Goal: Task Accomplishment & Management: Manage account settings

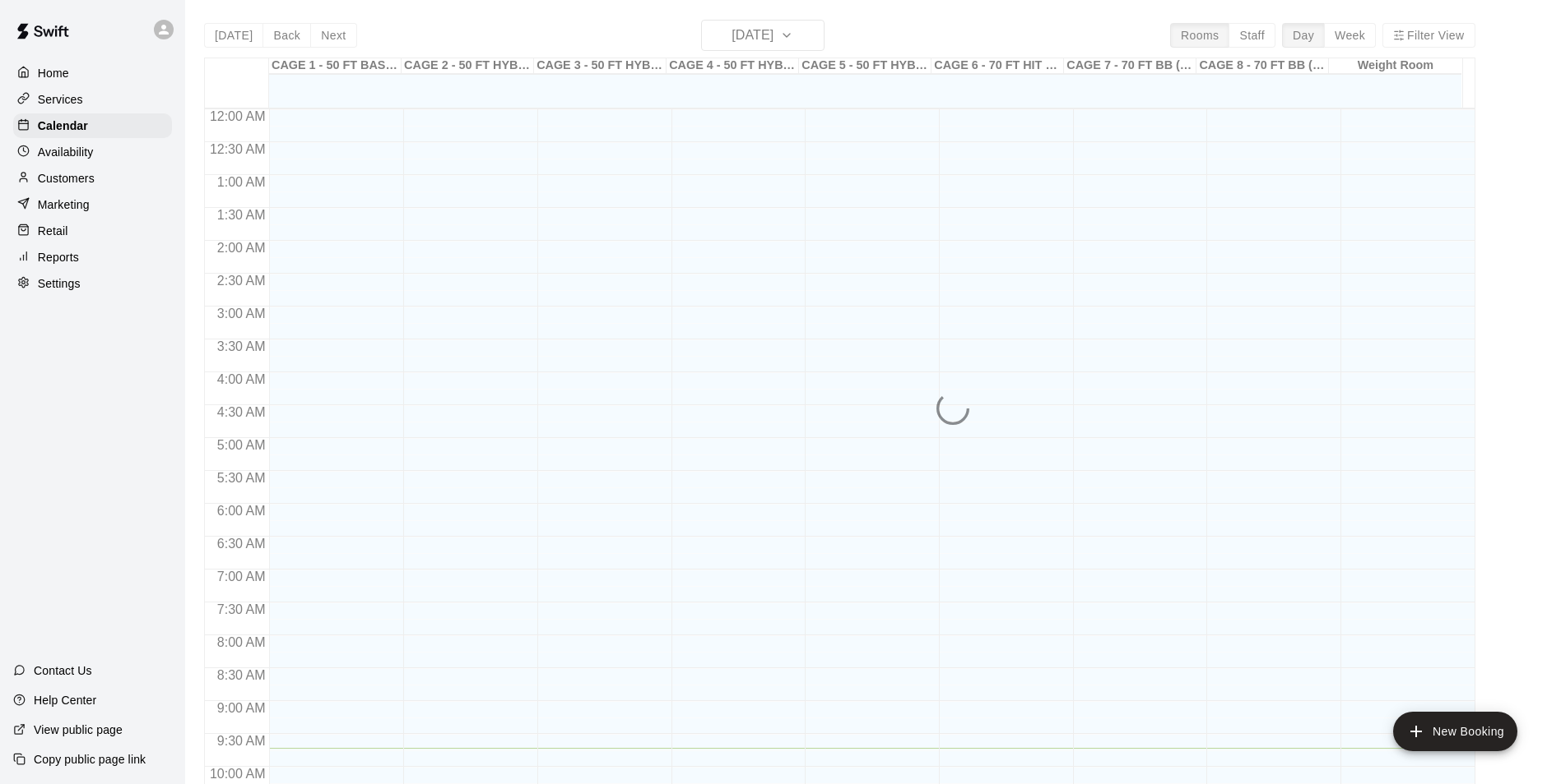
scroll to position [639, 0]
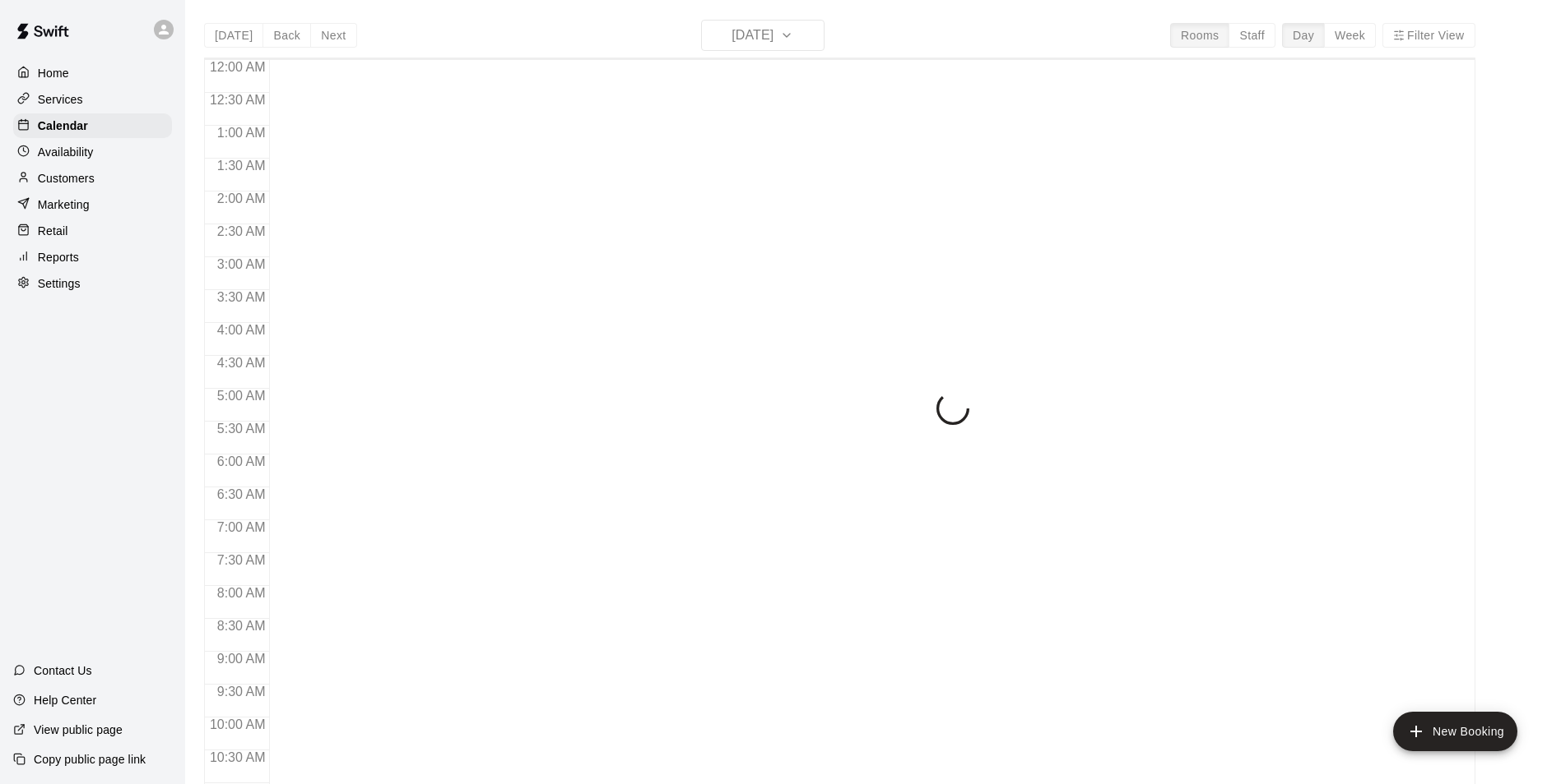
scroll to position [639, 0]
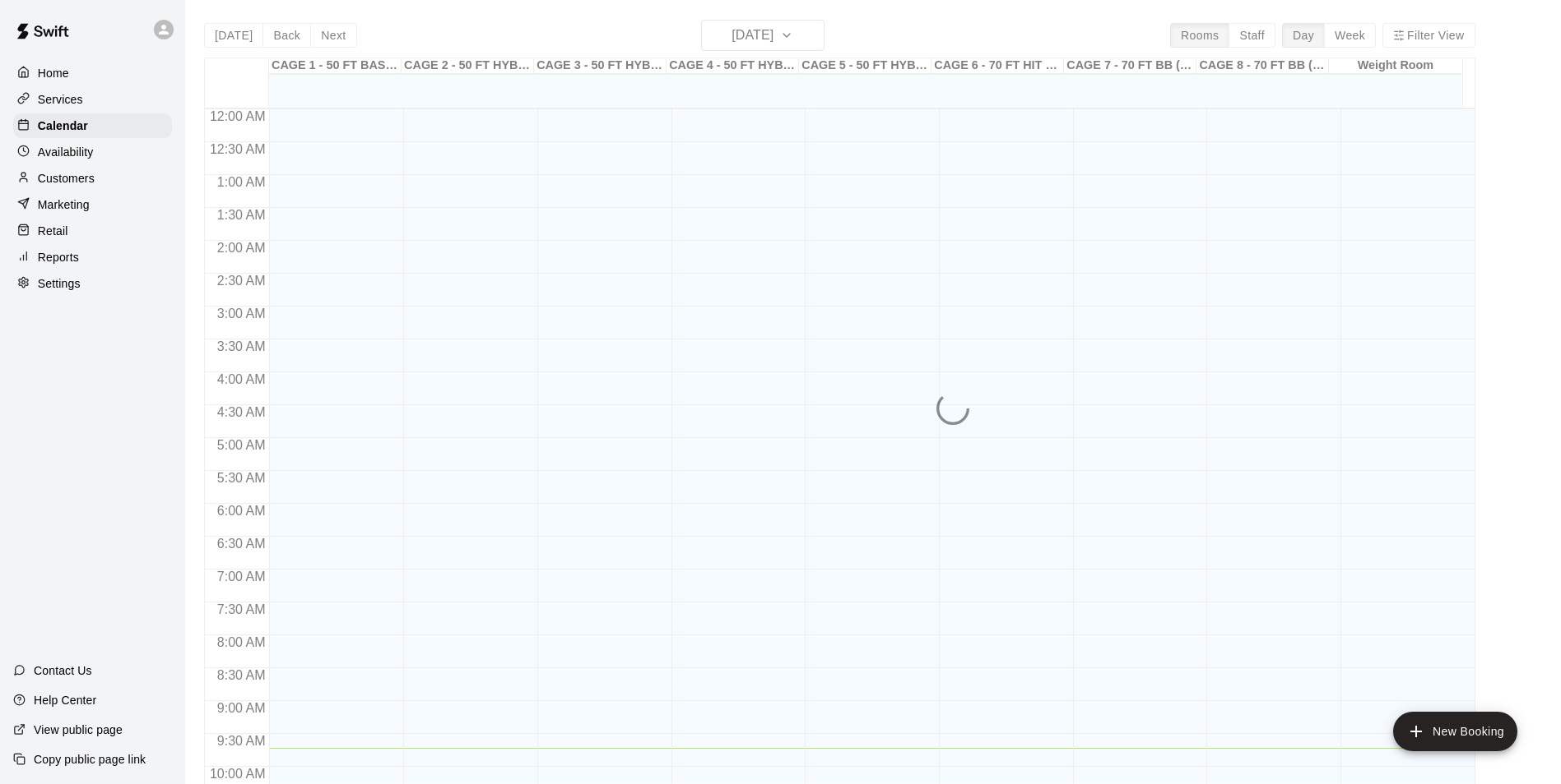
scroll to position [639, 0]
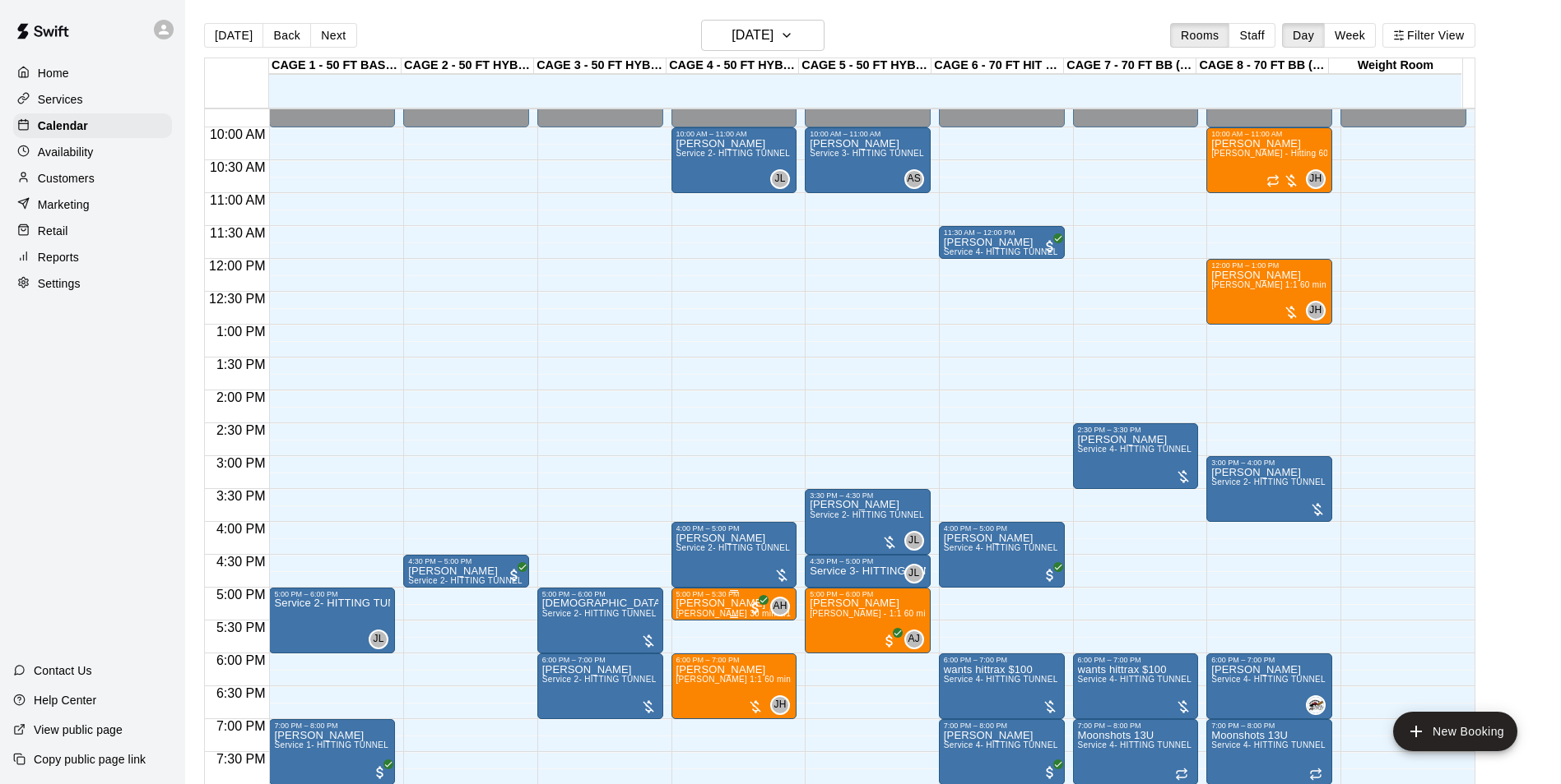
click at [719, 604] on p "Cheyenne Gavin" at bounding box center [734, 604] width 116 height 0
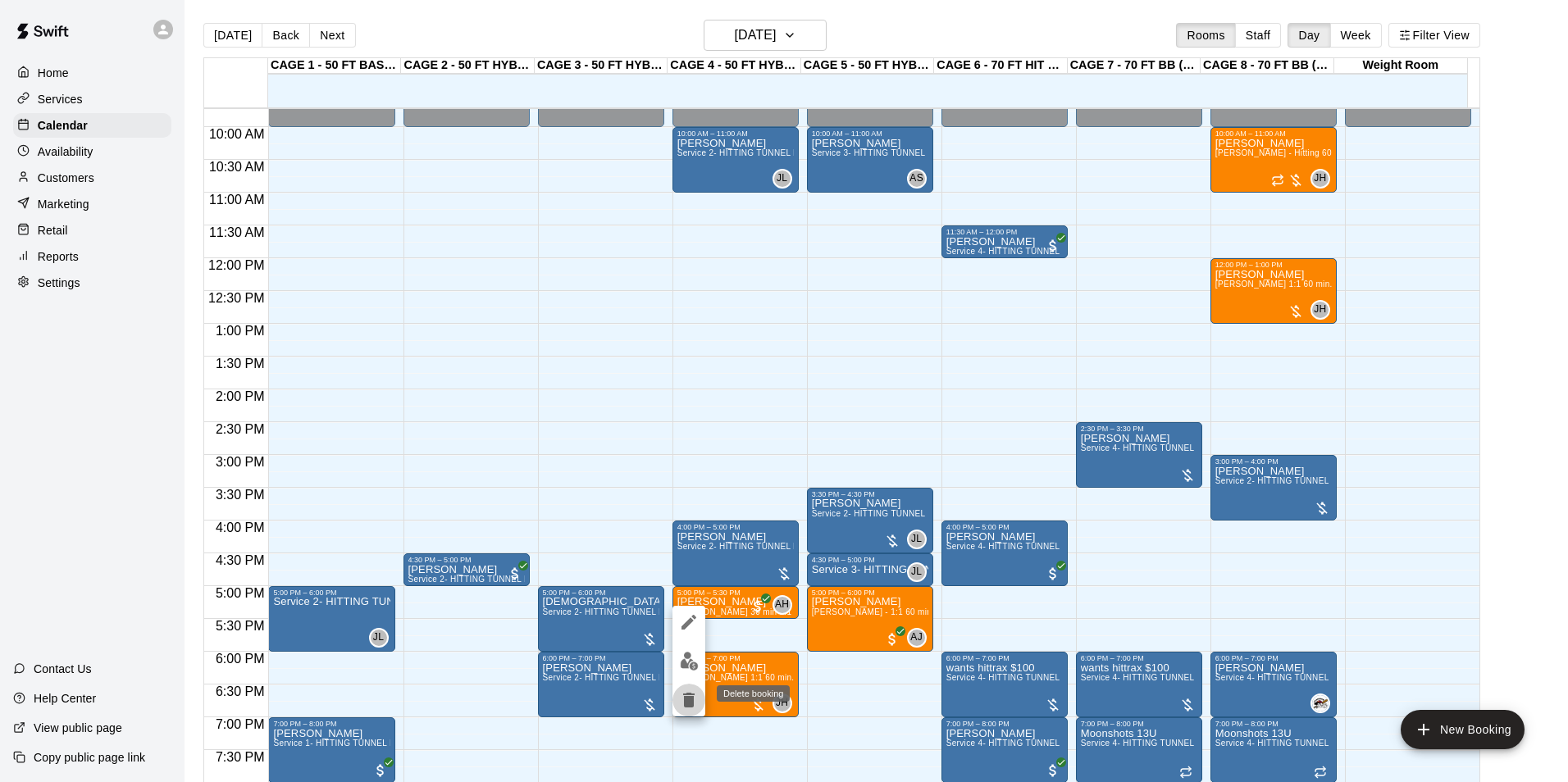
click at [688, 707] on icon "delete" at bounding box center [689, 700] width 12 height 14
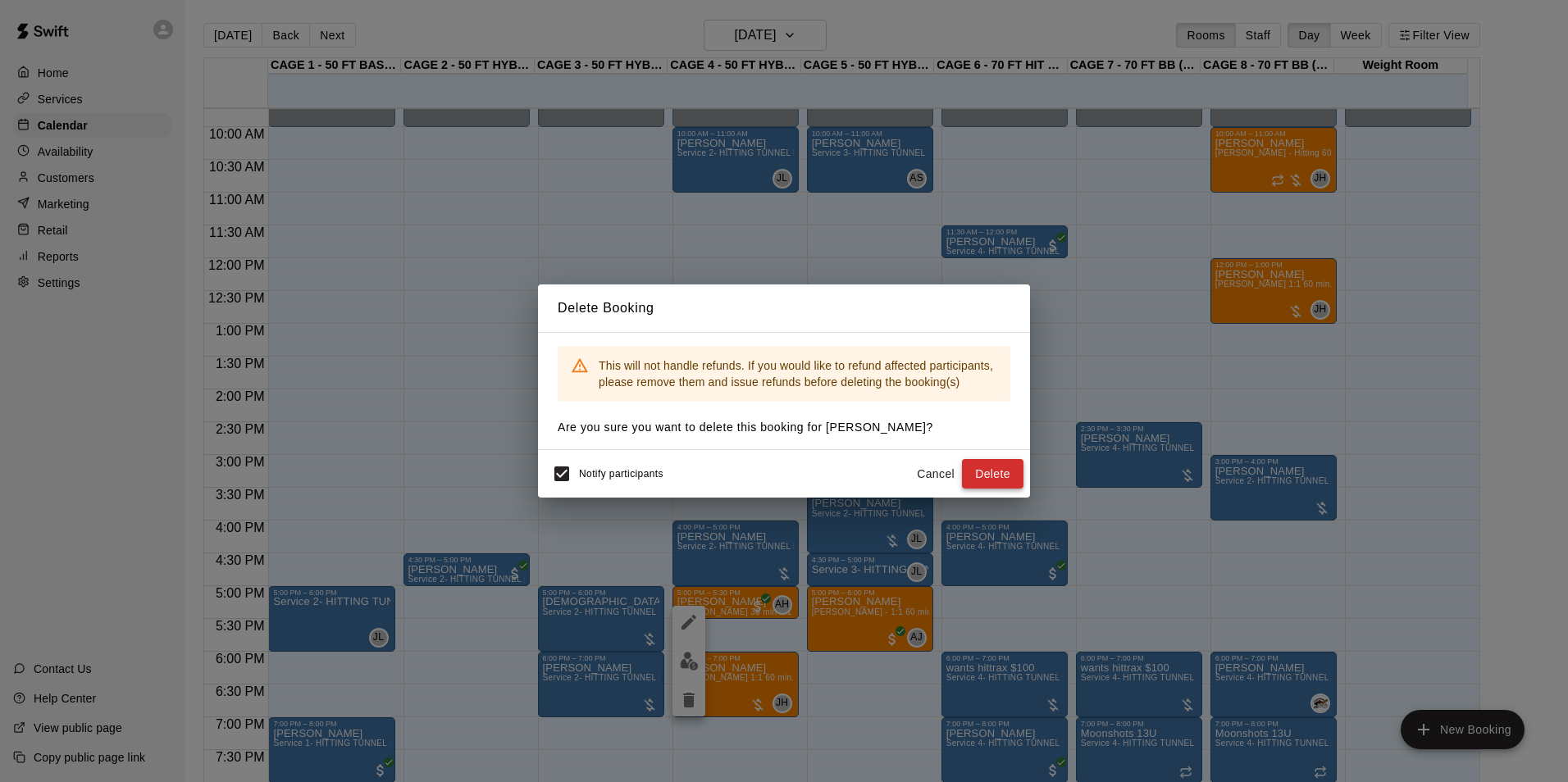
click at [973, 485] on button "Delete" at bounding box center [993, 475] width 62 height 31
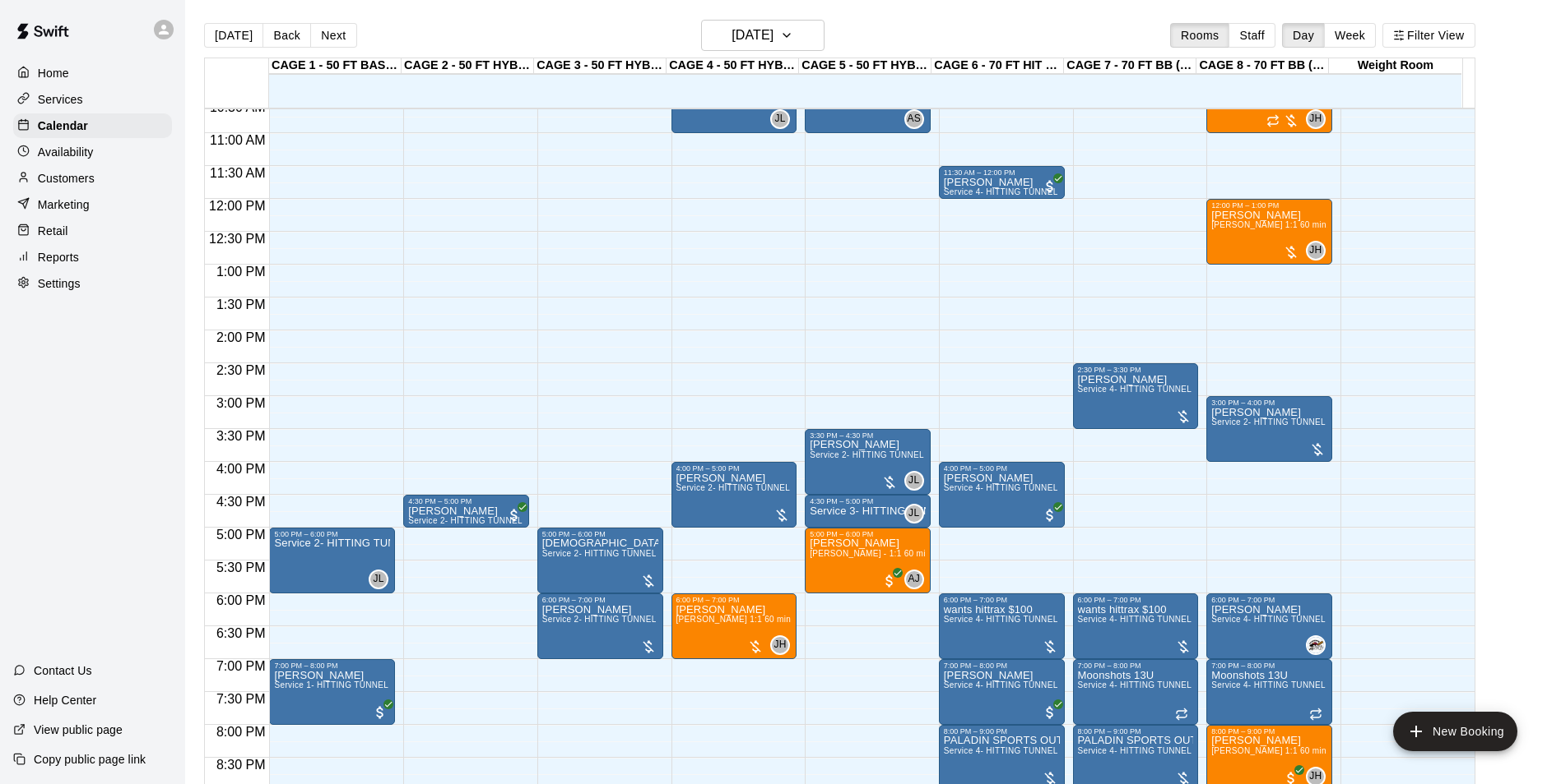
scroll to position [740, 0]
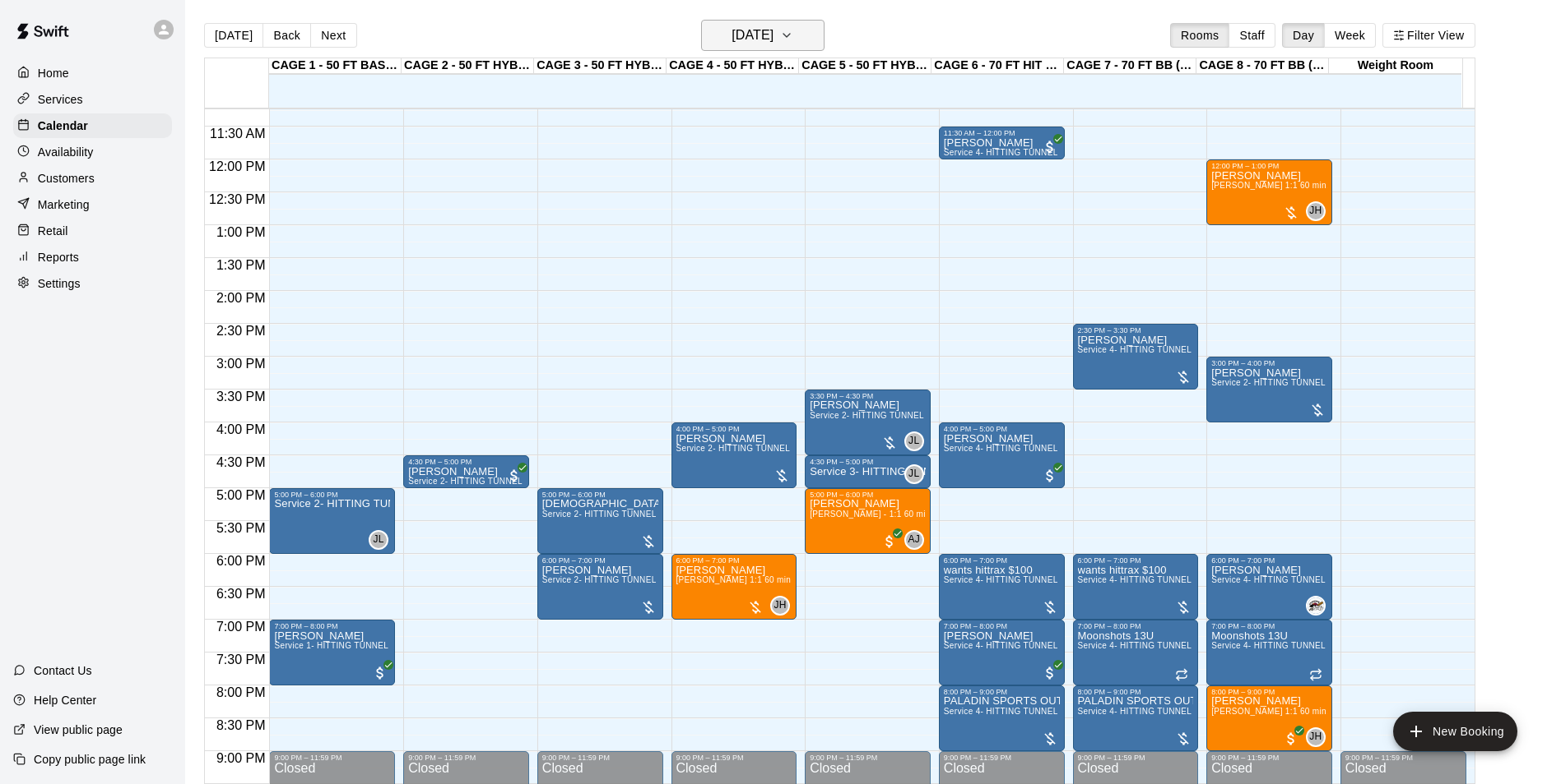
click at [774, 37] on h6 "[DATE]" at bounding box center [752, 36] width 41 height 23
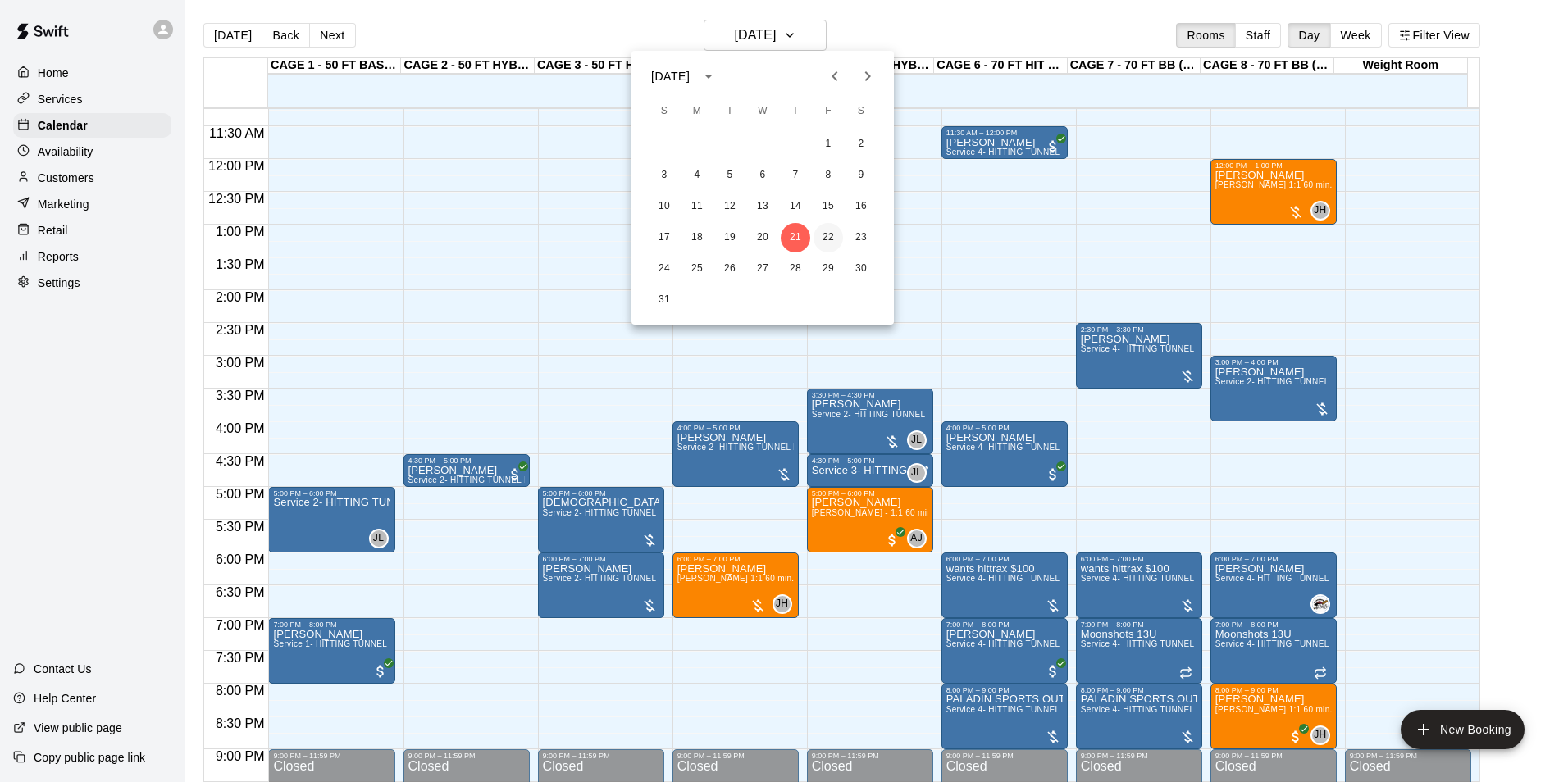
click at [824, 237] on button "22" at bounding box center [828, 238] width 30 height 30
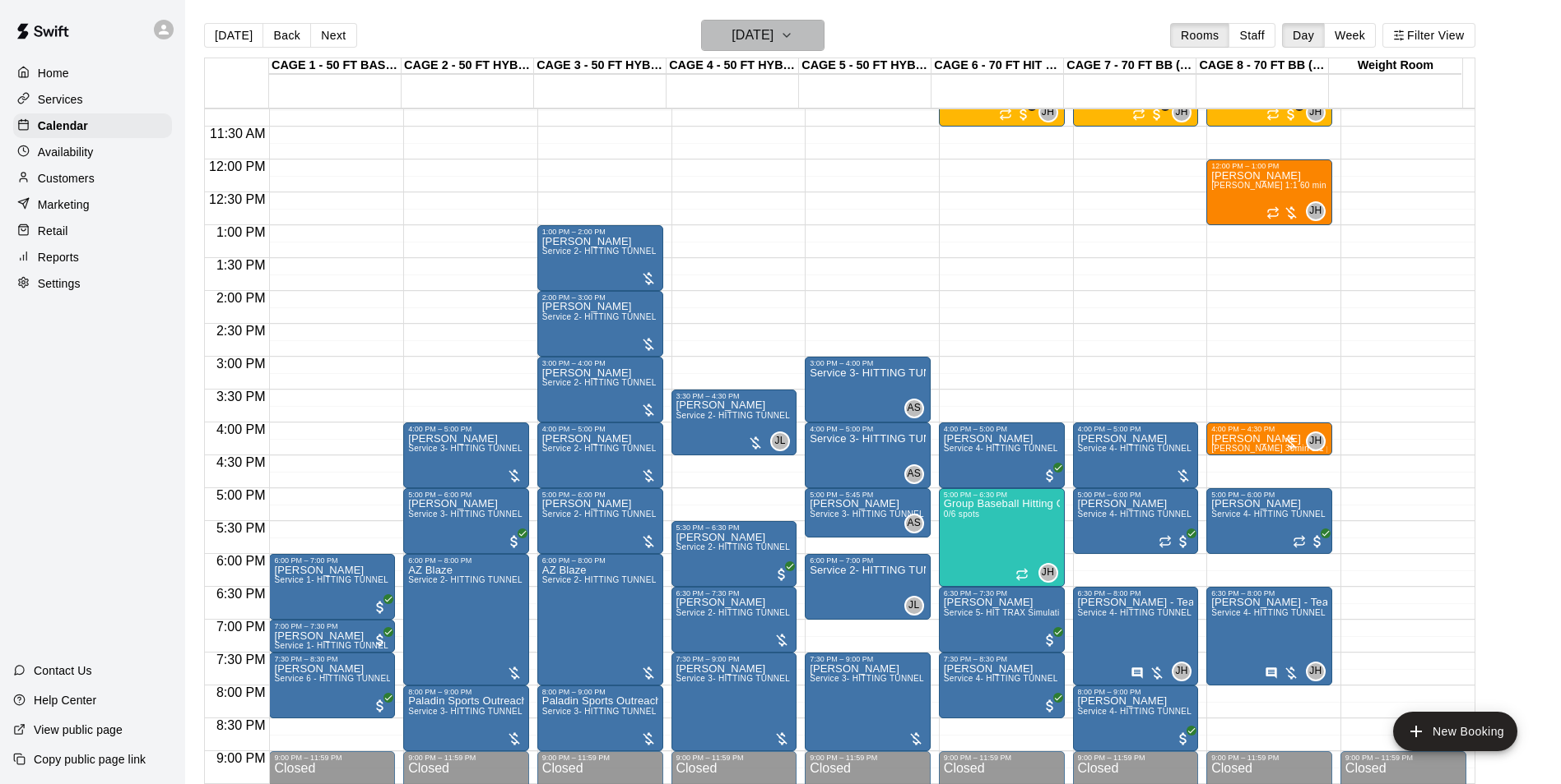
click at [774, 30] on h6 "Friday Aug 22" at bounding box center [752, 36] width 41 height 23
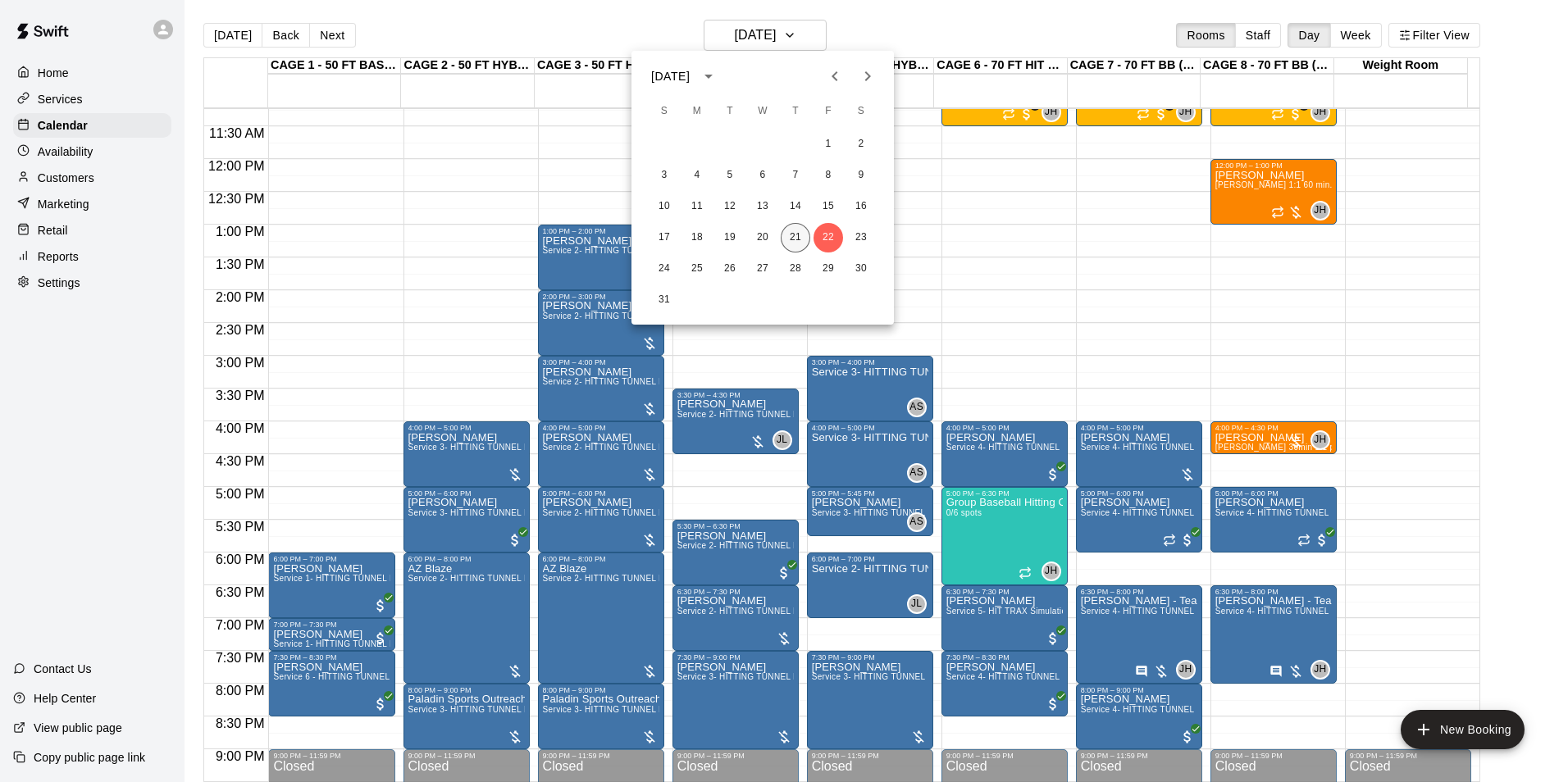
click at [801, 239] on button "21" at bounding box center [796, 238] width 30 height 30
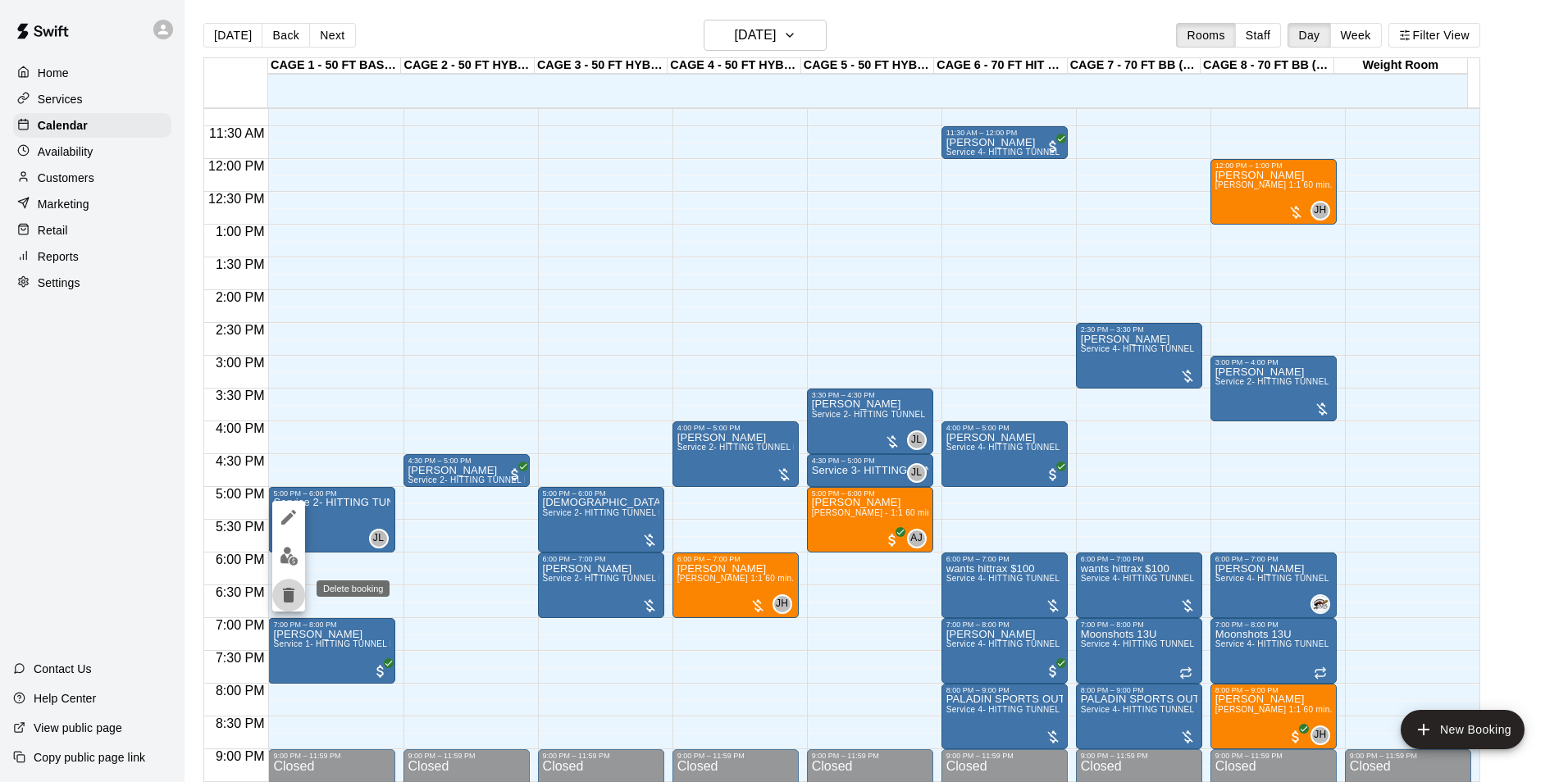
click at [289, 594] on icon "delete" at bounding box center [289, 594] width 12 height 14
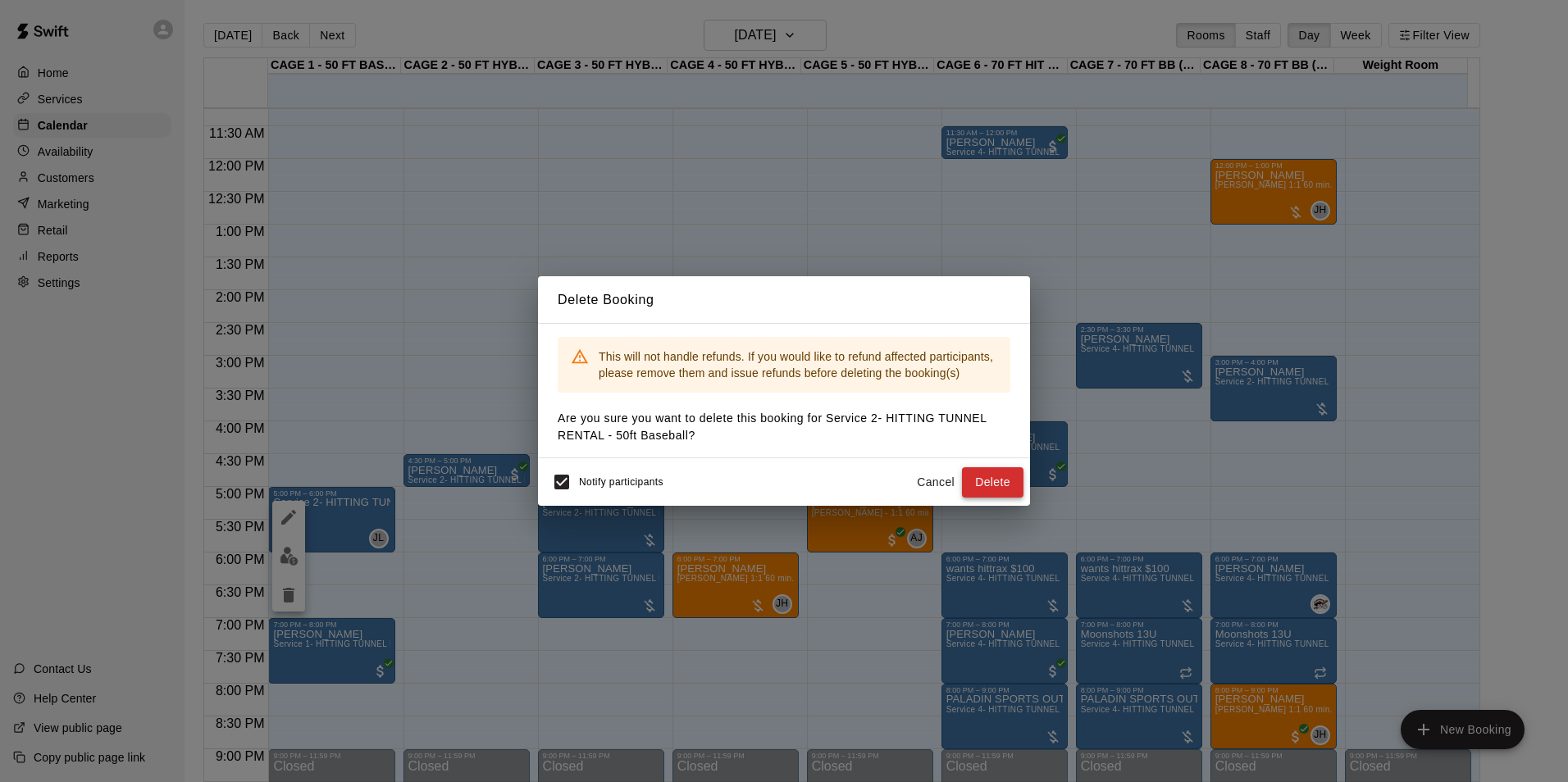
click at [983, 479] on button "Delete" at bounding box center [993, 483] width 62 height 31
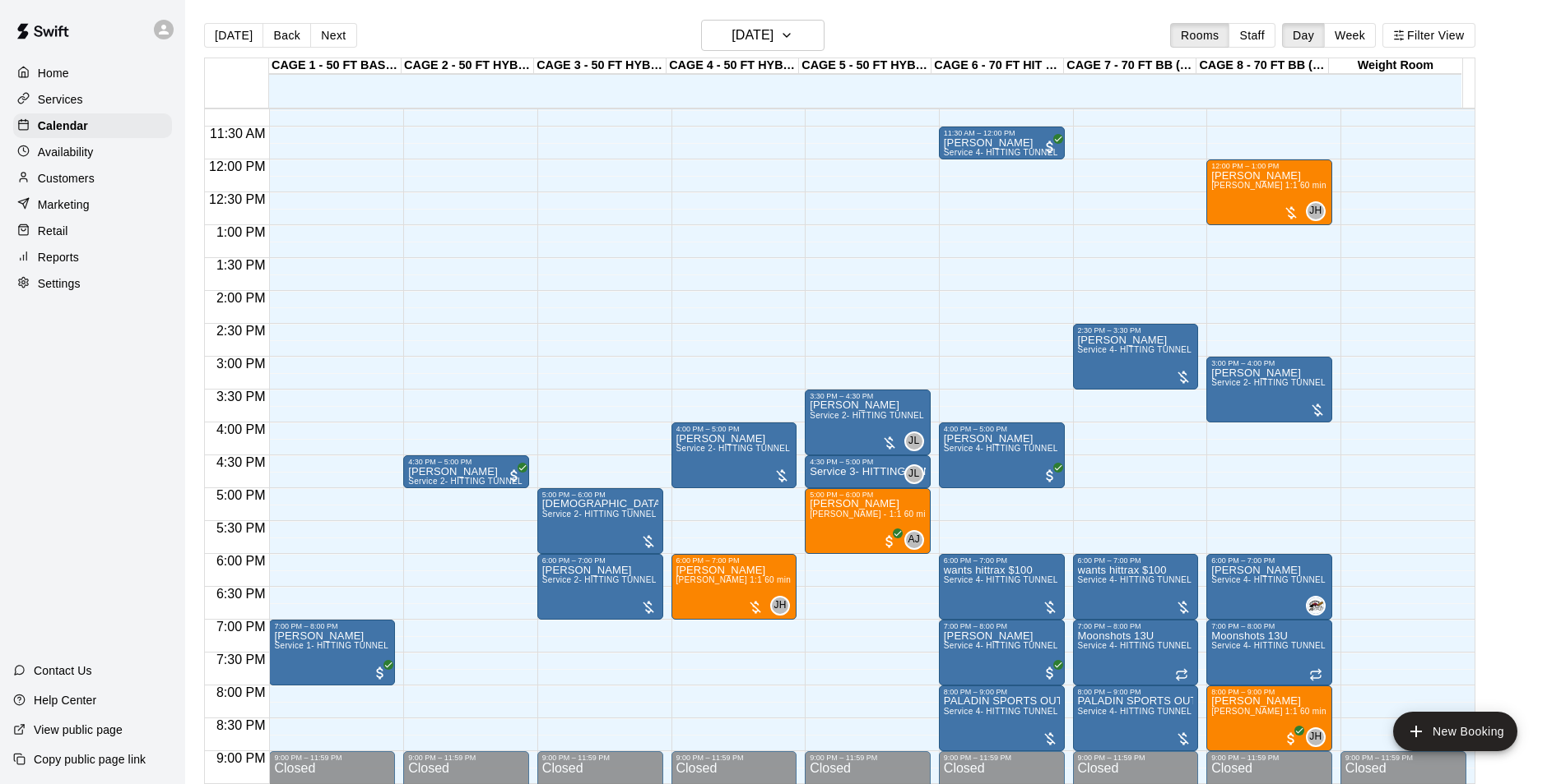
click at [97, 180] on div "Customers" at bounding box center [93, 178] width 159 height 25
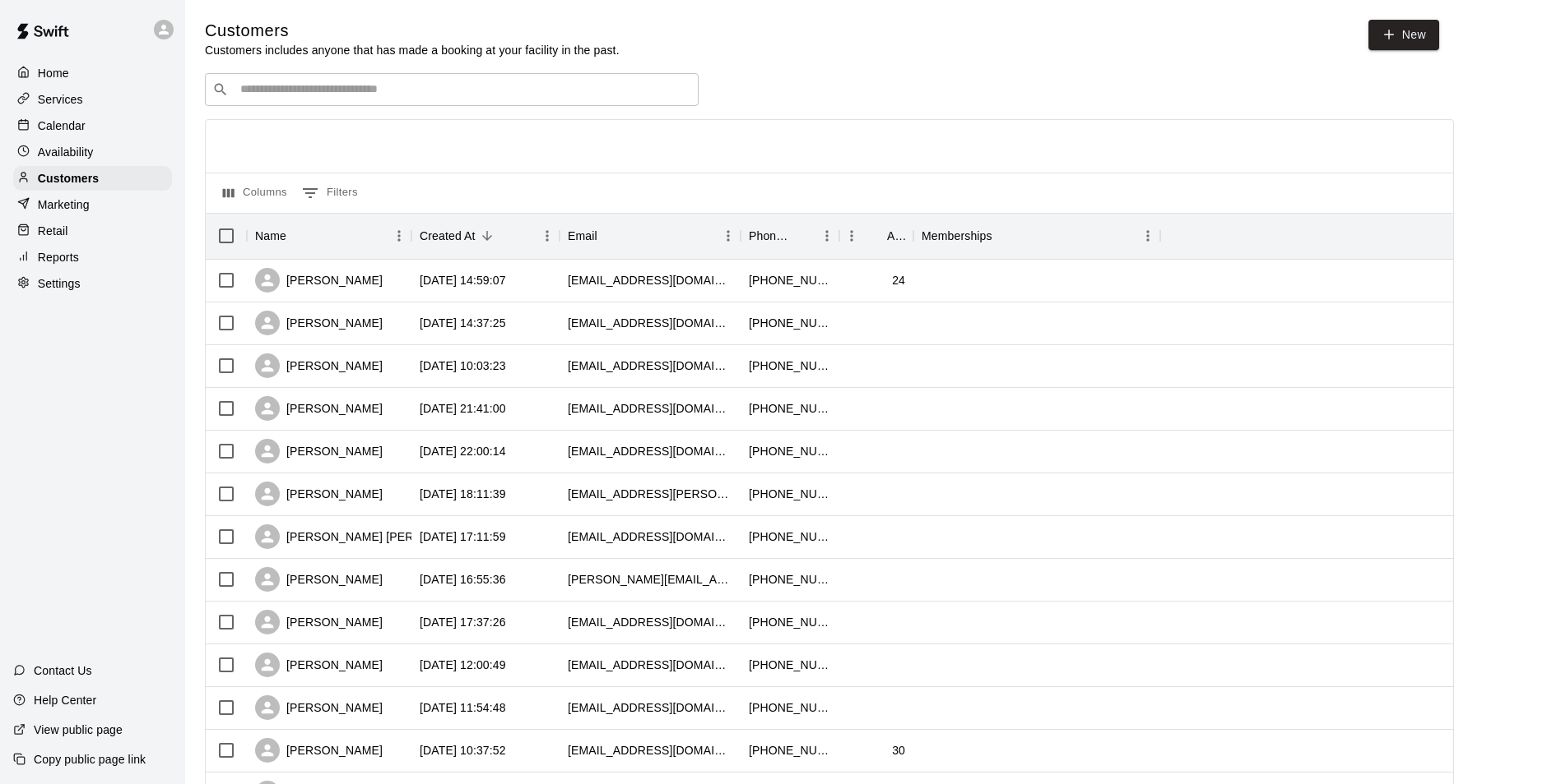
click at [365, 97] on input "Search customers by name or email" at bounding box center [463, 89] width 455 height 16
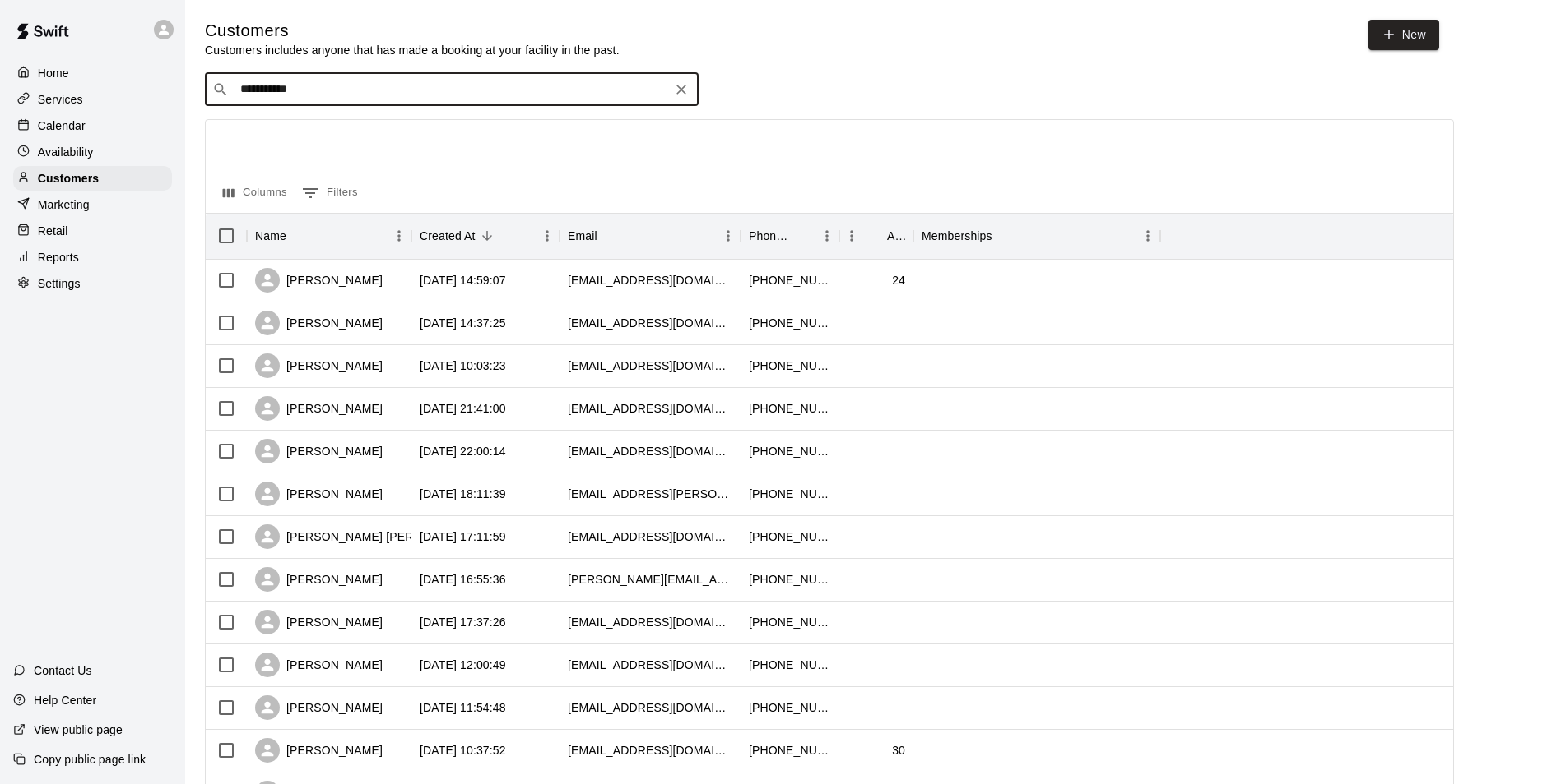
click at [266, 92] on input "**********" at bounding box center [451, 89] width 431 height 16
type input "******"
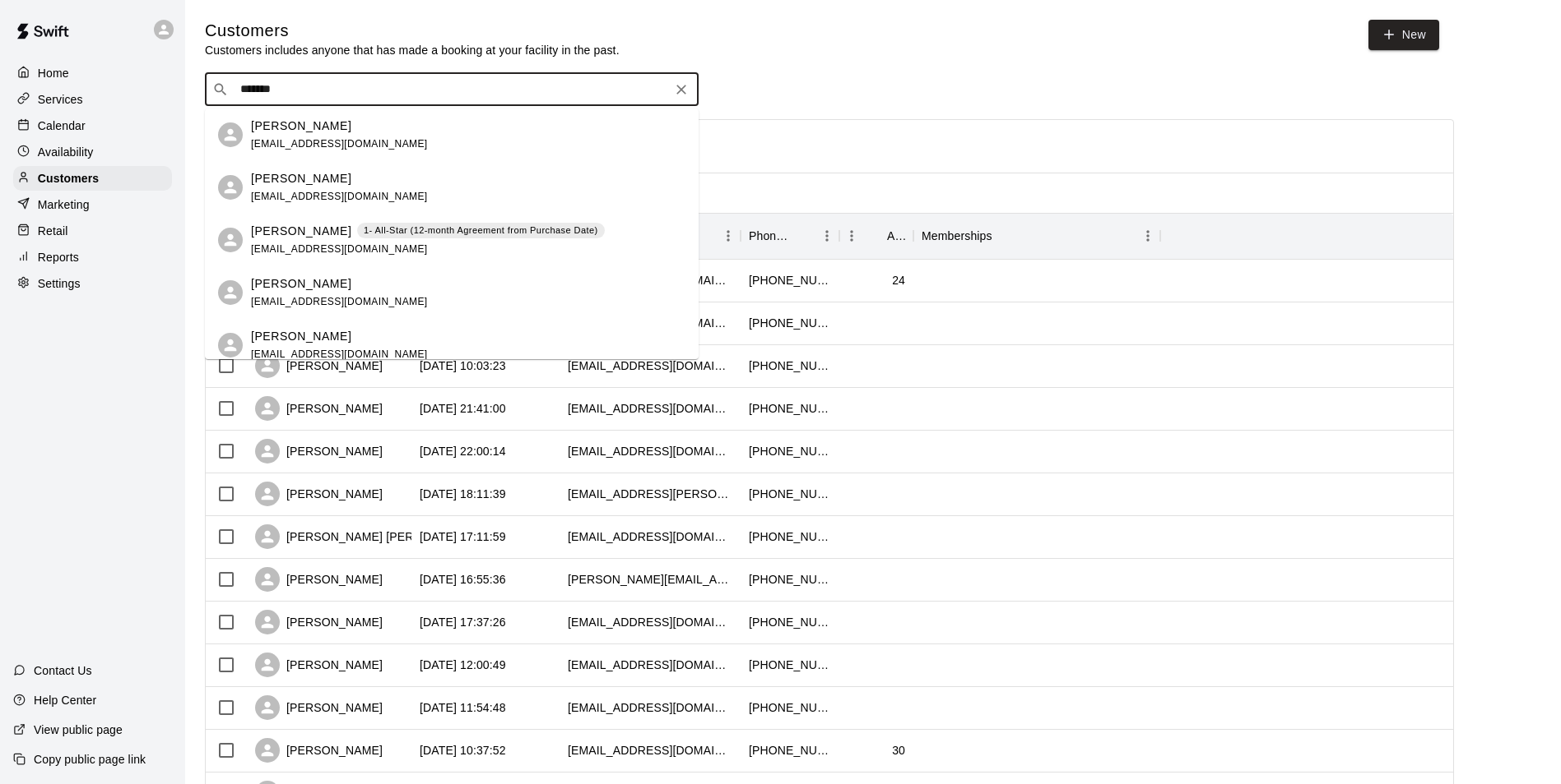
click at [317, 138] on span "dsde1286@yahoo.com" at bounding box center [339, 144] width 177 height 12
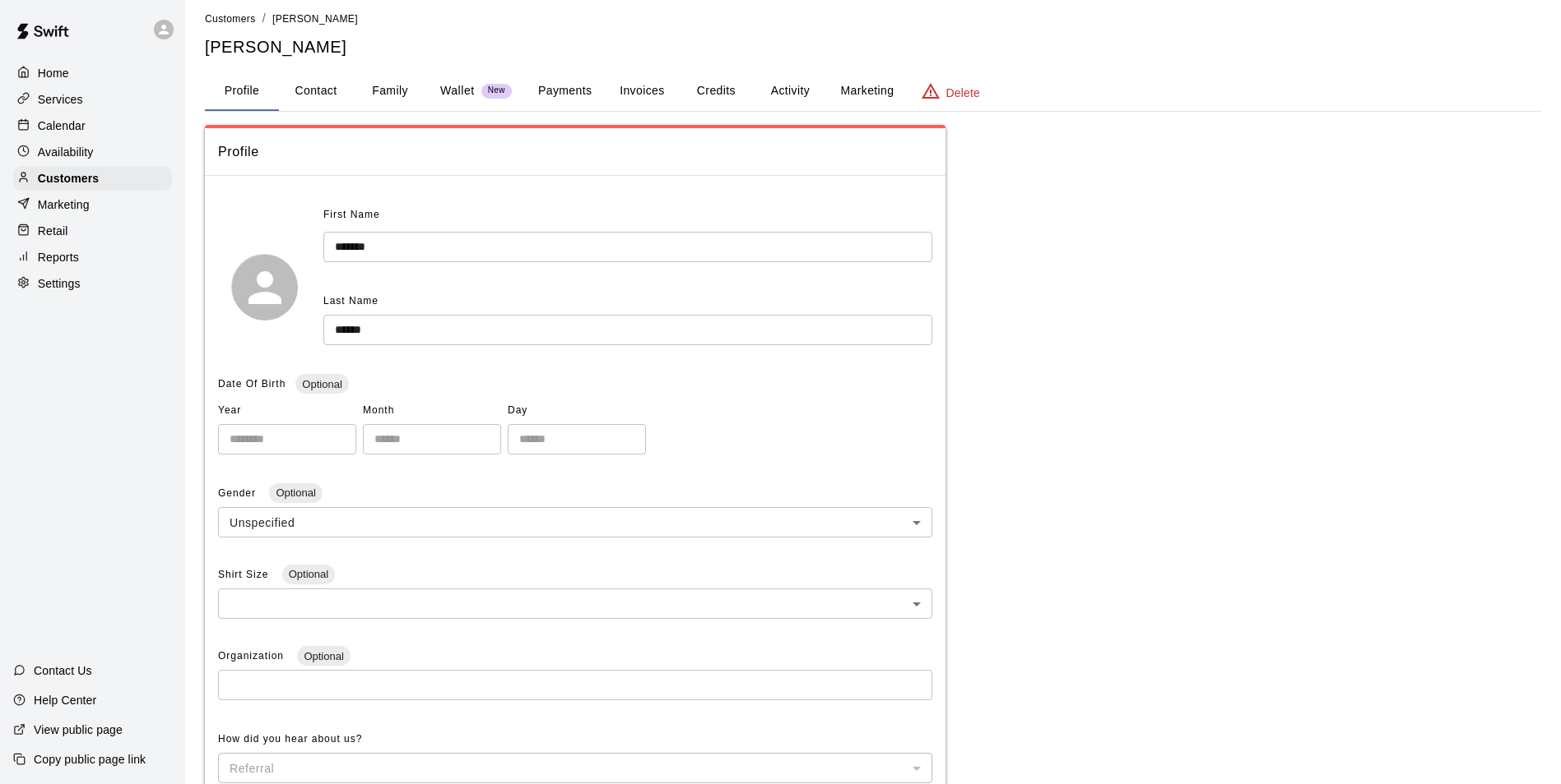
scroll to position [8, 0]
click at [386, 93] on button "Family" at bounding box center [390, 94] width 74 height 40
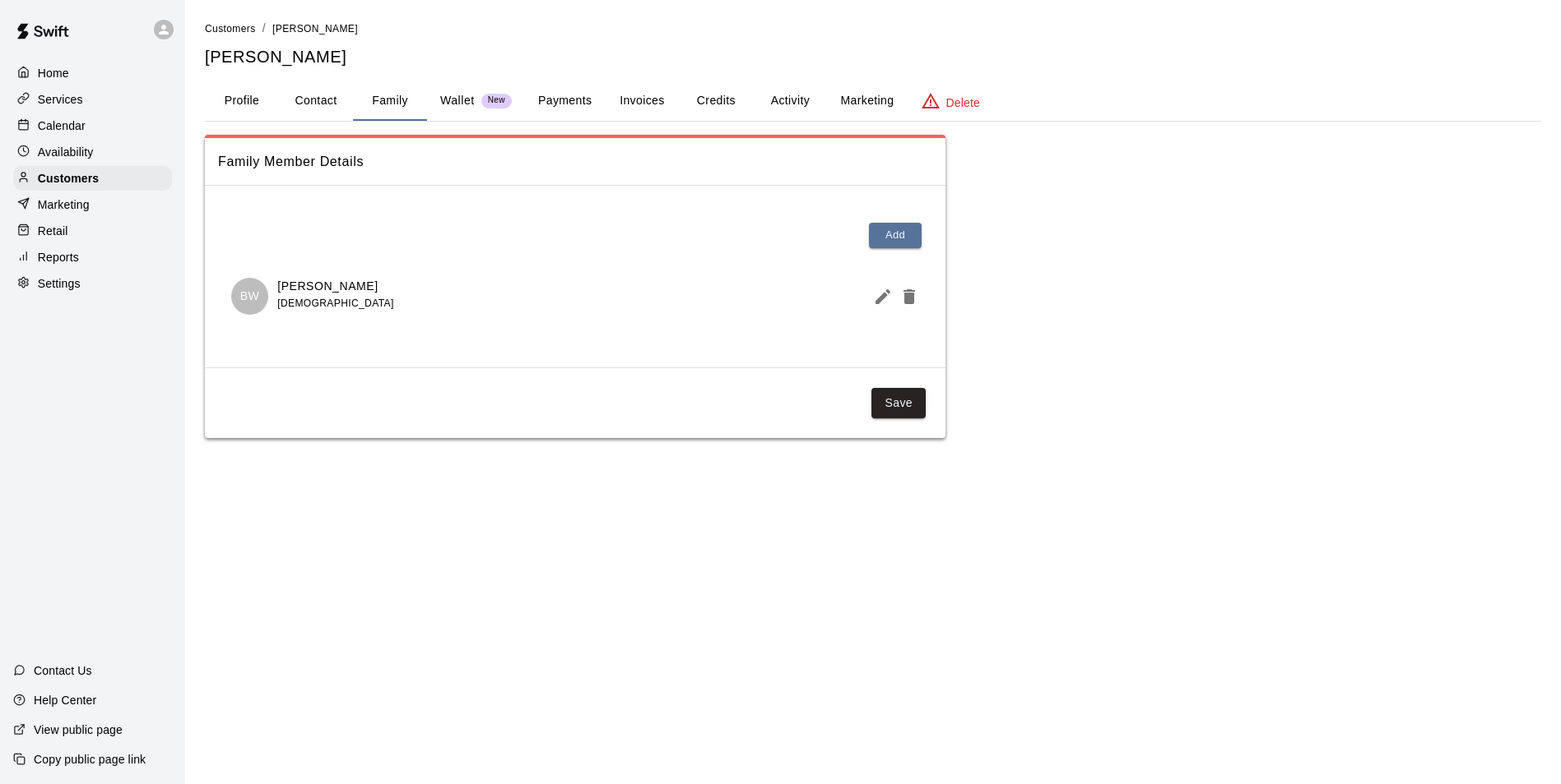
scroll to position [0, 0]
click at [545, 100] on button "Payments" at bounding box center [564, 100] width 80 height 40
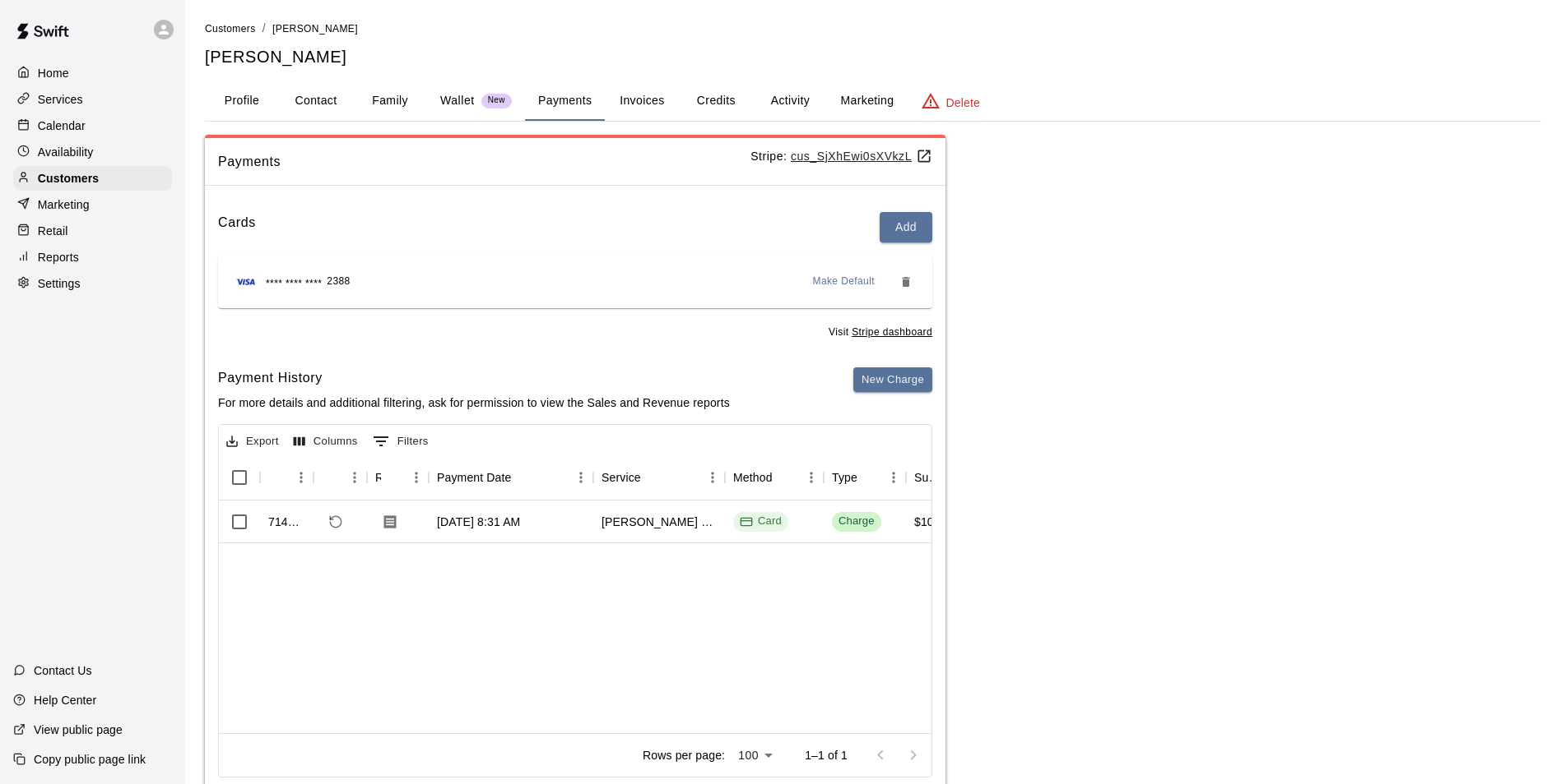
click at [244, 98] on button "Profile" at bounding box center [241, 100] width 74 height 40
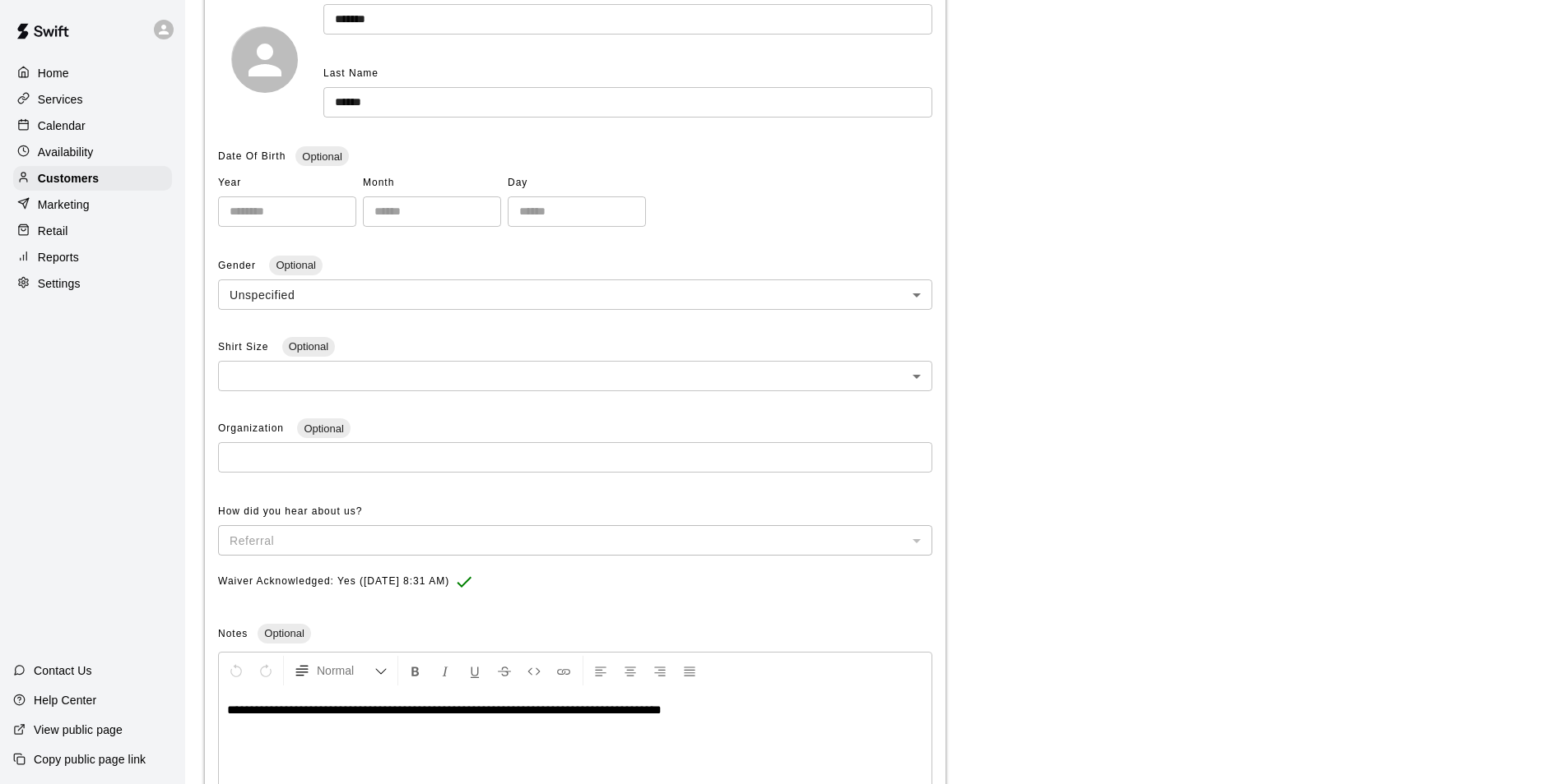
scroll to position [90, 0]
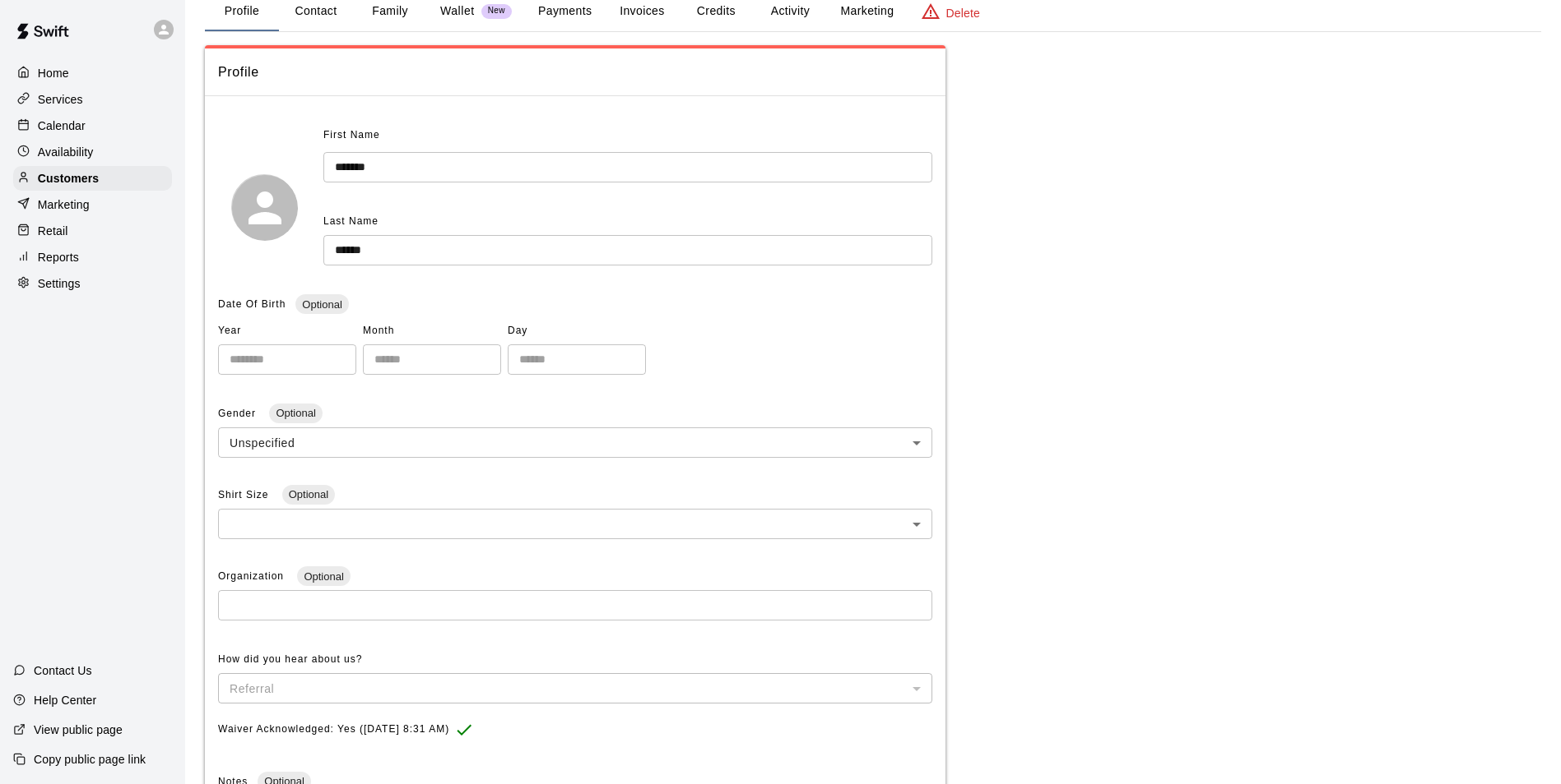
click at [377, 13] on button "Family" at bounding box center [390, 11] width 74 height 40
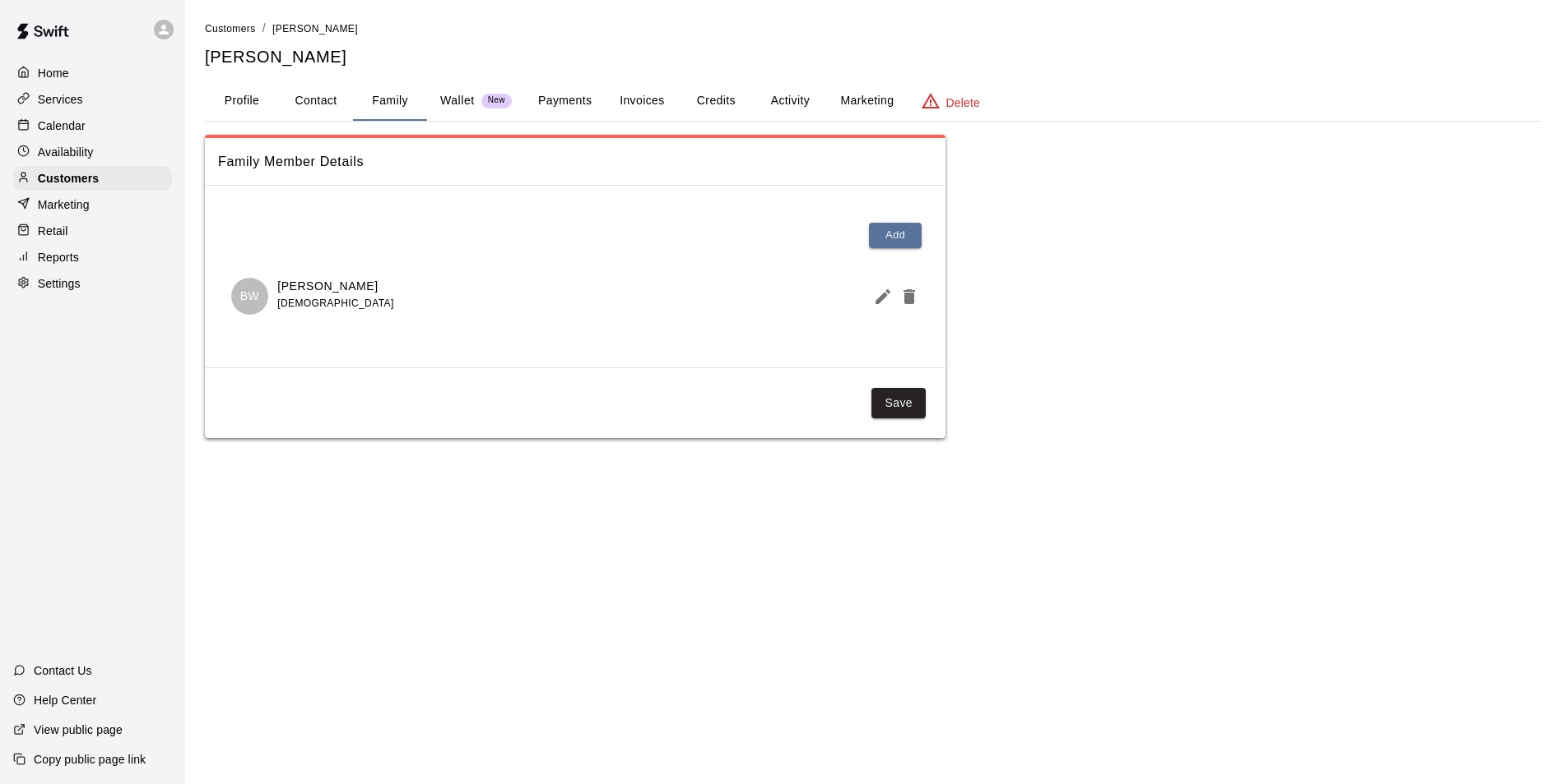
scroll to position [0, 0]
click at [125, 131] on div "Calendar" at bounding box center [93, 126] width 159 height 25
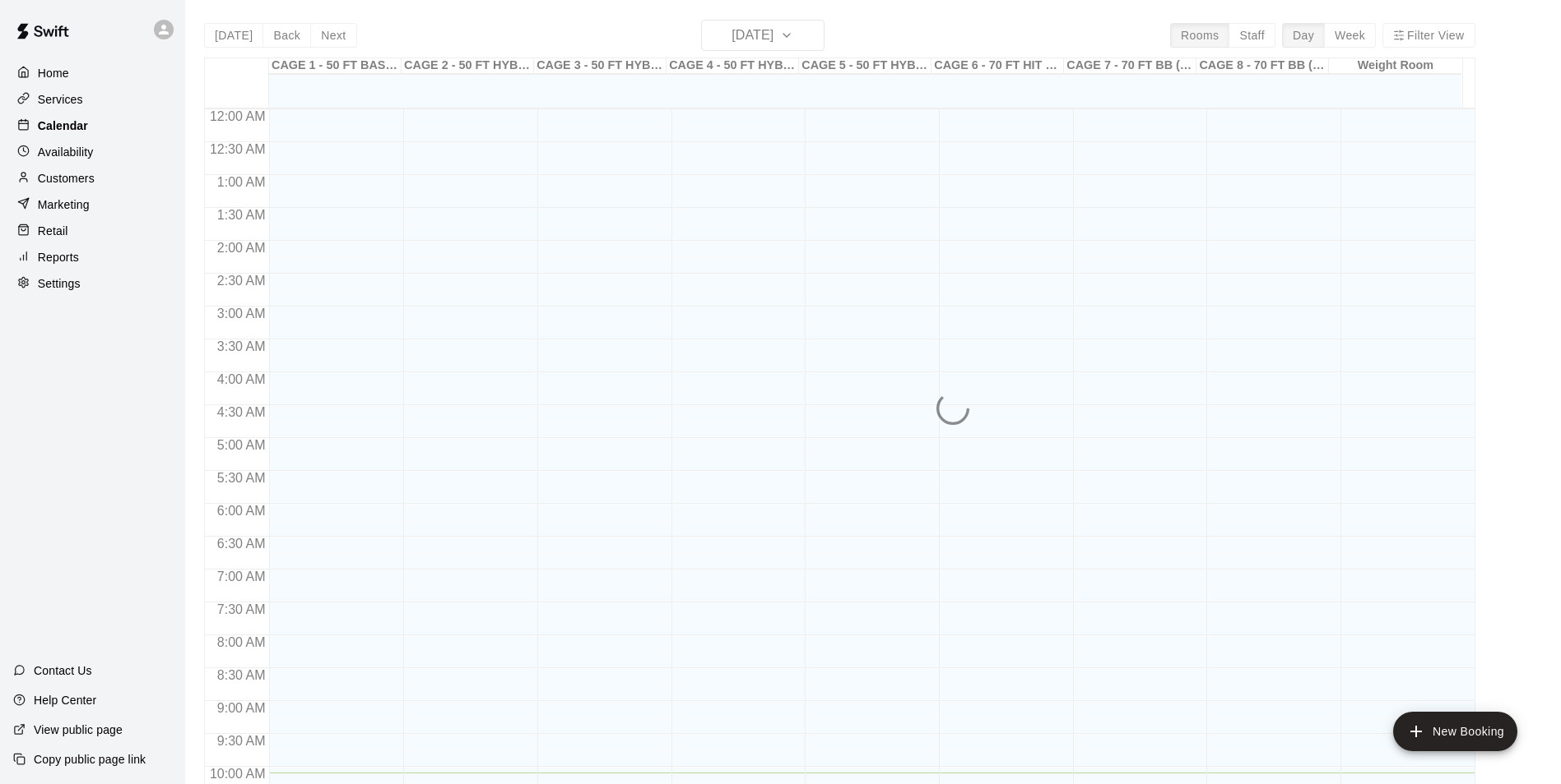
scroll to position [663, 0]
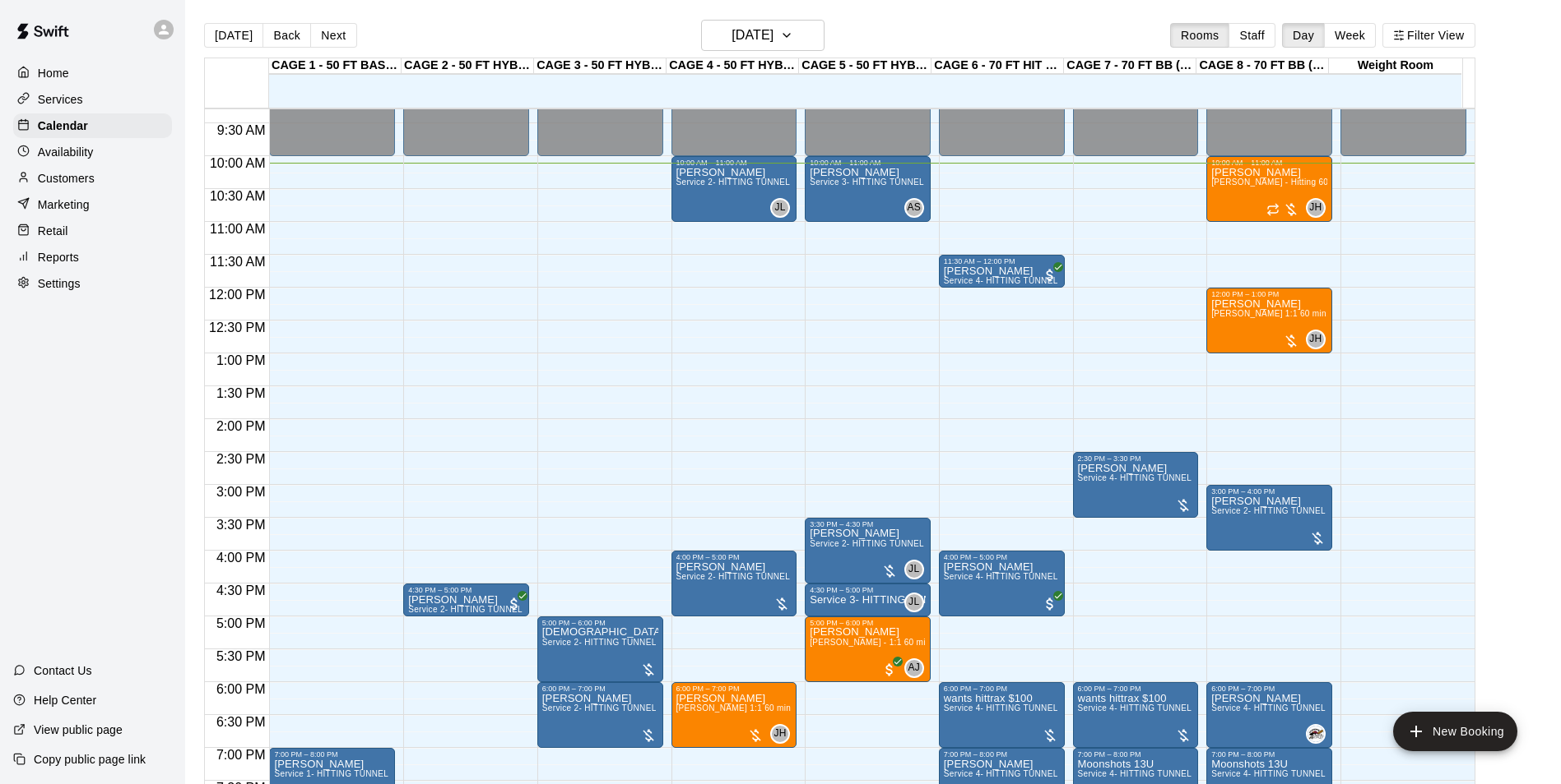
scroll to position [582, 0]
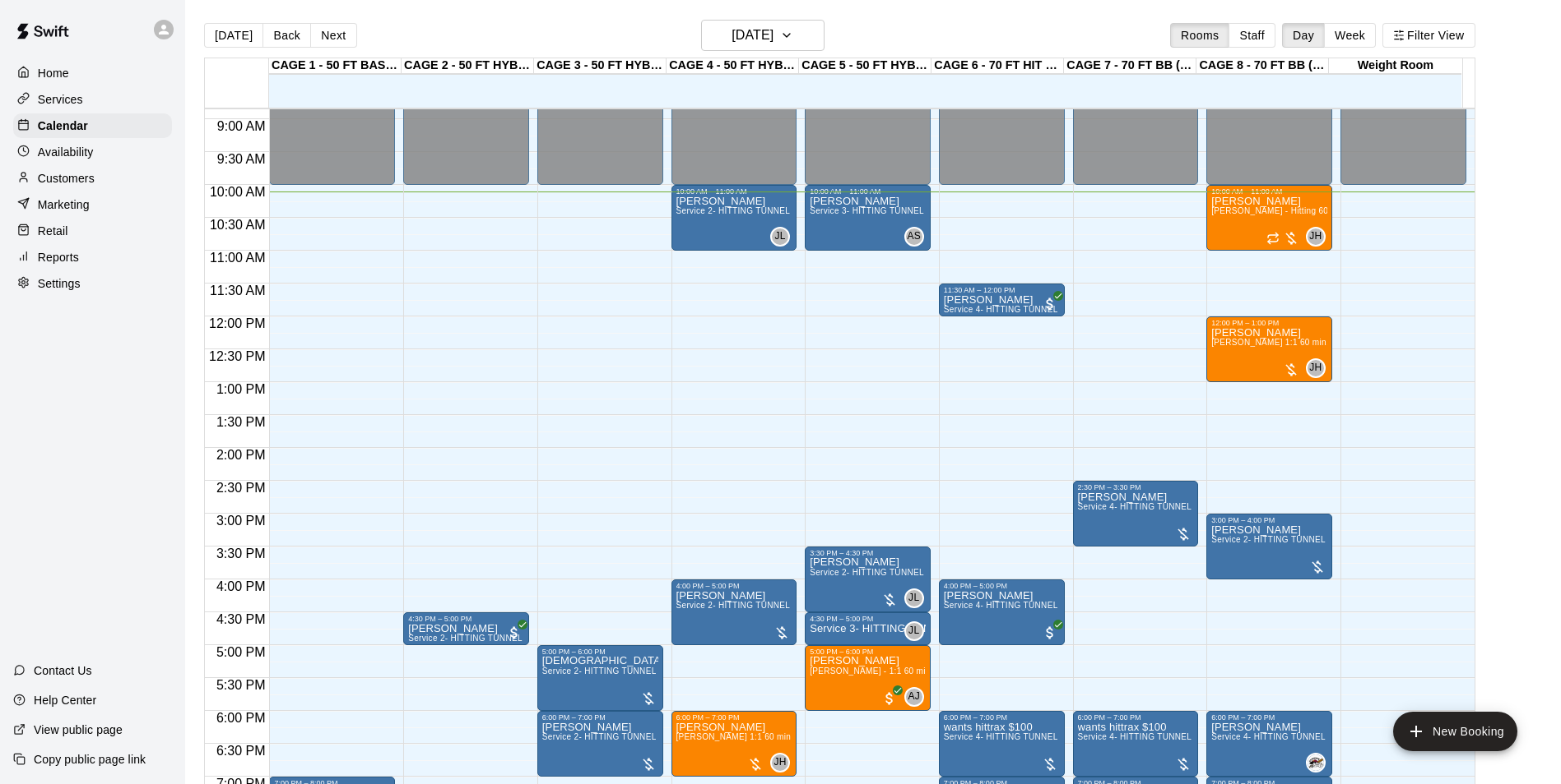
click at [120, 182] on div "Customers" at bounding box center [93, 178] width 159 height 25
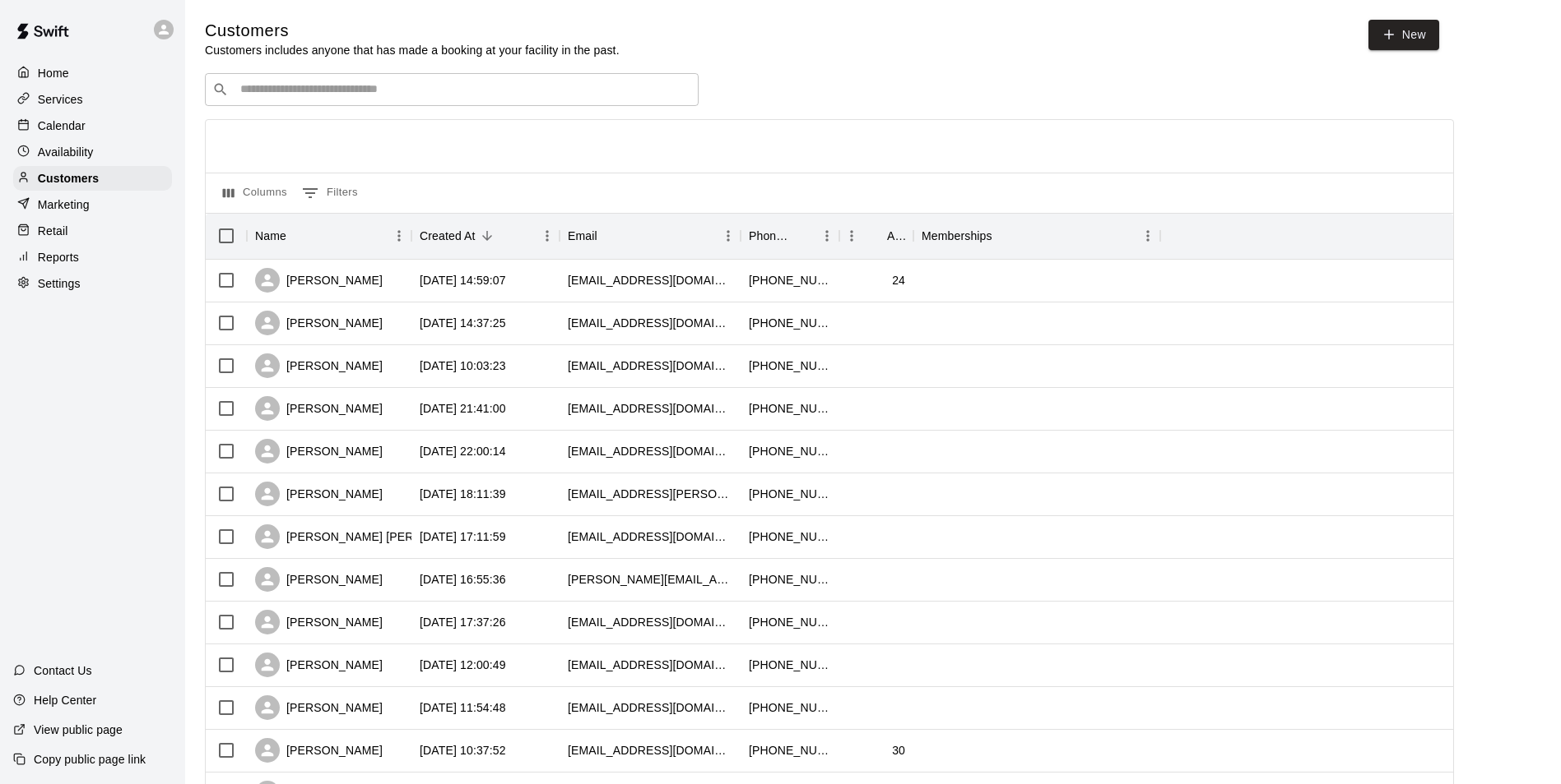
click at [291, 87] on input "Search customers by name or email" at bounding box center [463, 89] width 455 height 16
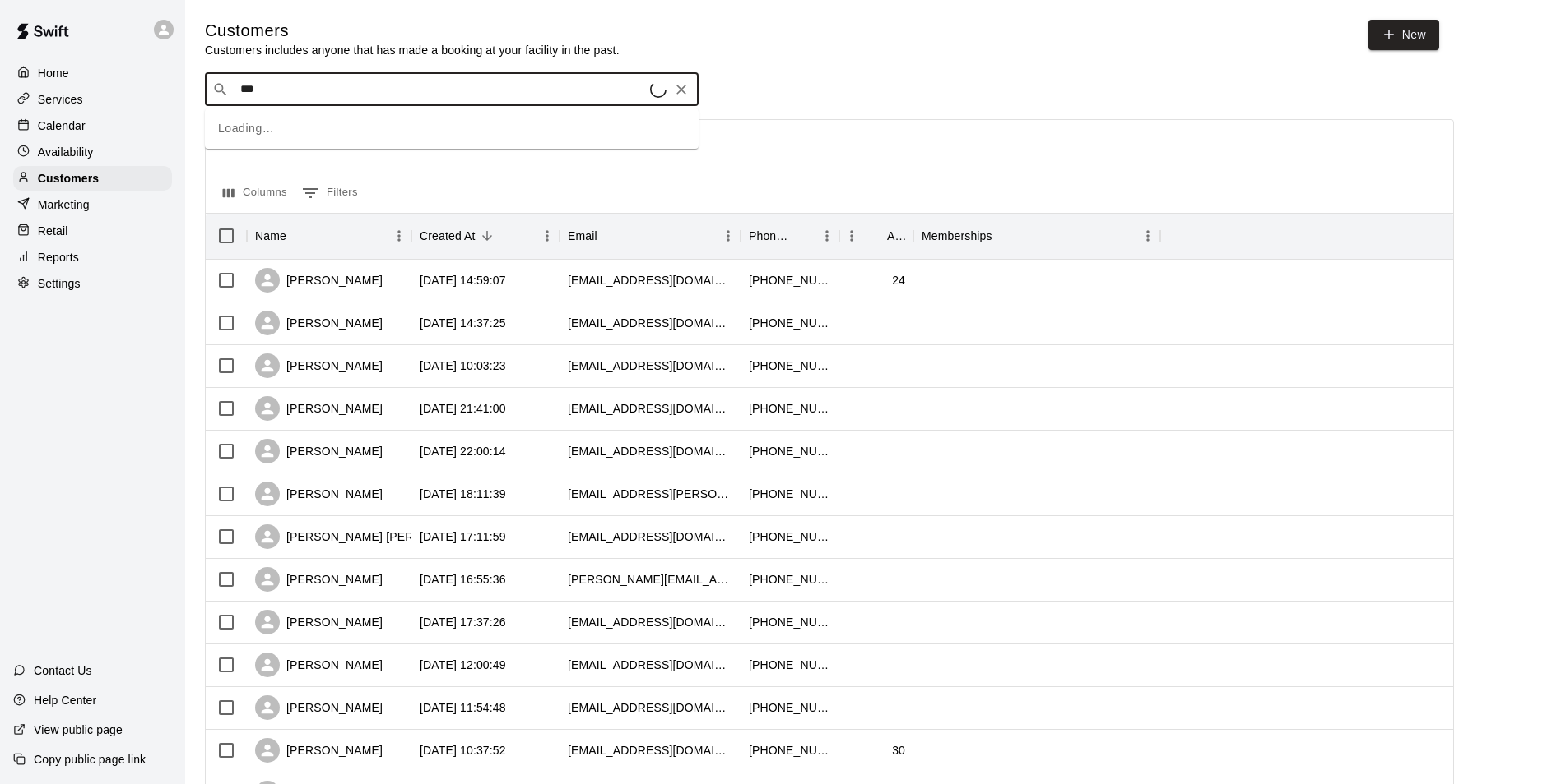
type input "****"
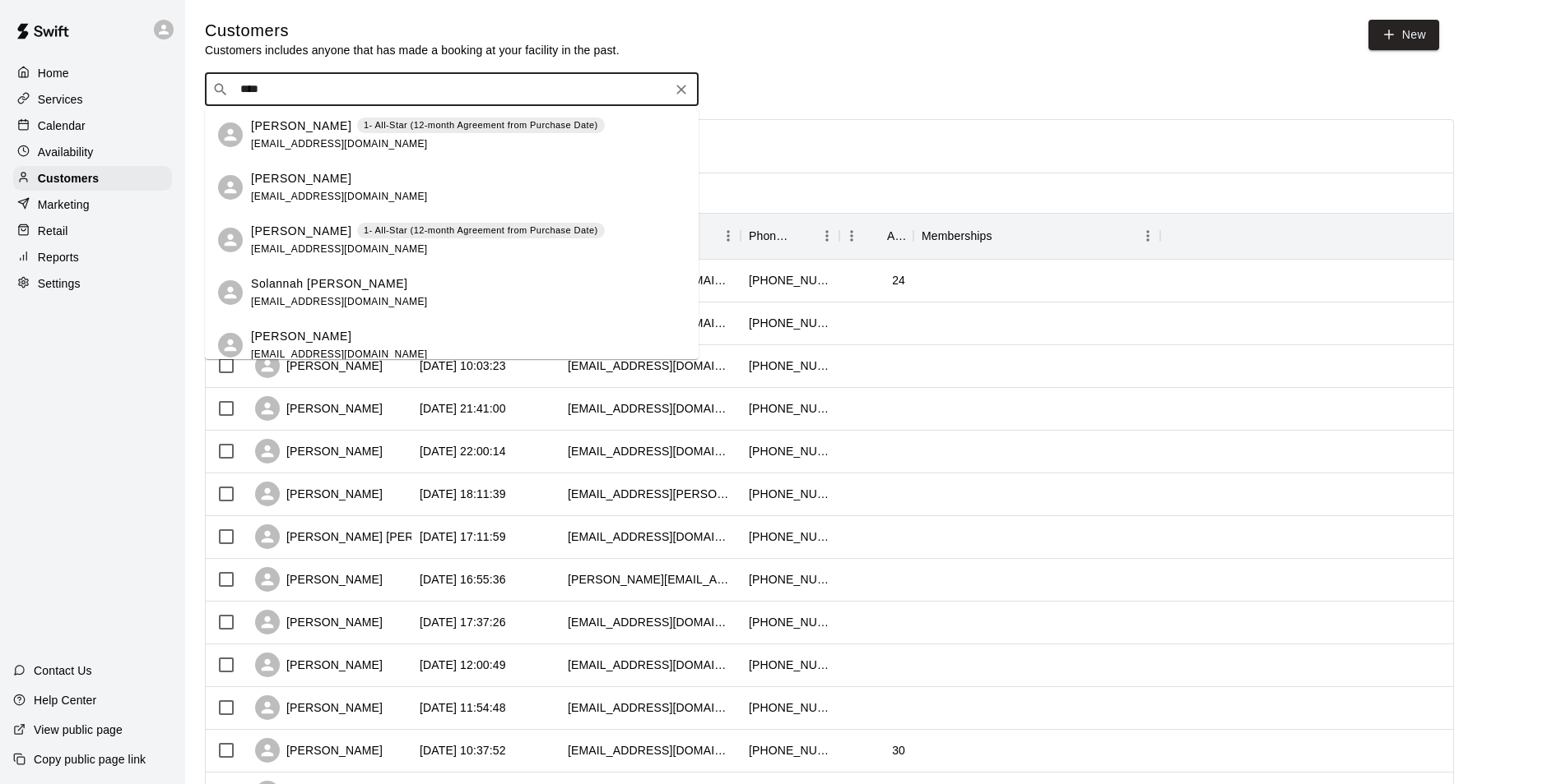
click at [291, 137] on div "Brad Solak 1- All-Star (12-month Agreement from Purchase Date) adamsolak2@gmail…" at bounding box center [427, 135] width 354 height 36
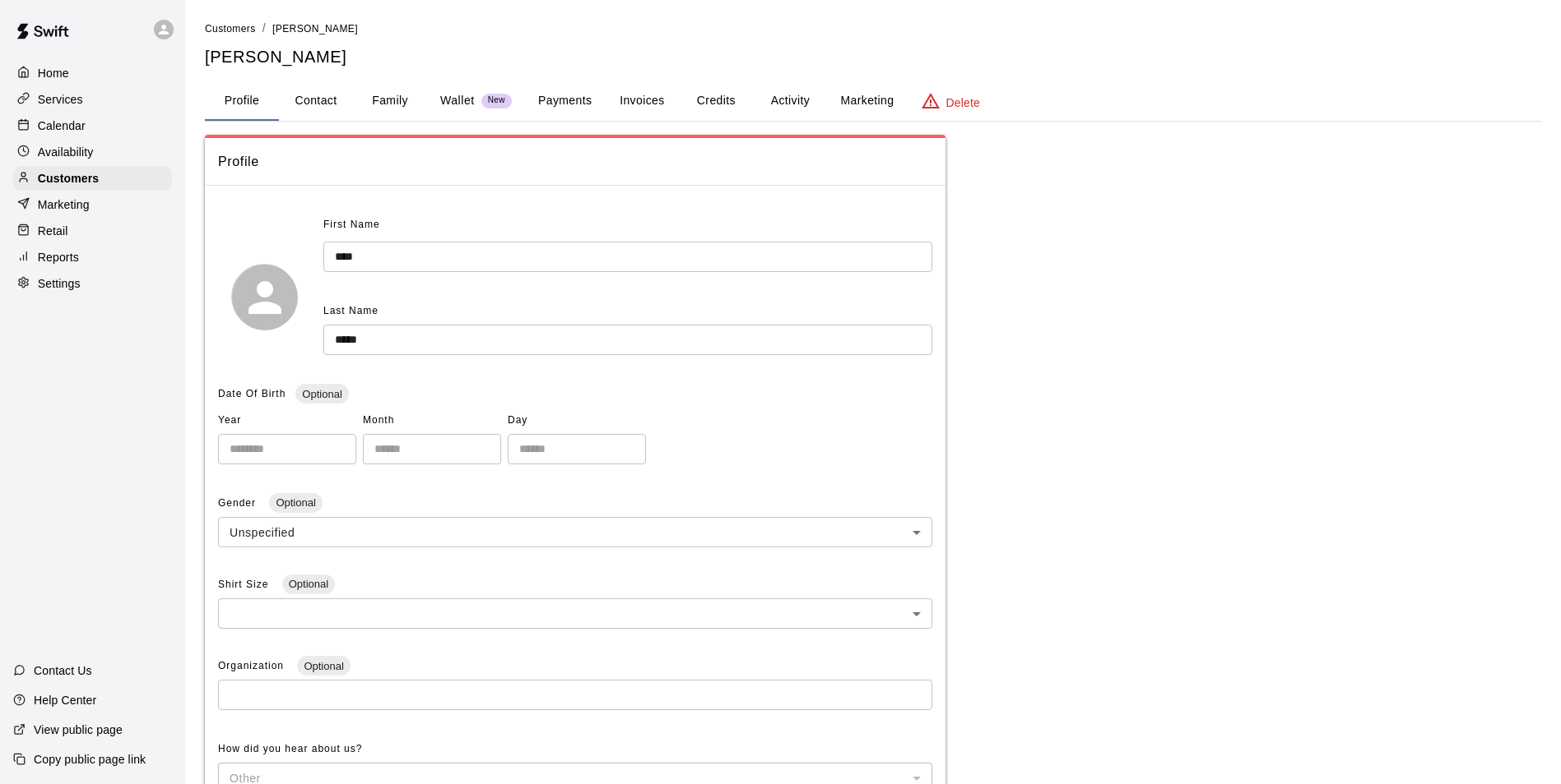
click at [571, 103] on button "Payments" at bounding box center [564, 100] width 80 height 40
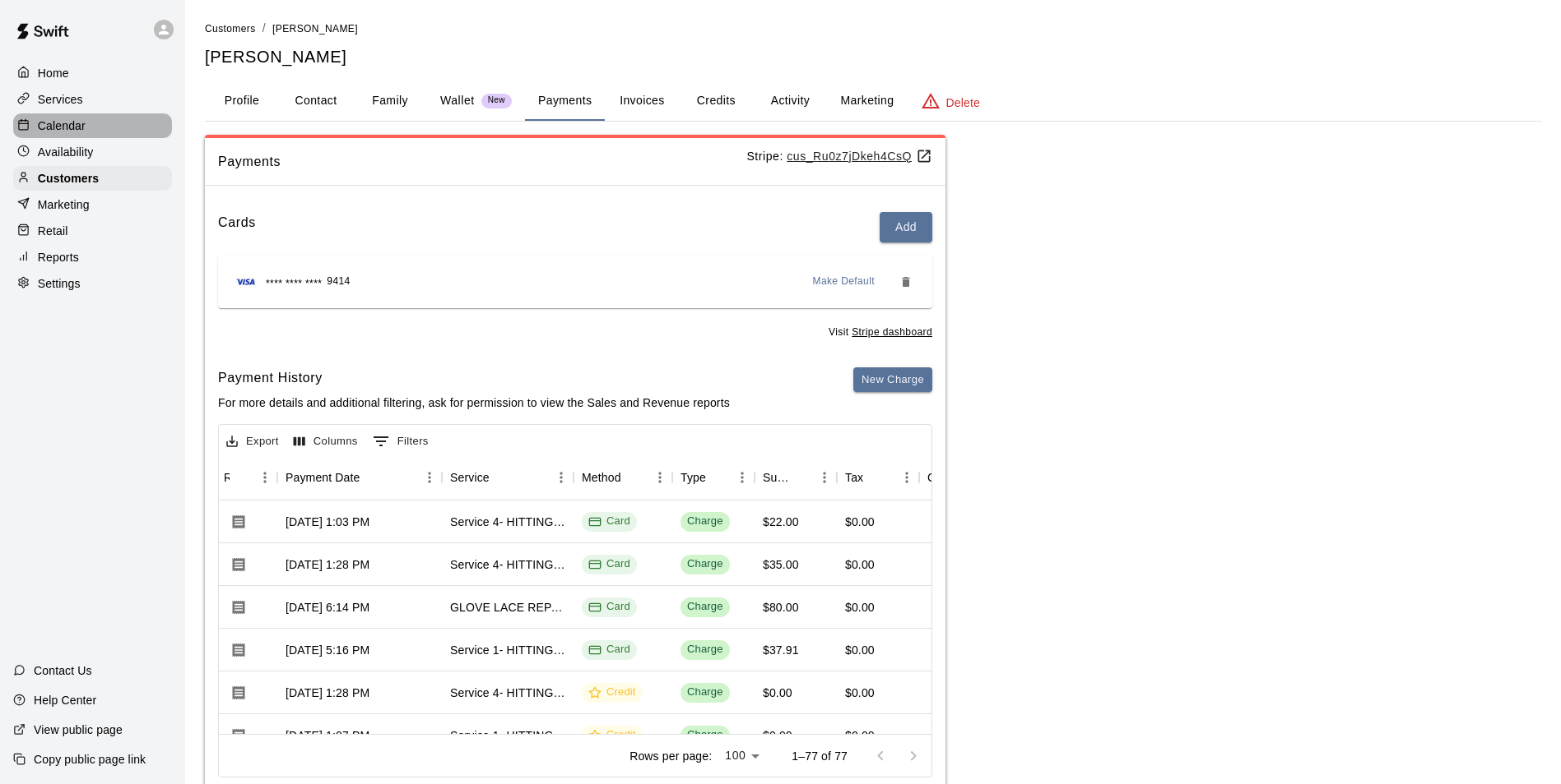
click at [143, 124] on div "Calendar" at bounding box center [93, 126] width 159 height 25
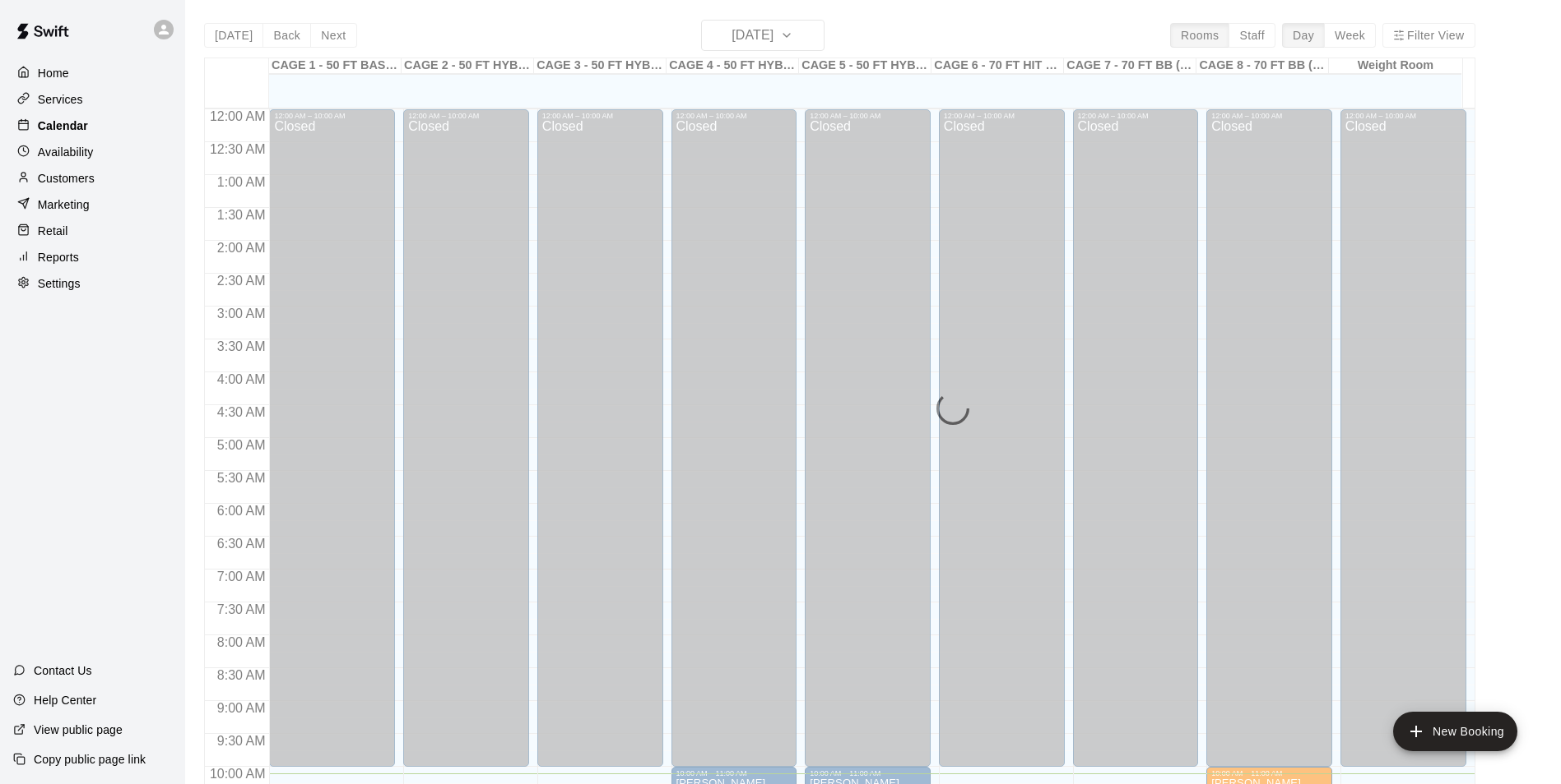
scroll to position [665, 0]
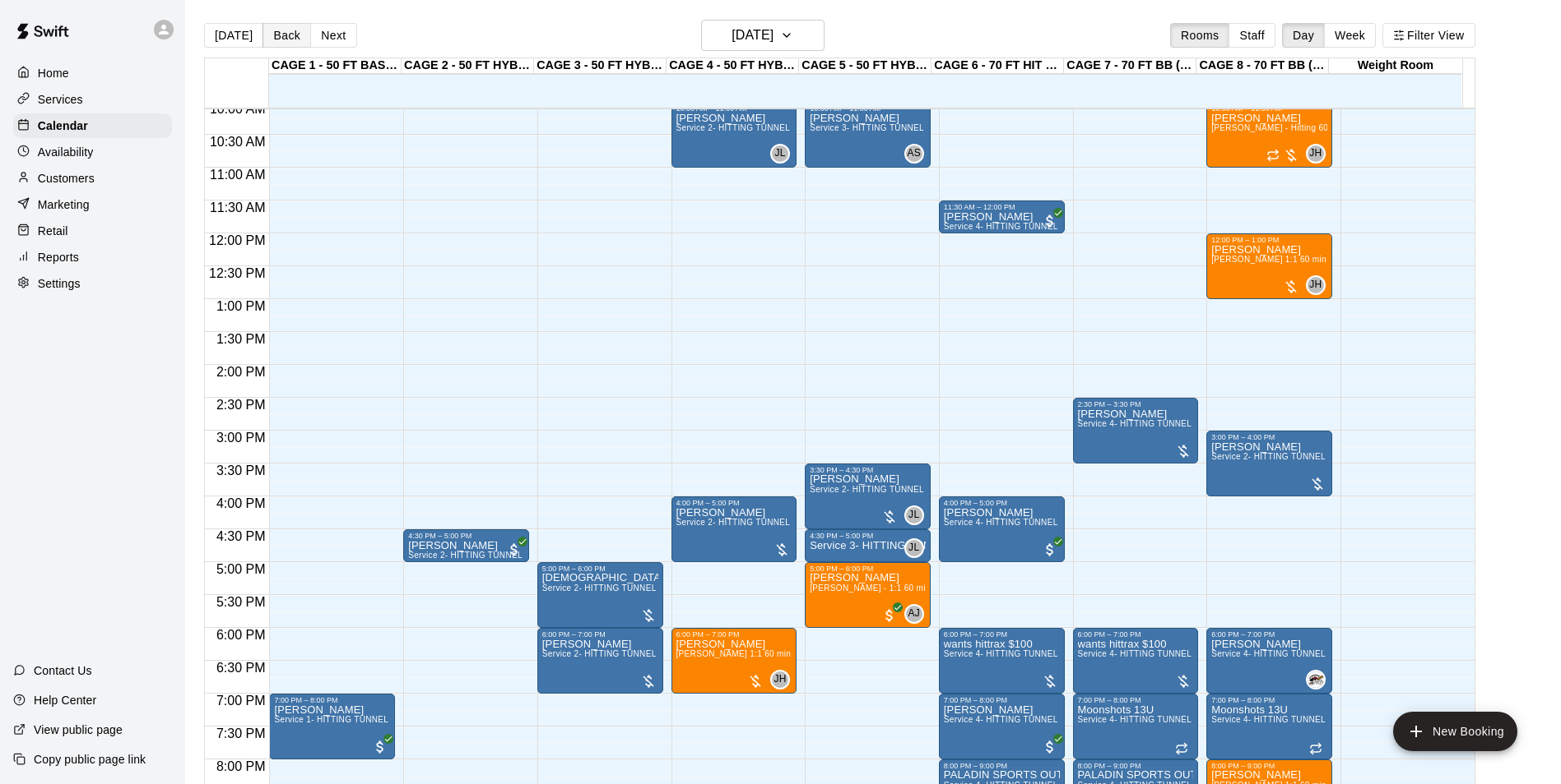
click at [276, 40] on button "Back" at bounding box center [287, 36] width 48 height 25
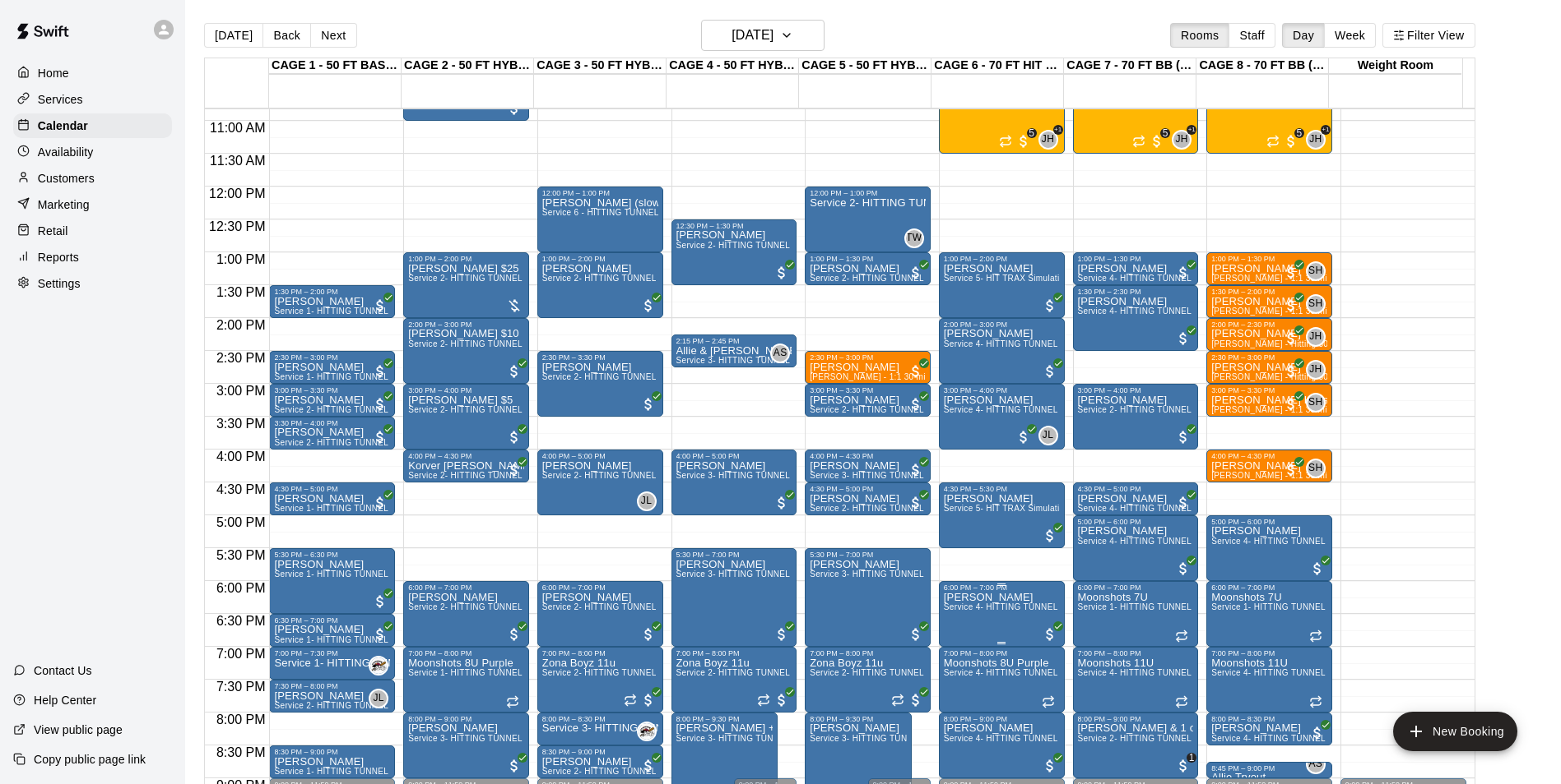
scroll to position [829, 0]
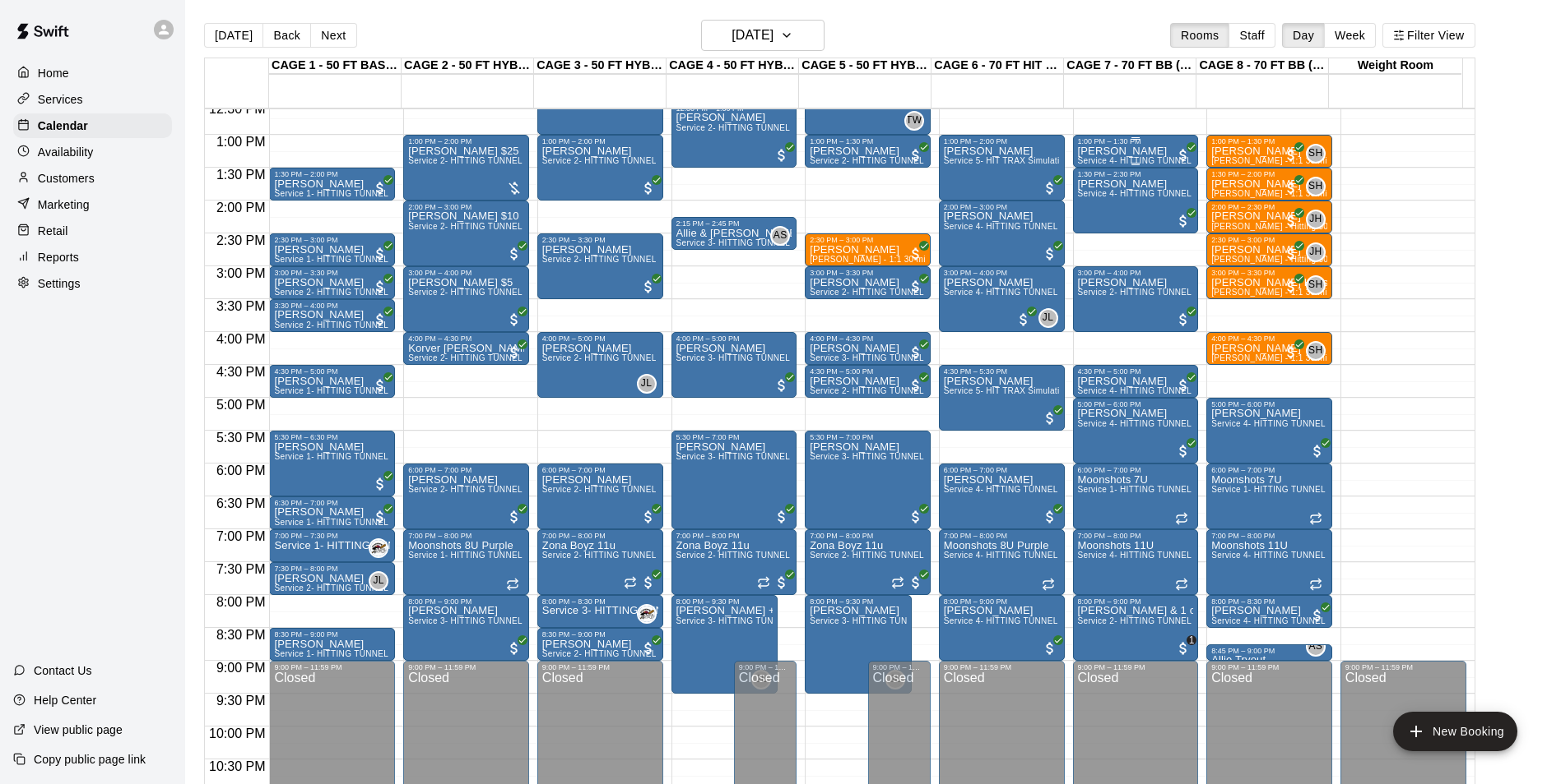
click at [1097, 151] on p "Adam Solak" at bounding box center [1136, 151] width 116 height 0
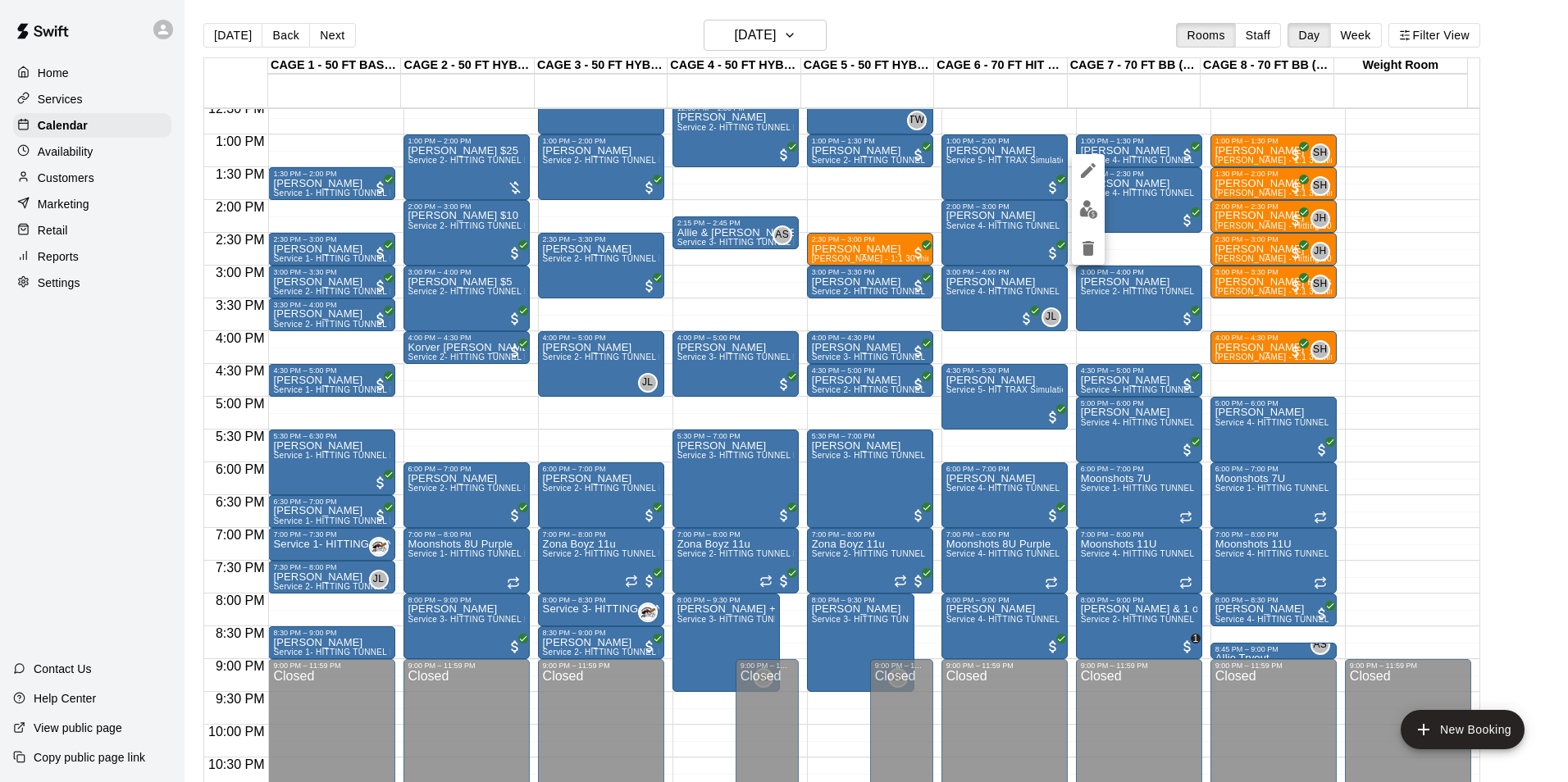
click at [1133, 157] on div at bounding box center [784, 391] width 1568 height 782
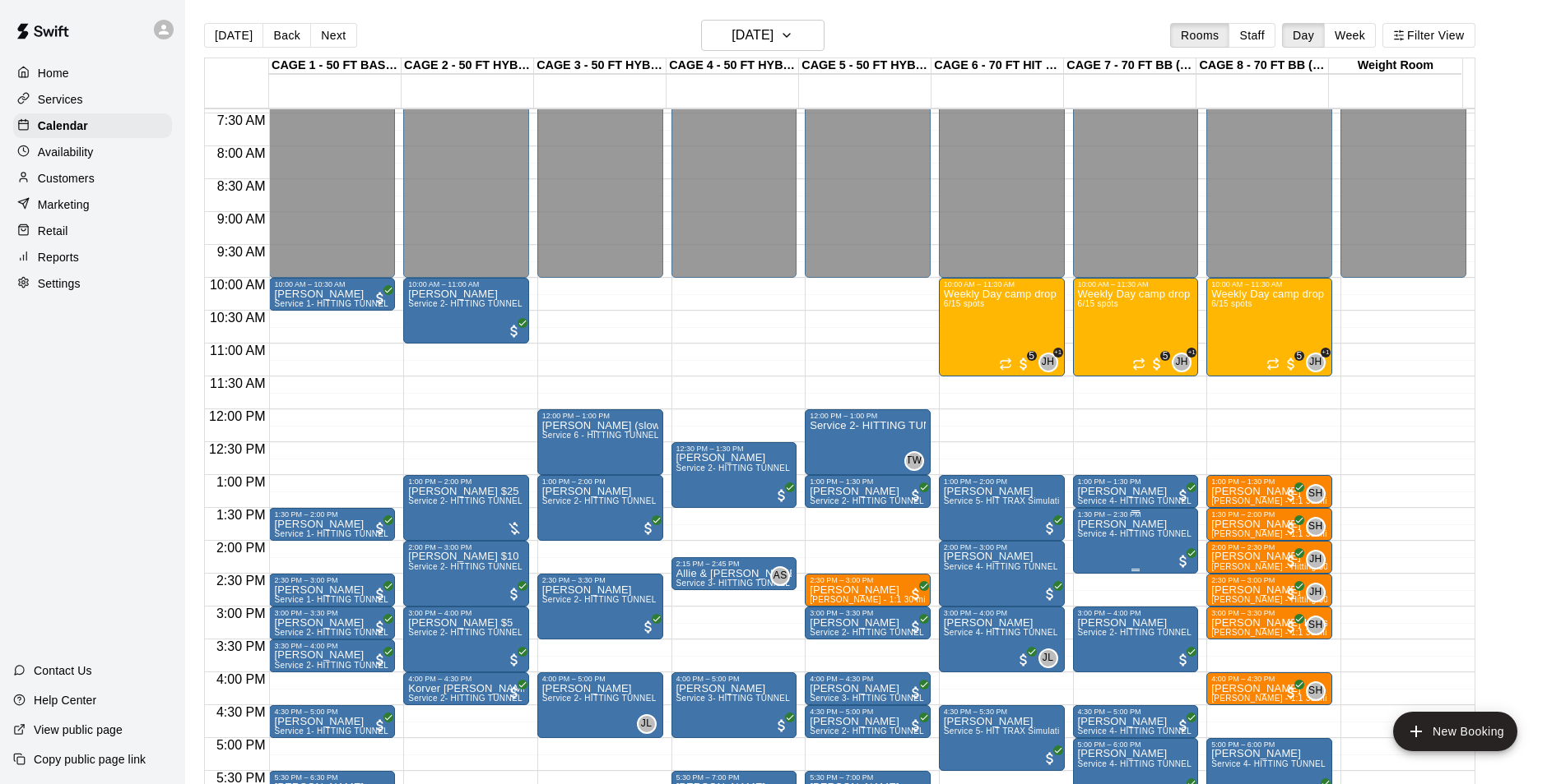
scroll to position [583, 0]
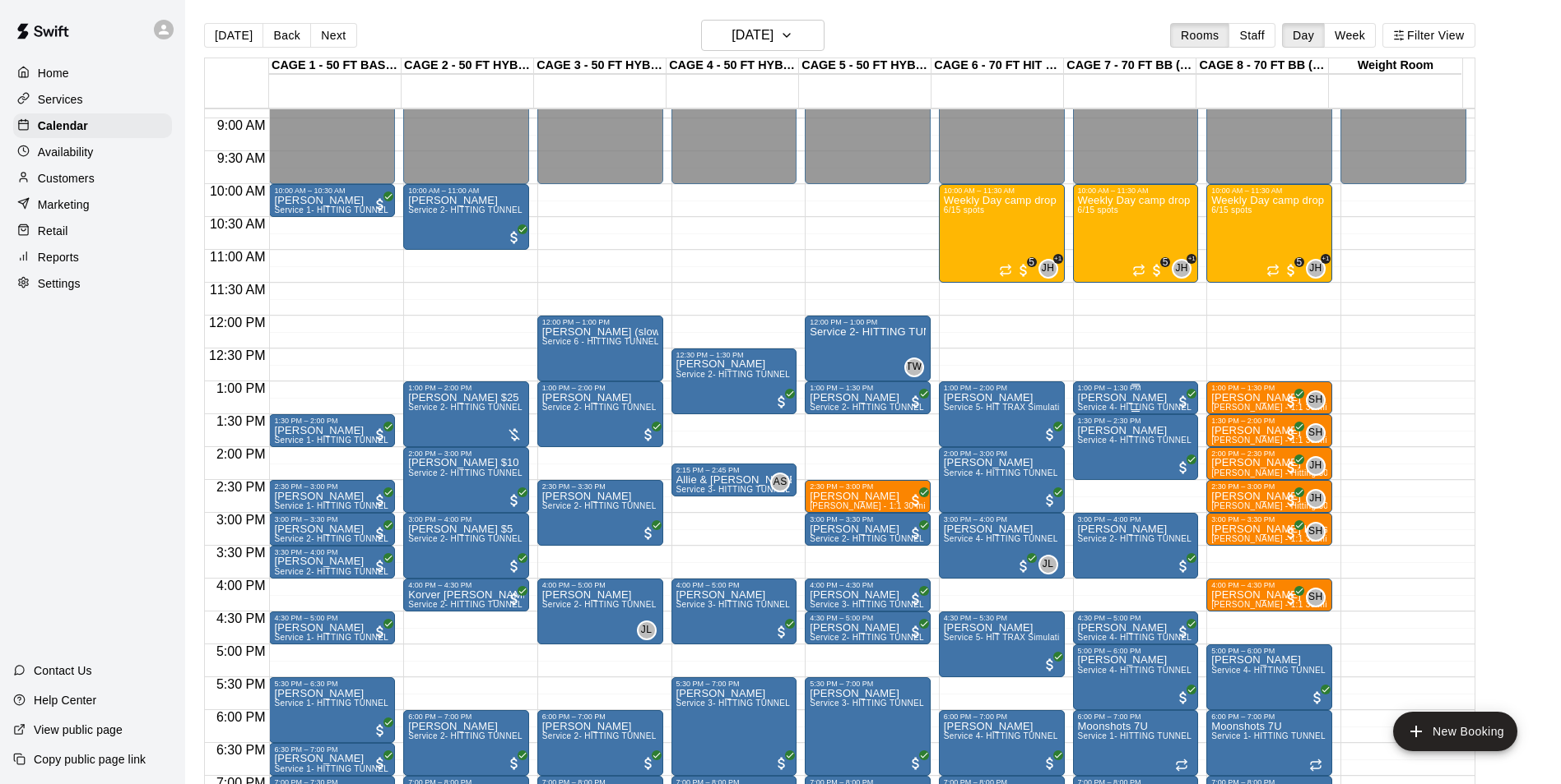
click at [1093, 398] on p "Adam Solak" at bounding box center [1136, 398] width 116 height 0
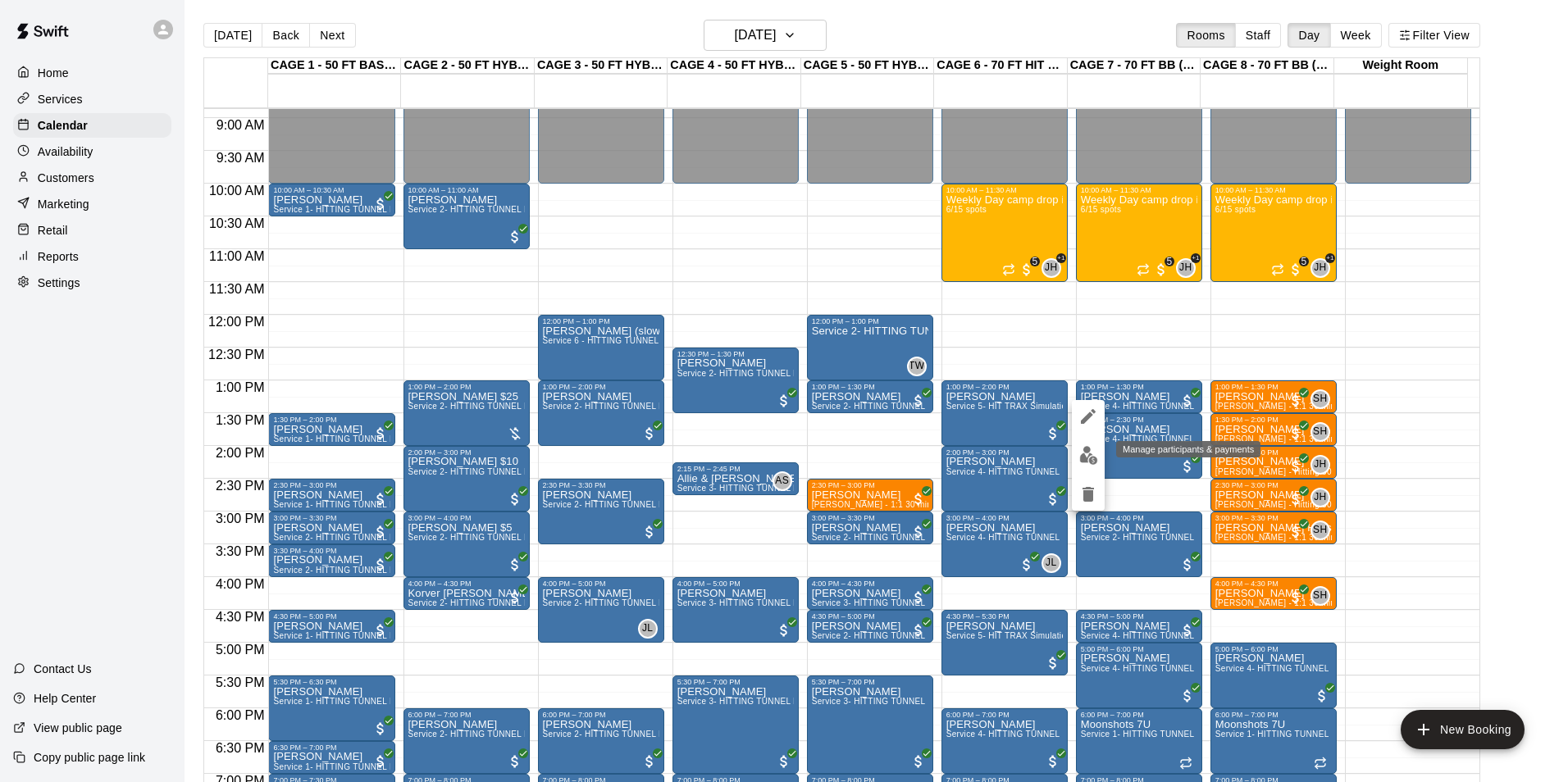
click at [1093, 448] on img "edit" at bounding box center [1089, 456] width 19 height 19
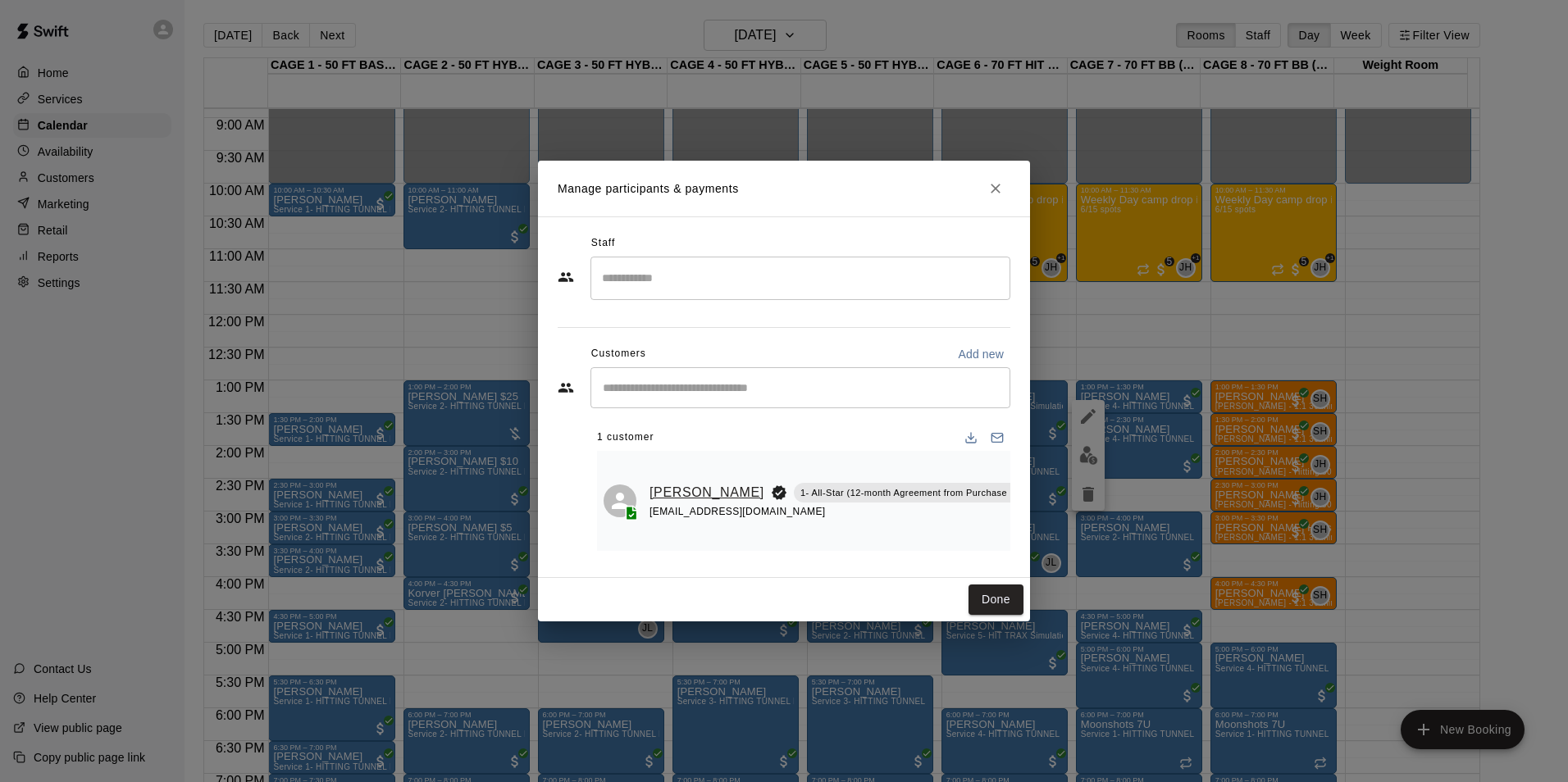
click at [666, 495] on link "Adam Solak" at bounding box center [706, 492] width 114 height 21
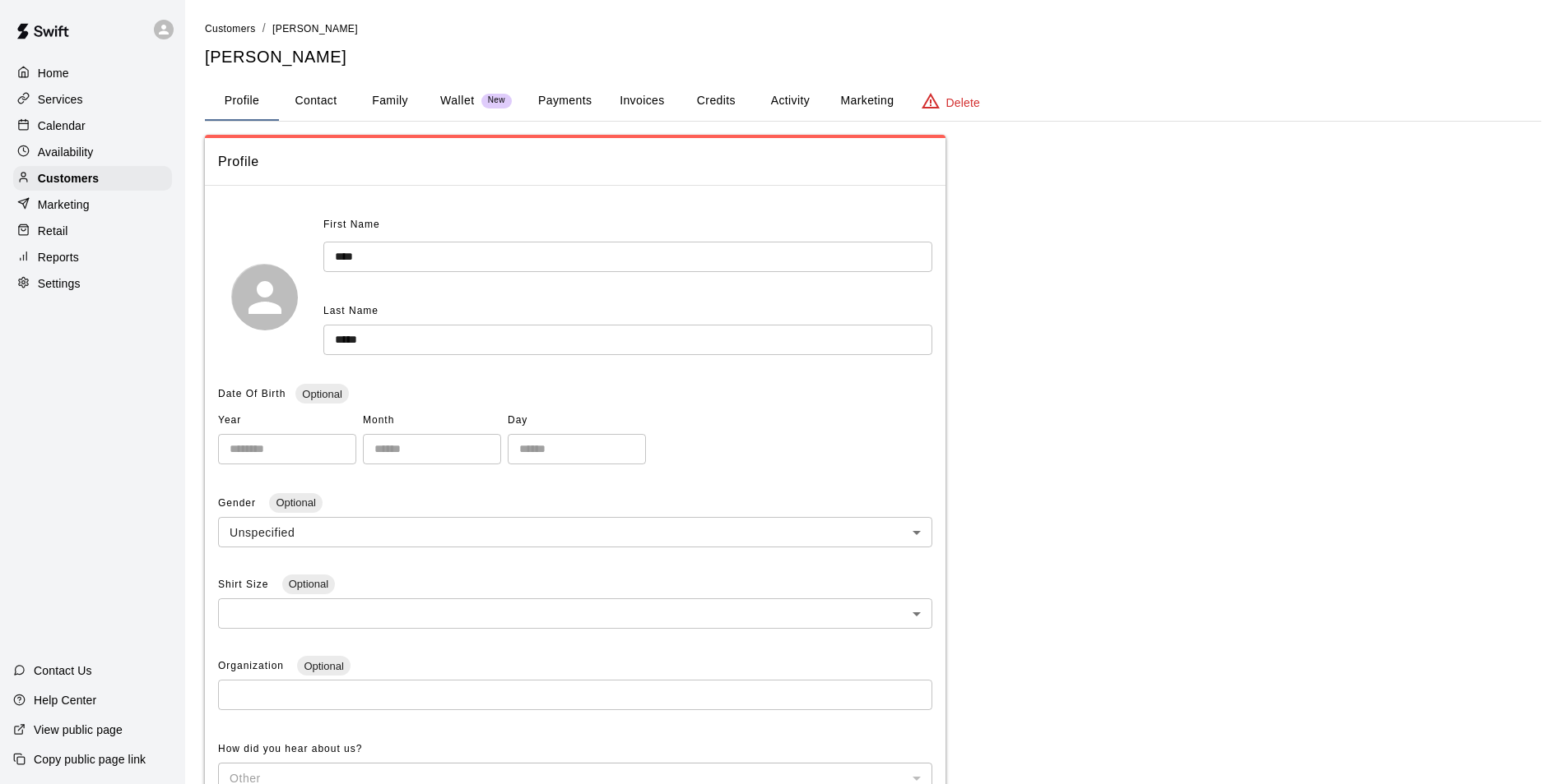
click at [638, 97] on button "Invoices" at bounding box center [642, 100] width 74 height 40
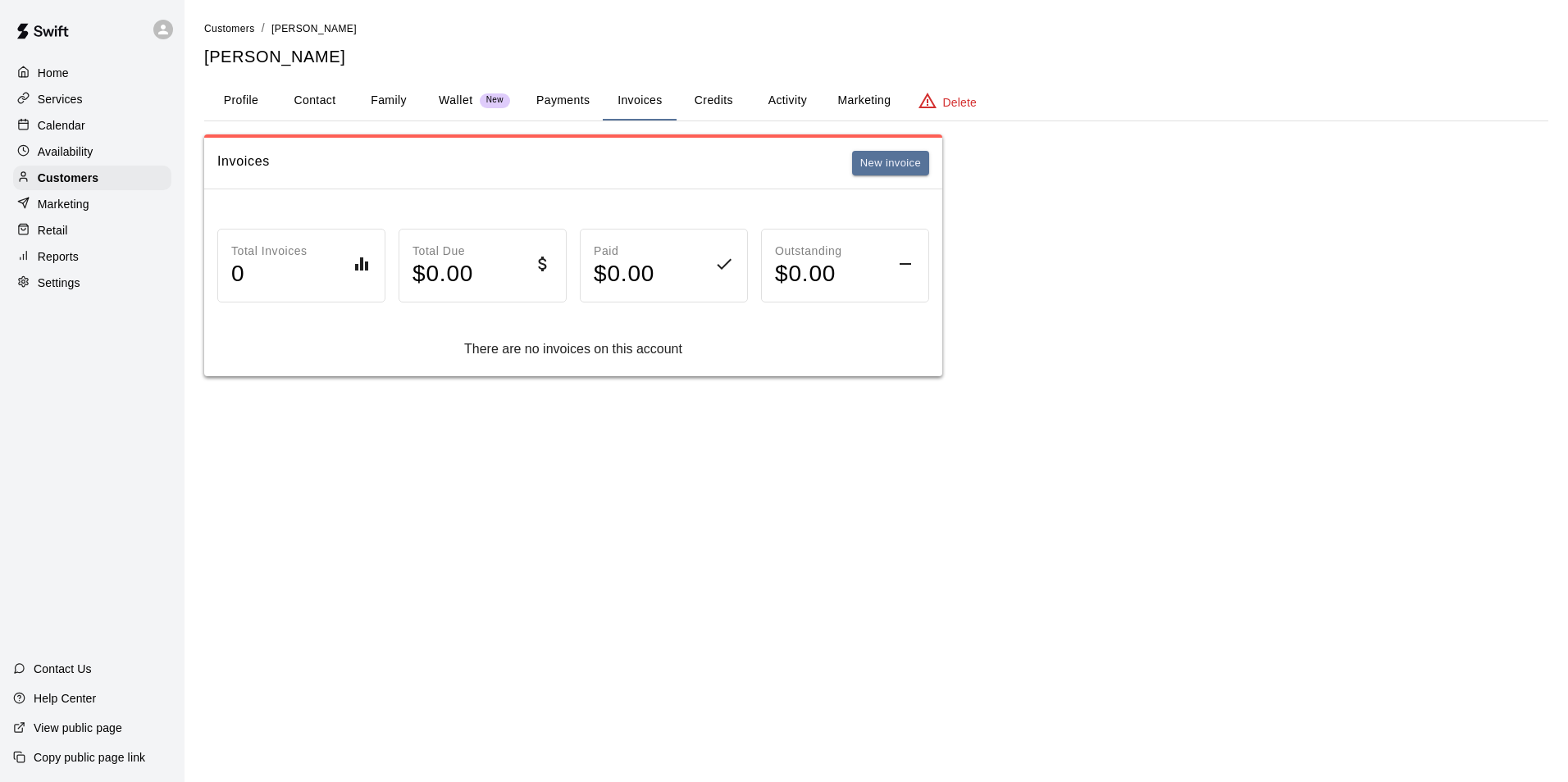
click at [706, 103] on button "Credits" at bounding box center [713, 100] width 74 height 39
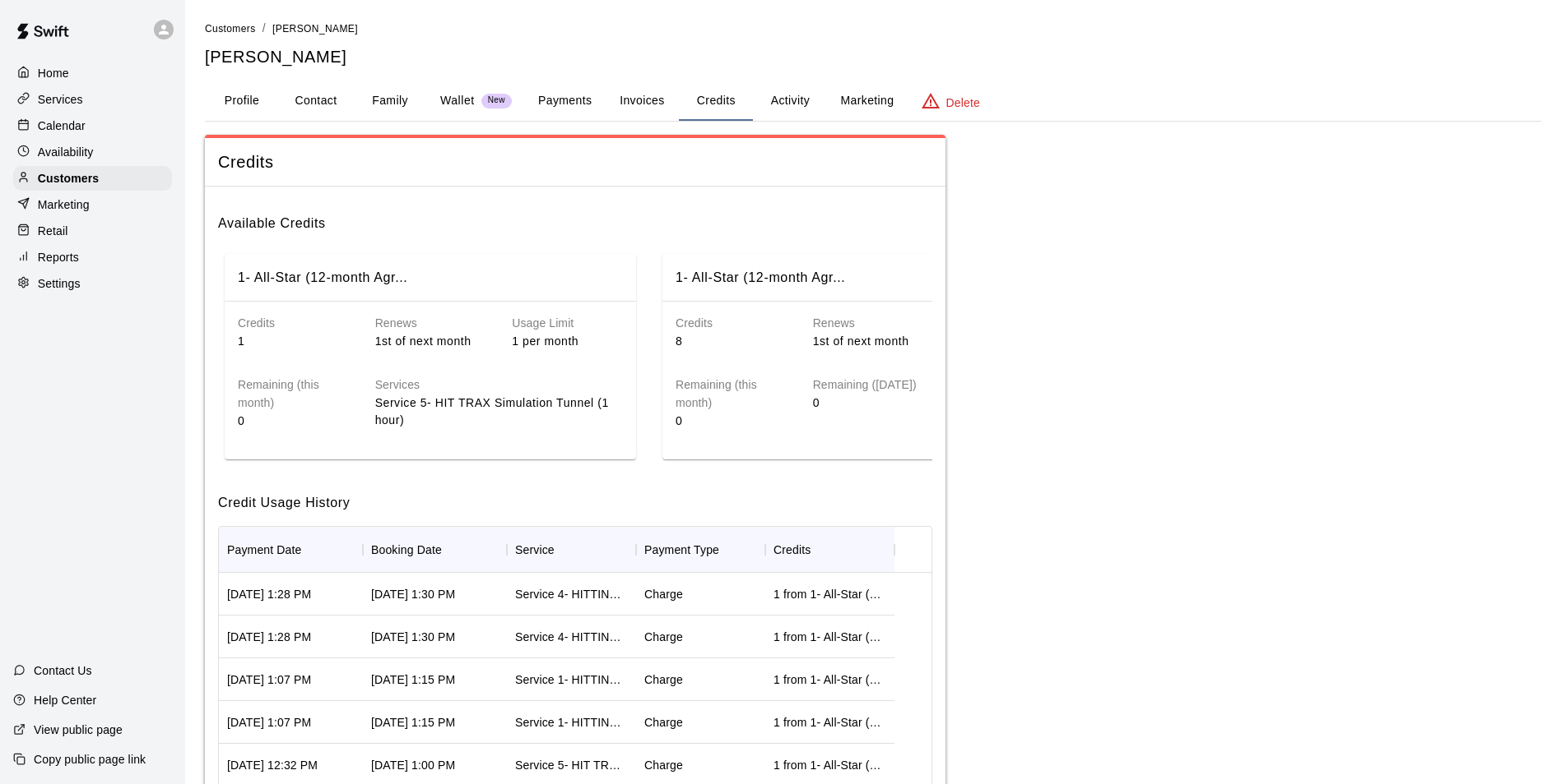
click at [593, 98] on button "Payments" at bounding box center [564, 100] width 80 height 40
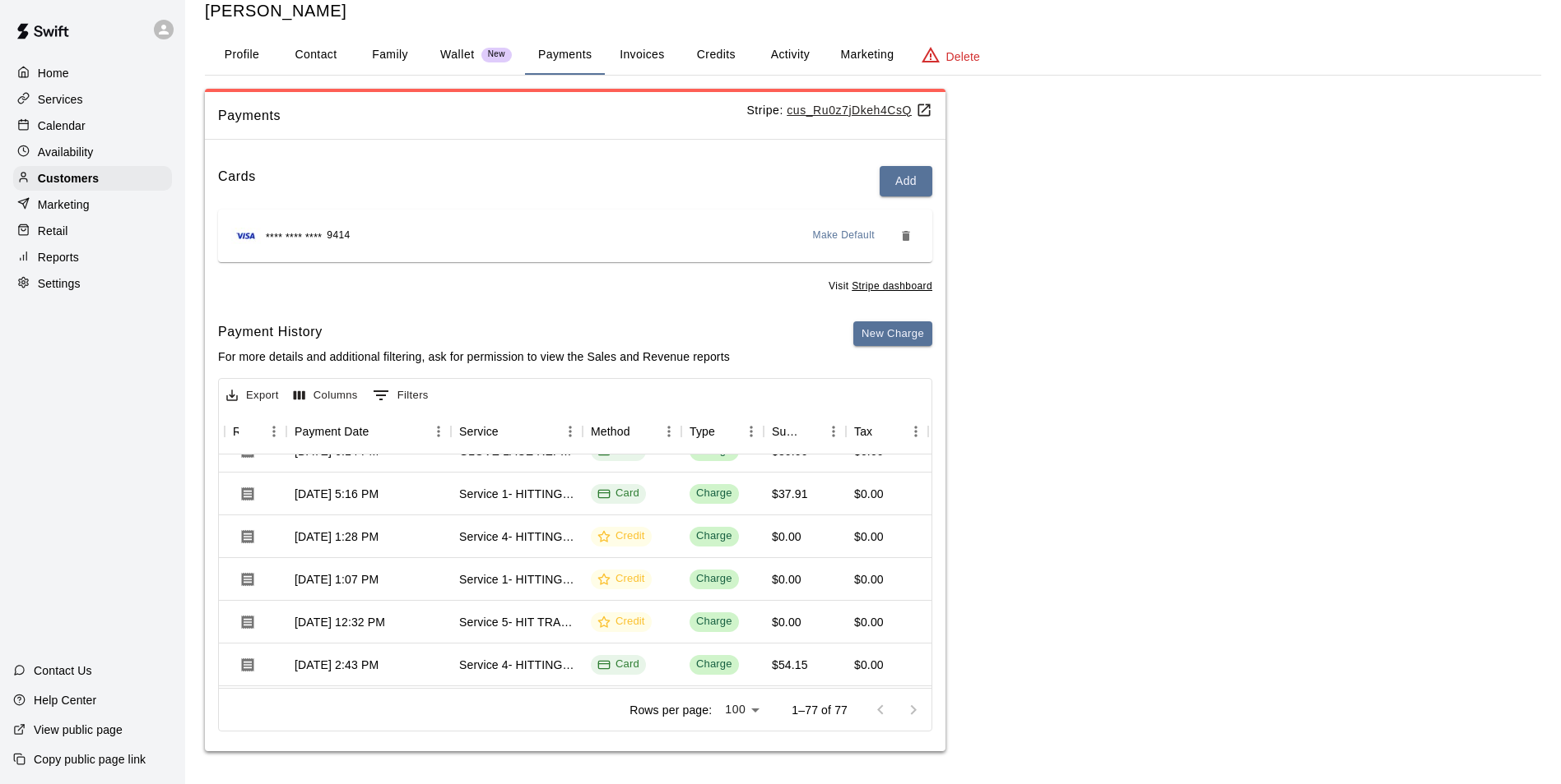
scroll to position [82, 143]
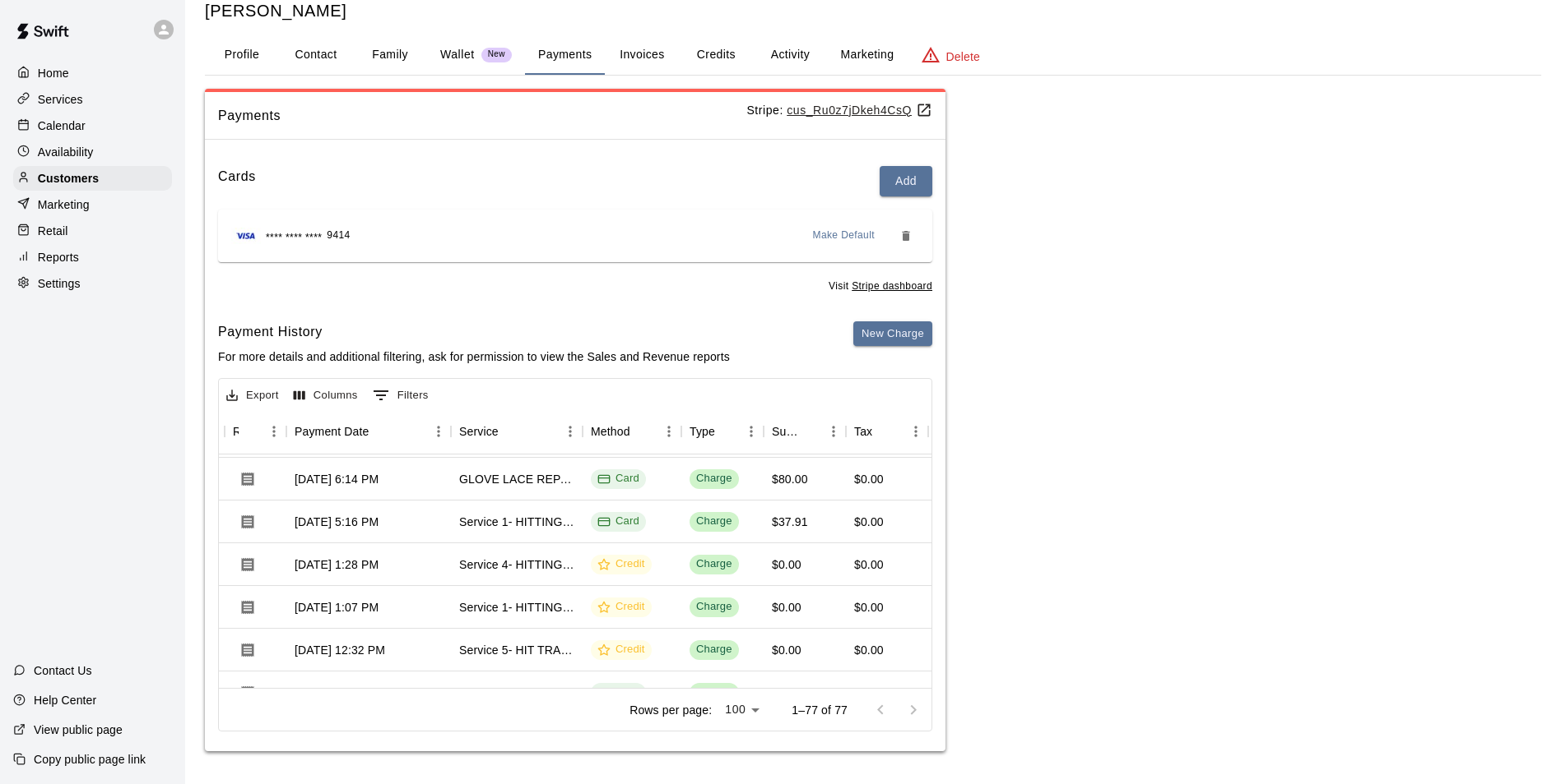
click at [717, 53] on button "Credits" at bounding box center [715, 55] width 74 height 40
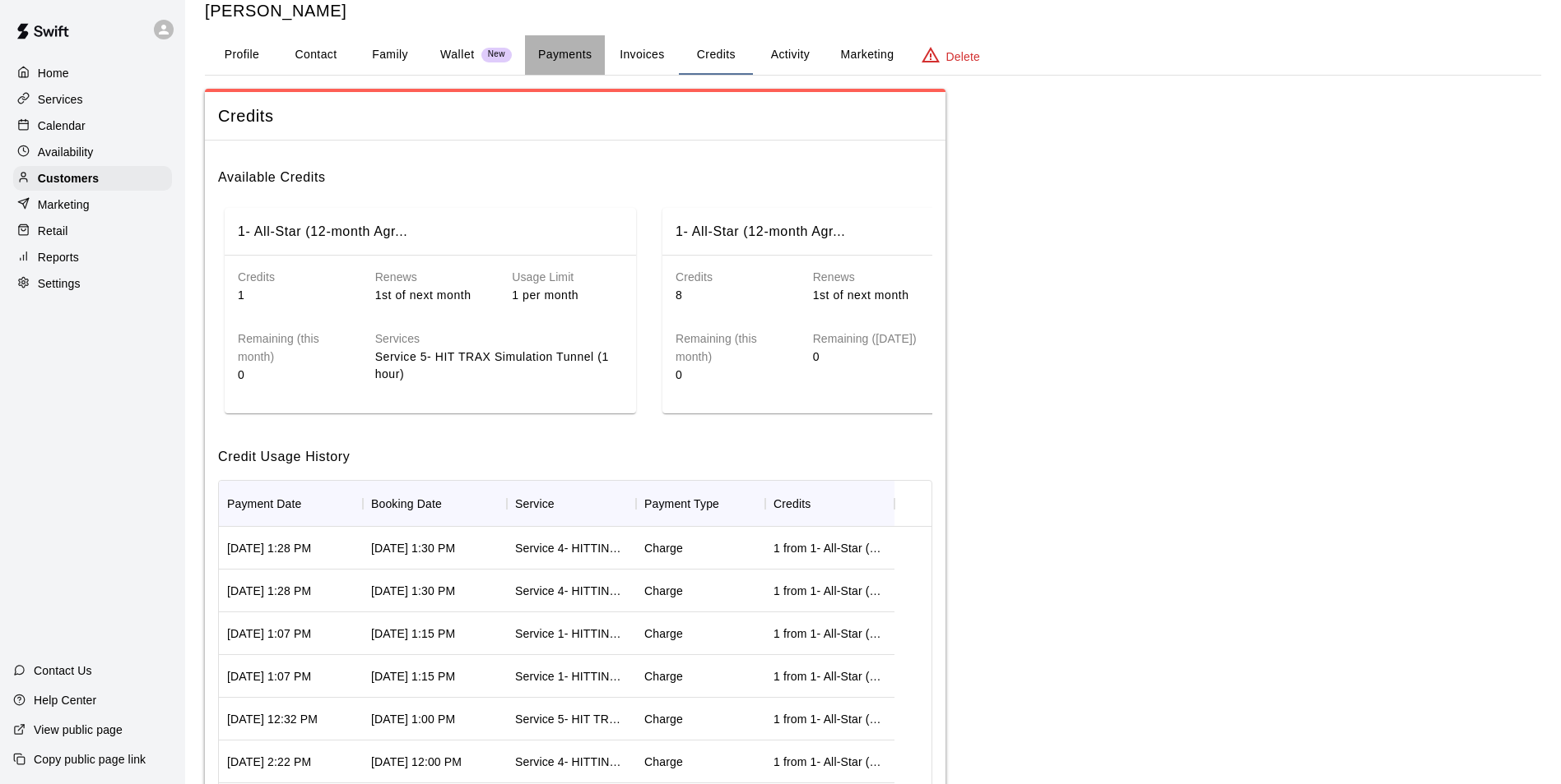
click at [567, 53] on button "Payments" at bounding box center [564, 55] width 80 height 40
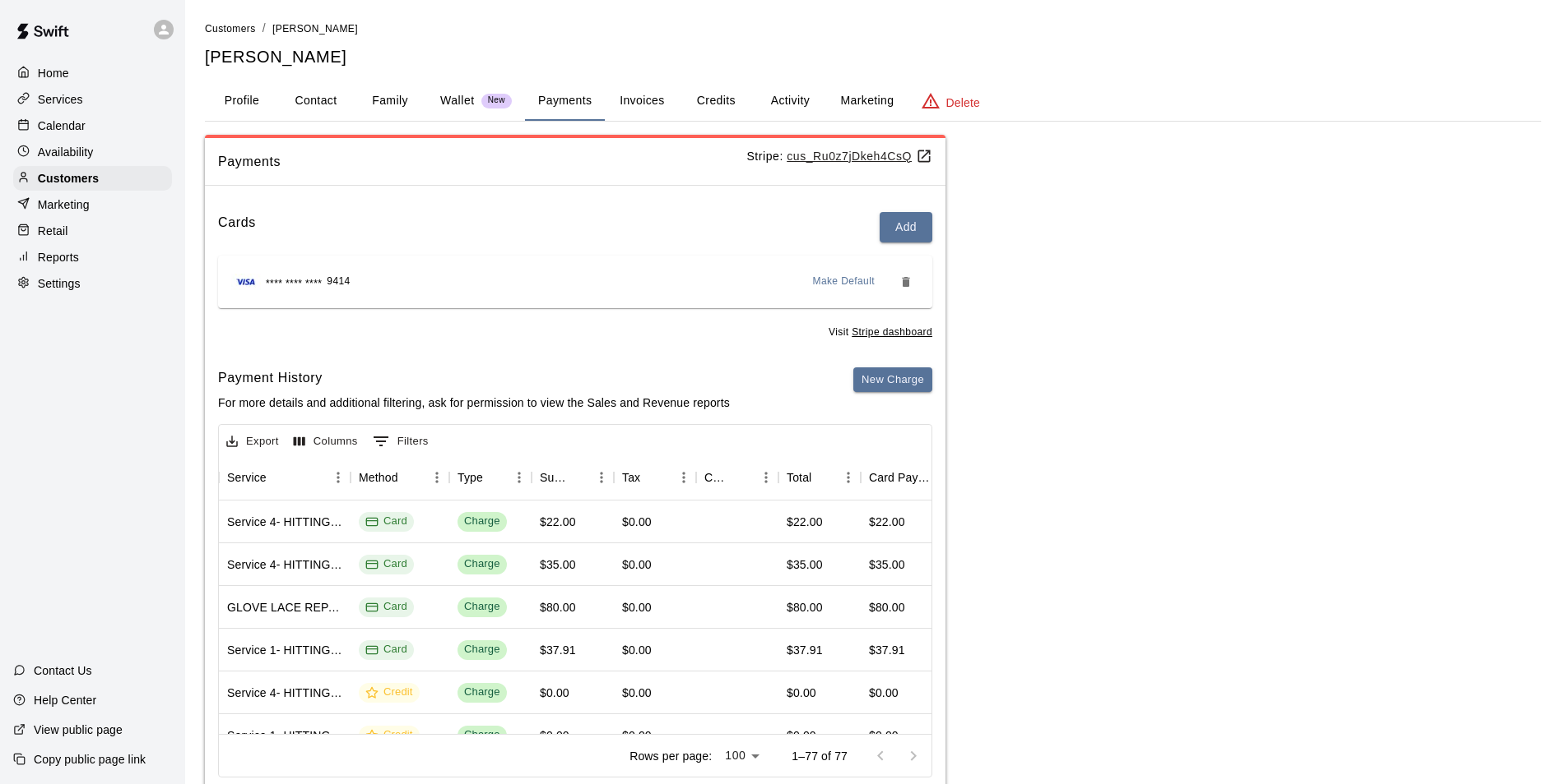
scroll to position [0, 389]
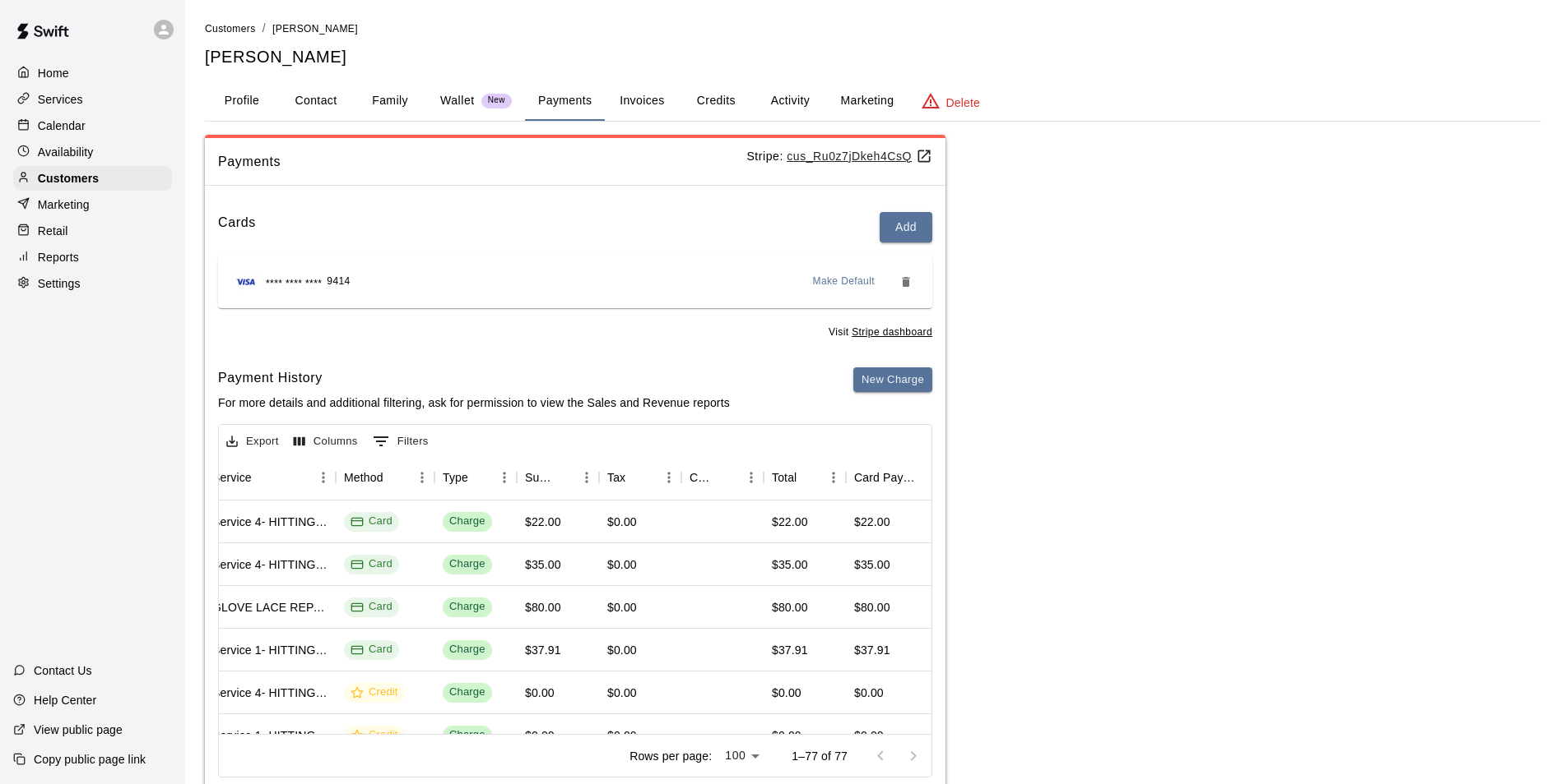
click at [703, 100] on button "Credits" at bounding box center [715, 100] width 74 height 40
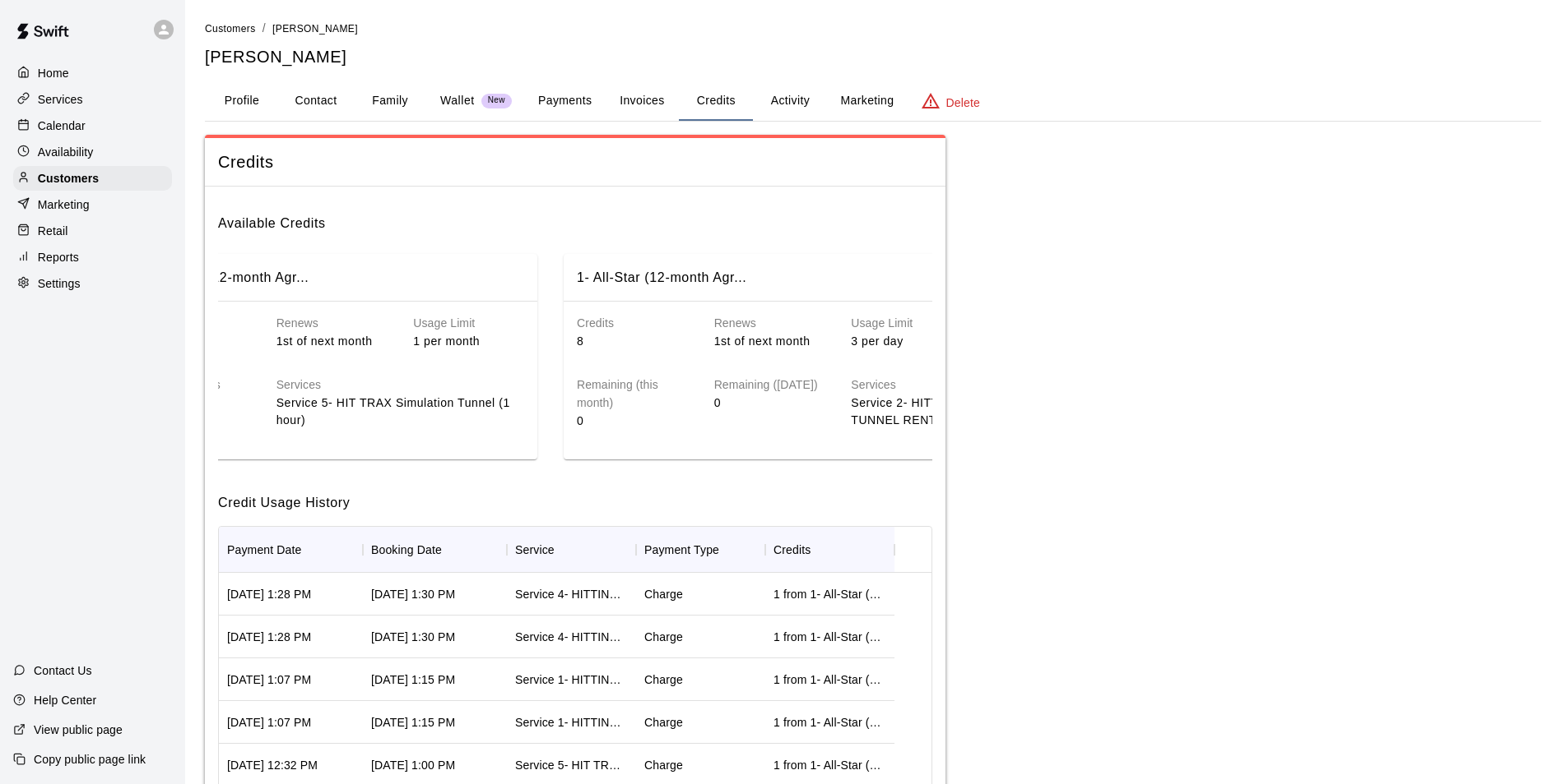
scroll to position [0, 148]
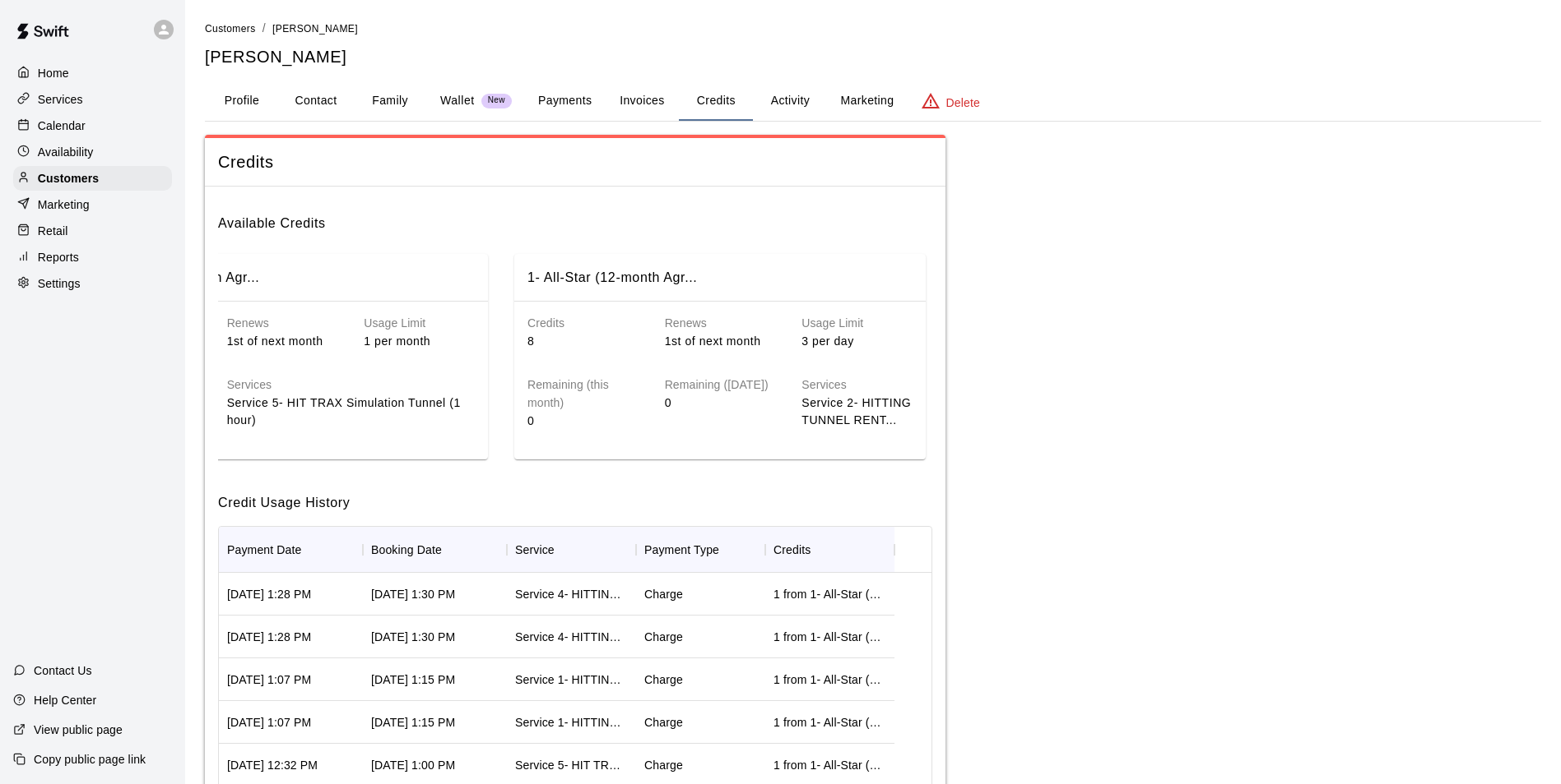
click at [551, 106] on button "Payments" at bounding box center [564, 100] width 80 height 40
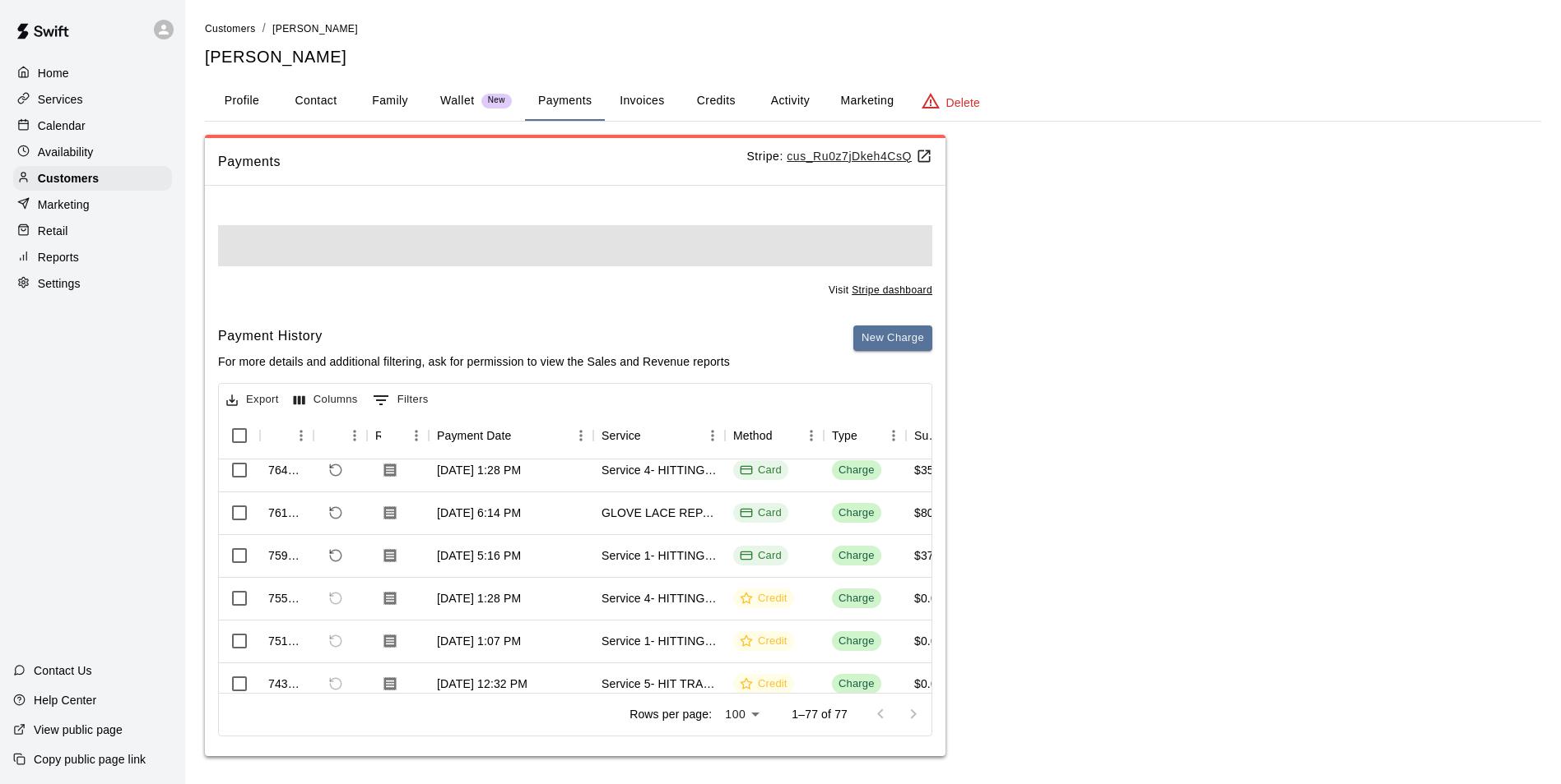
scroll to position [82, 0]
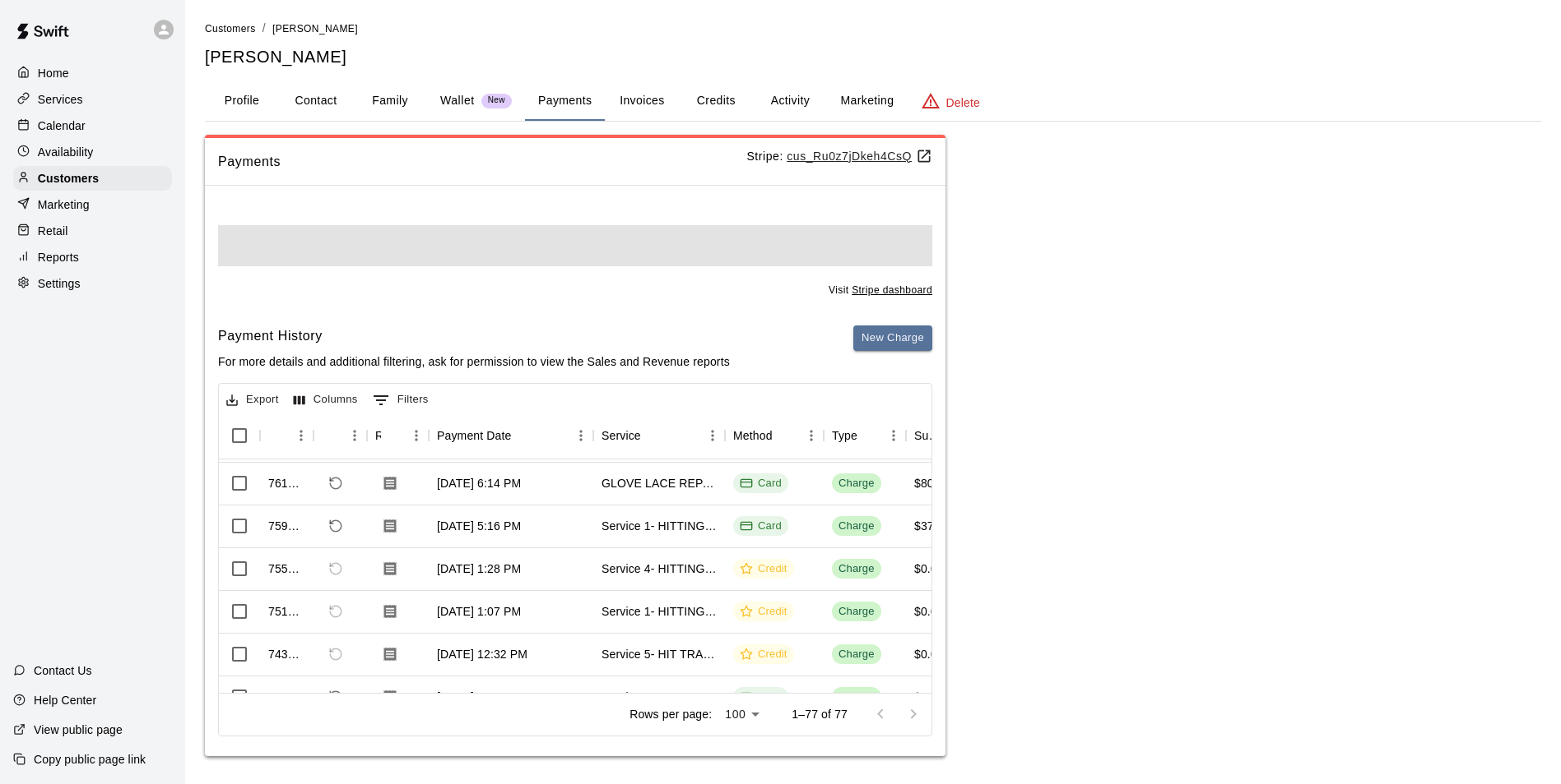
click at [724, 101] on button "Credits" at bounding box center [715, 100] width 74 height 40
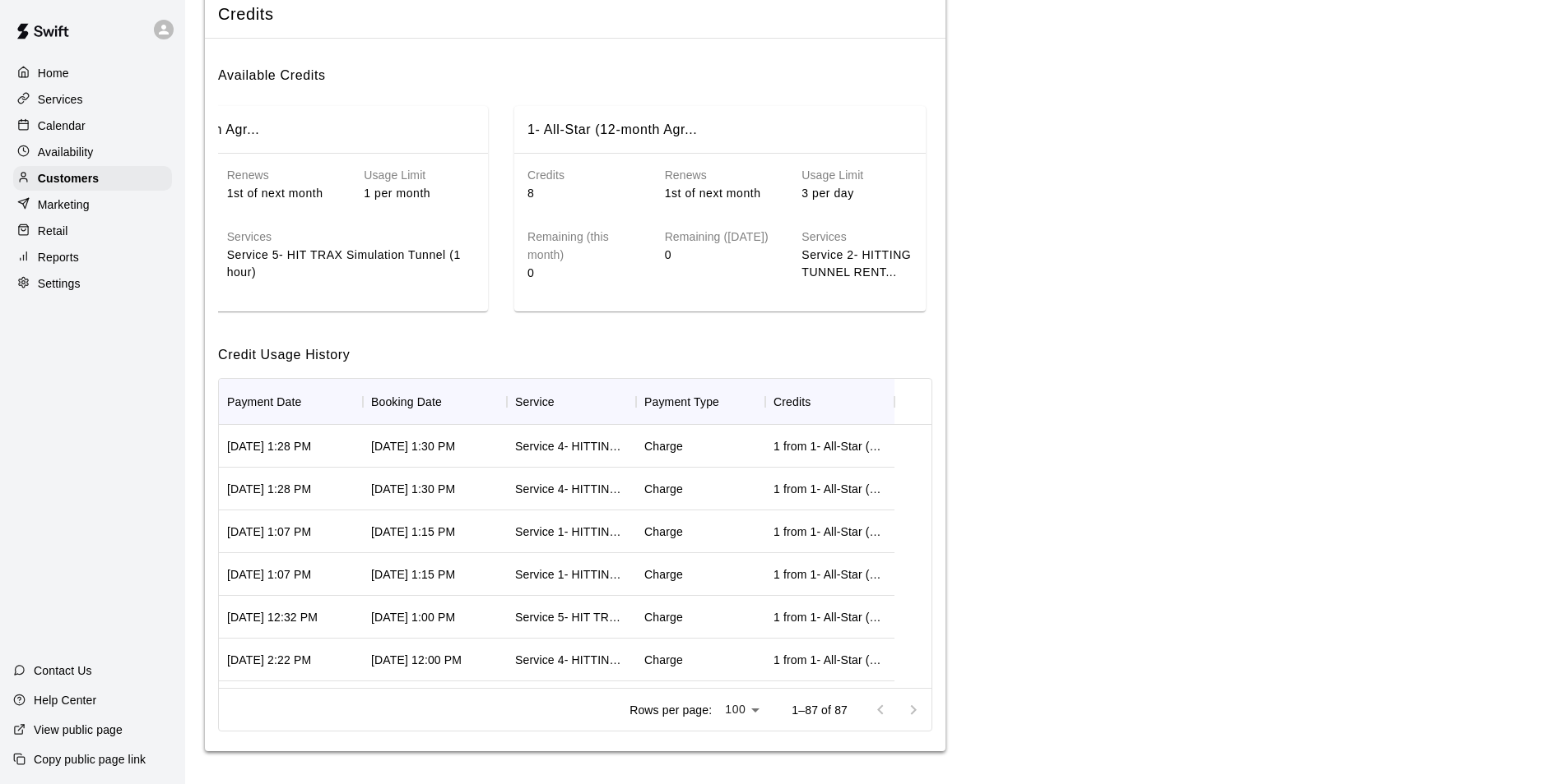
scroll to position [78, 0]
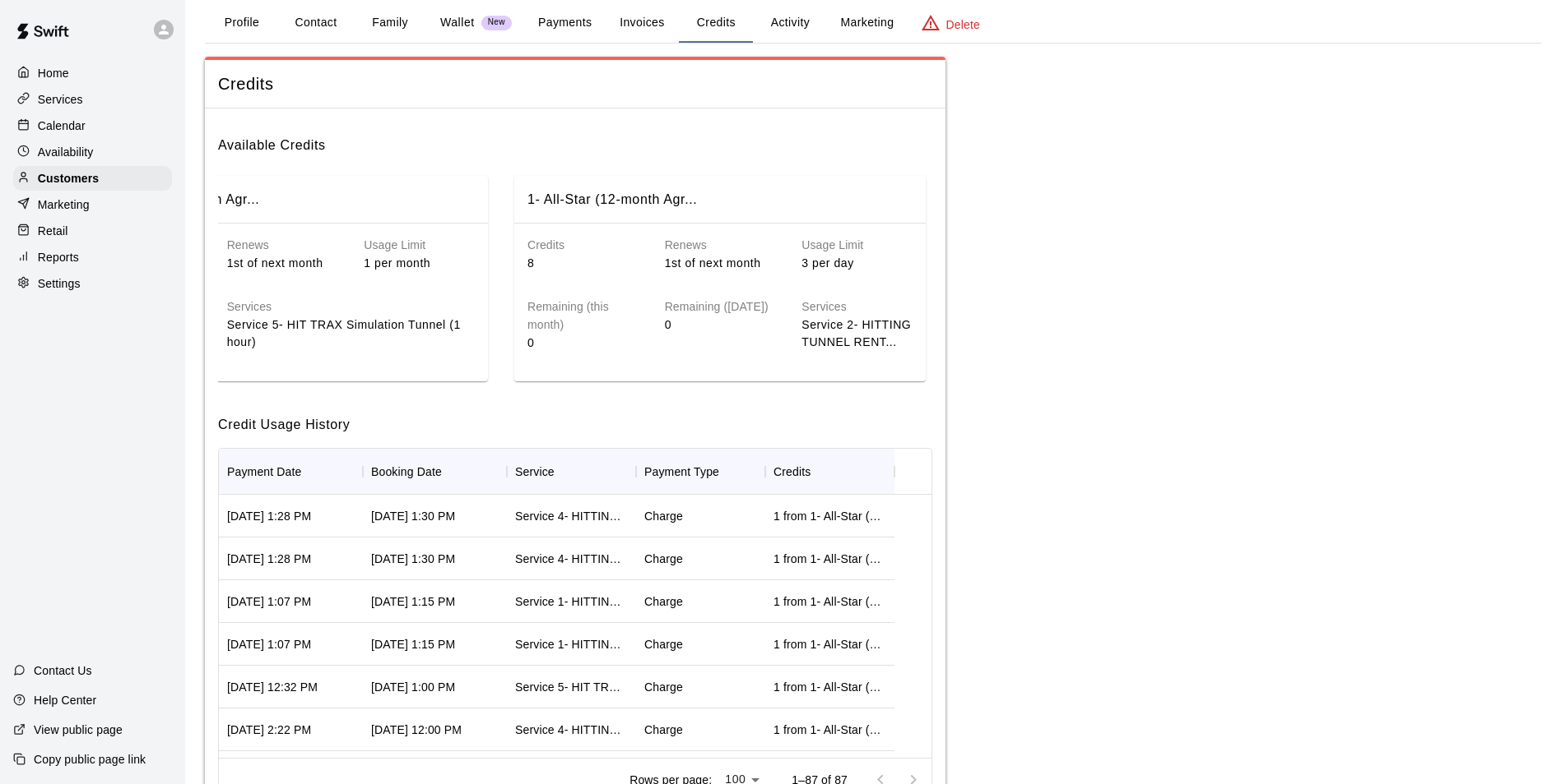
click at [575, 17] on button "Payments" at bounding box center [564, 22] width 80 height 40
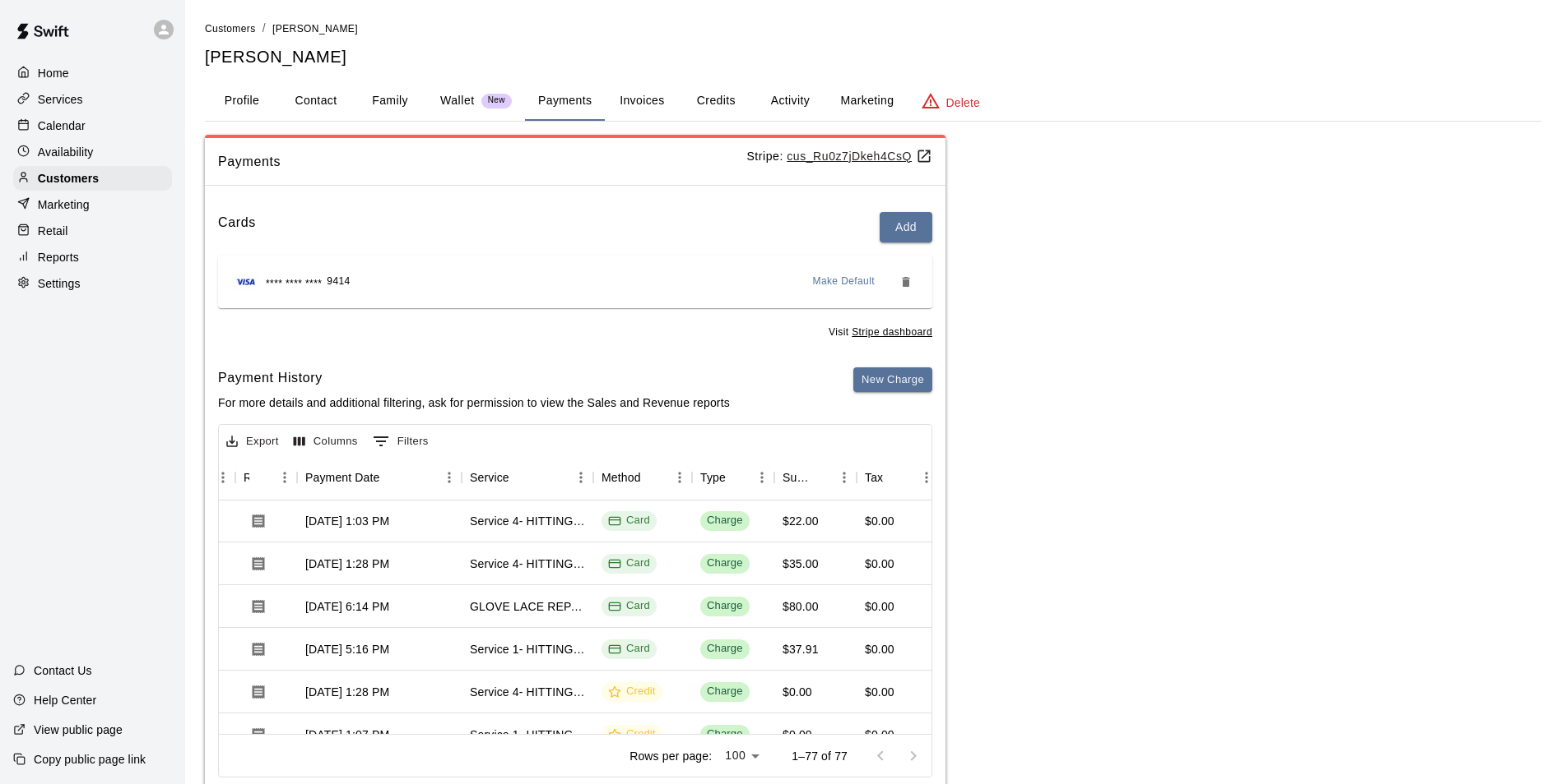
scroll to position [0, 131]
click at [138, 125] on div "Calendar" at bounding box center [93, 126] width 159 height 25
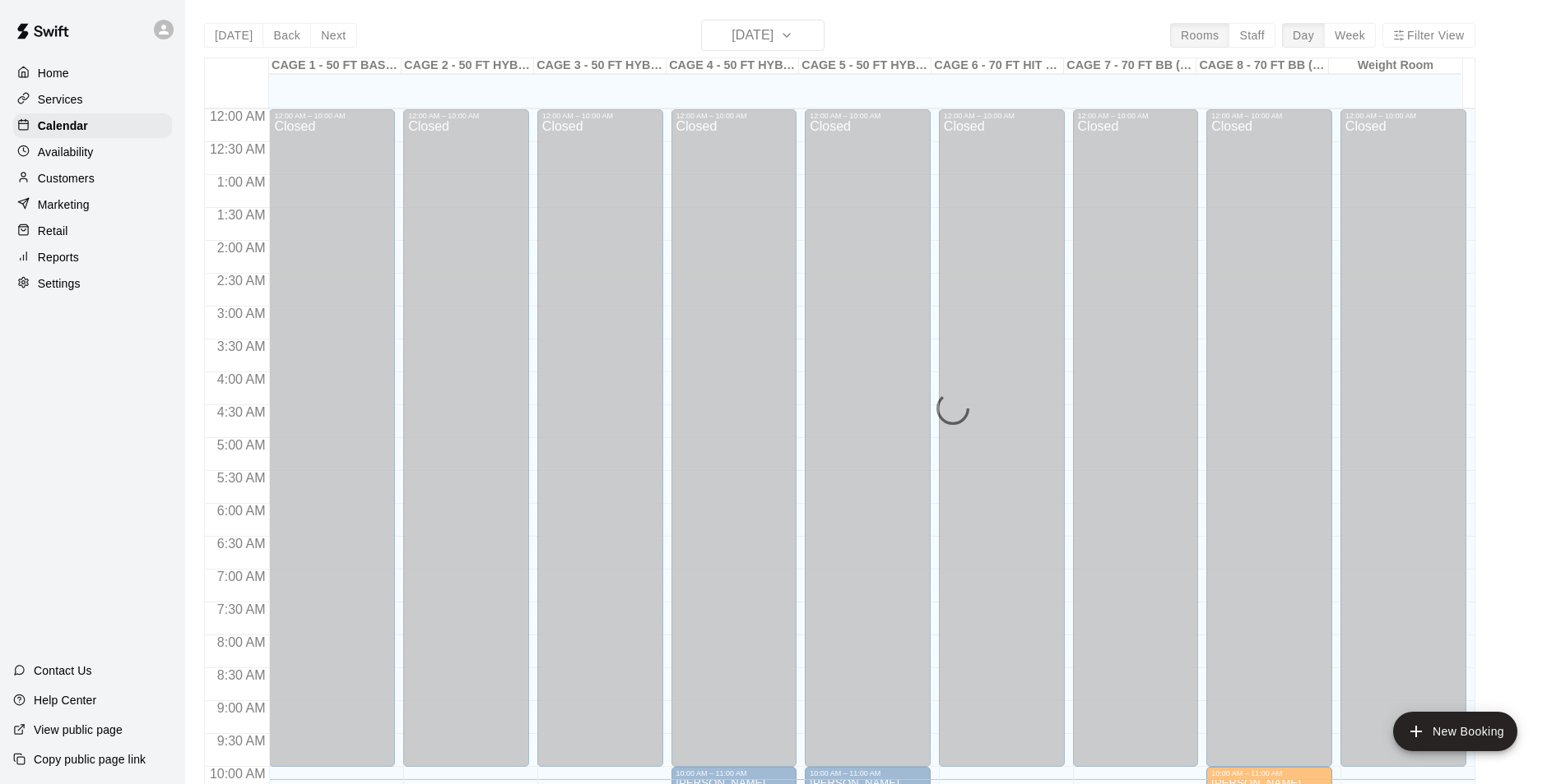
scroll to position [670, 0]
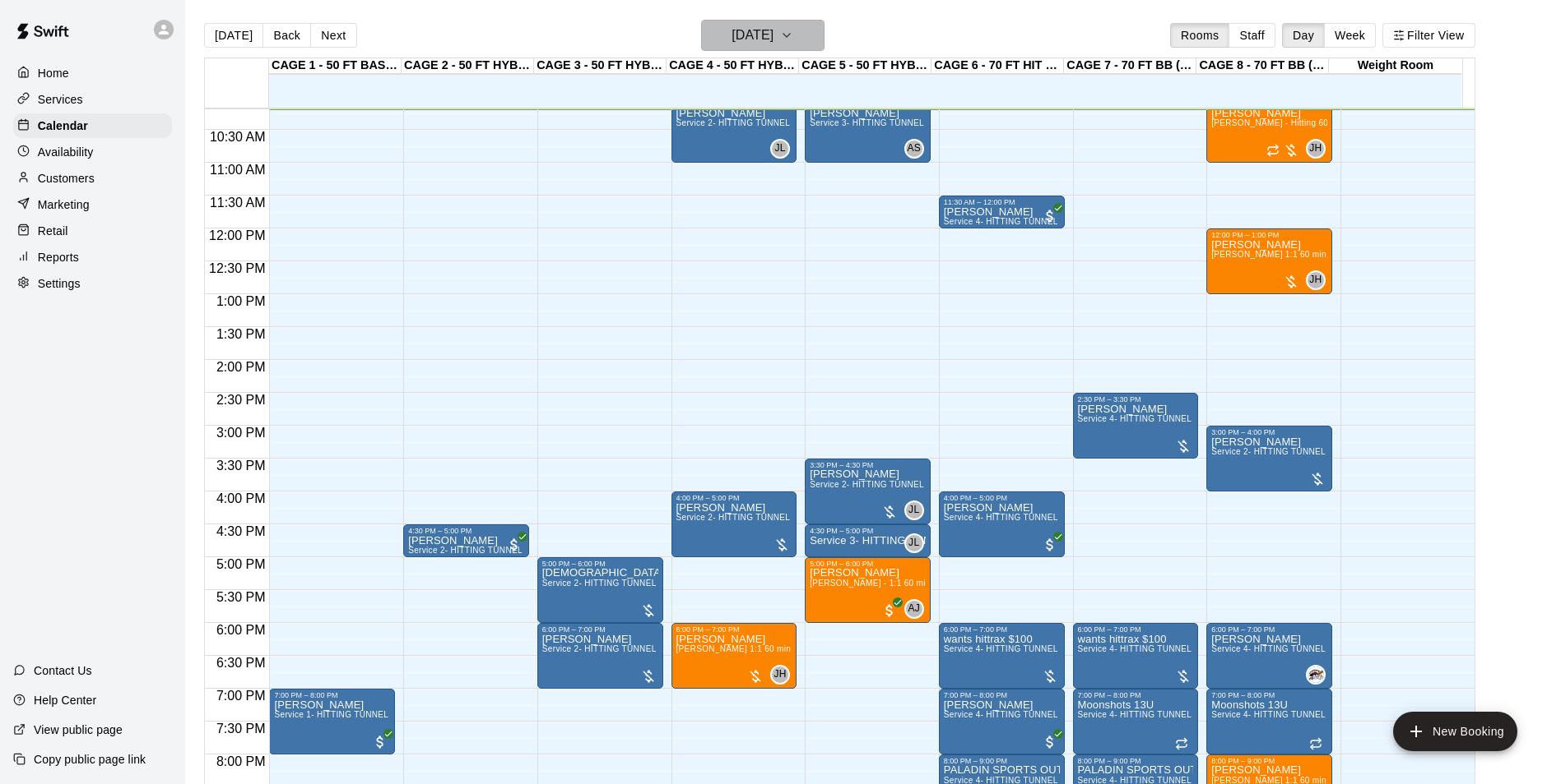
click at [766, 33] on h6 "[DATE]" at bounding box center [752, 36] width 41 height 23
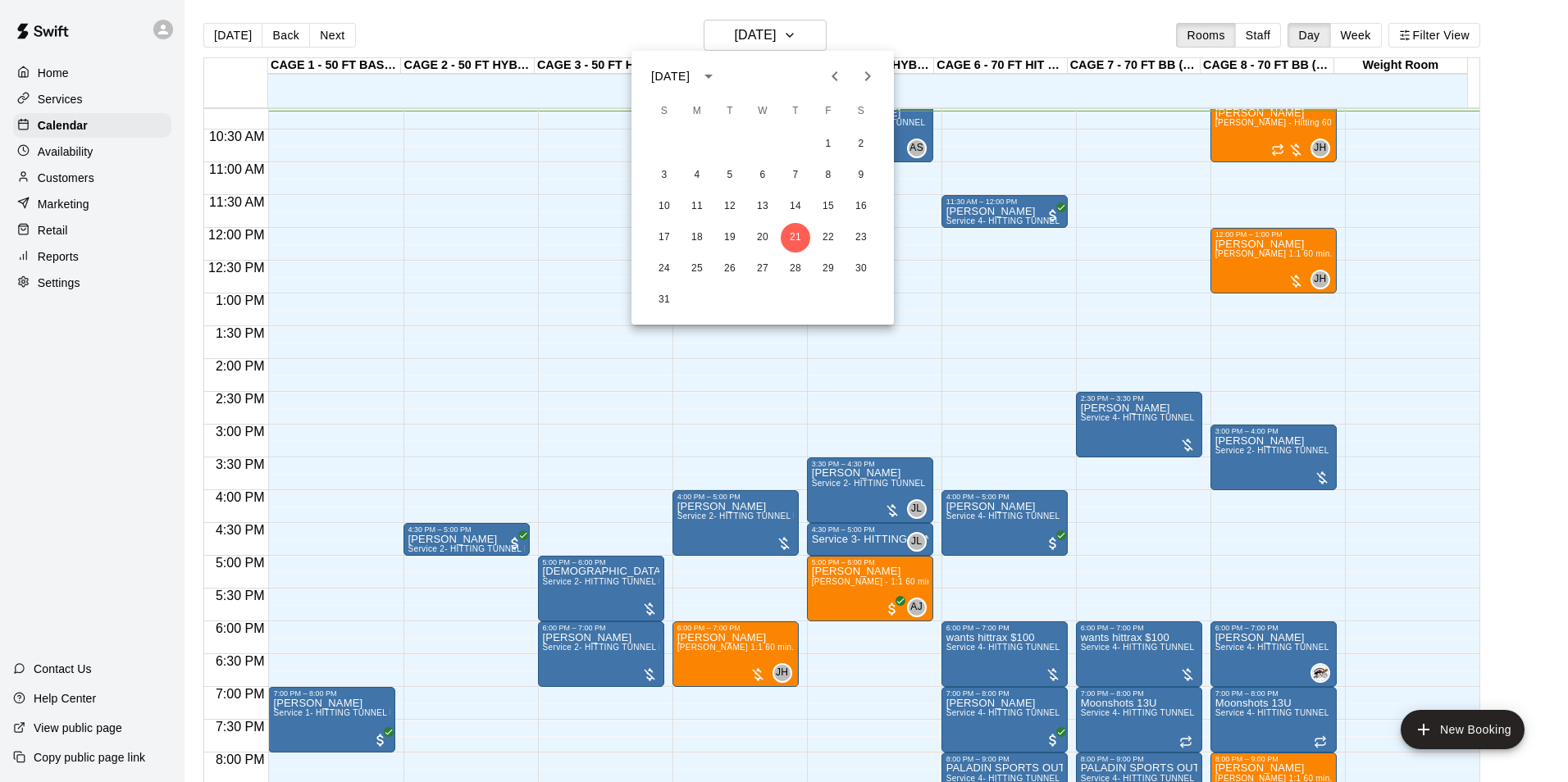
click at [995, 421] on div at bounding box center [784, 391] width 1568 height 782
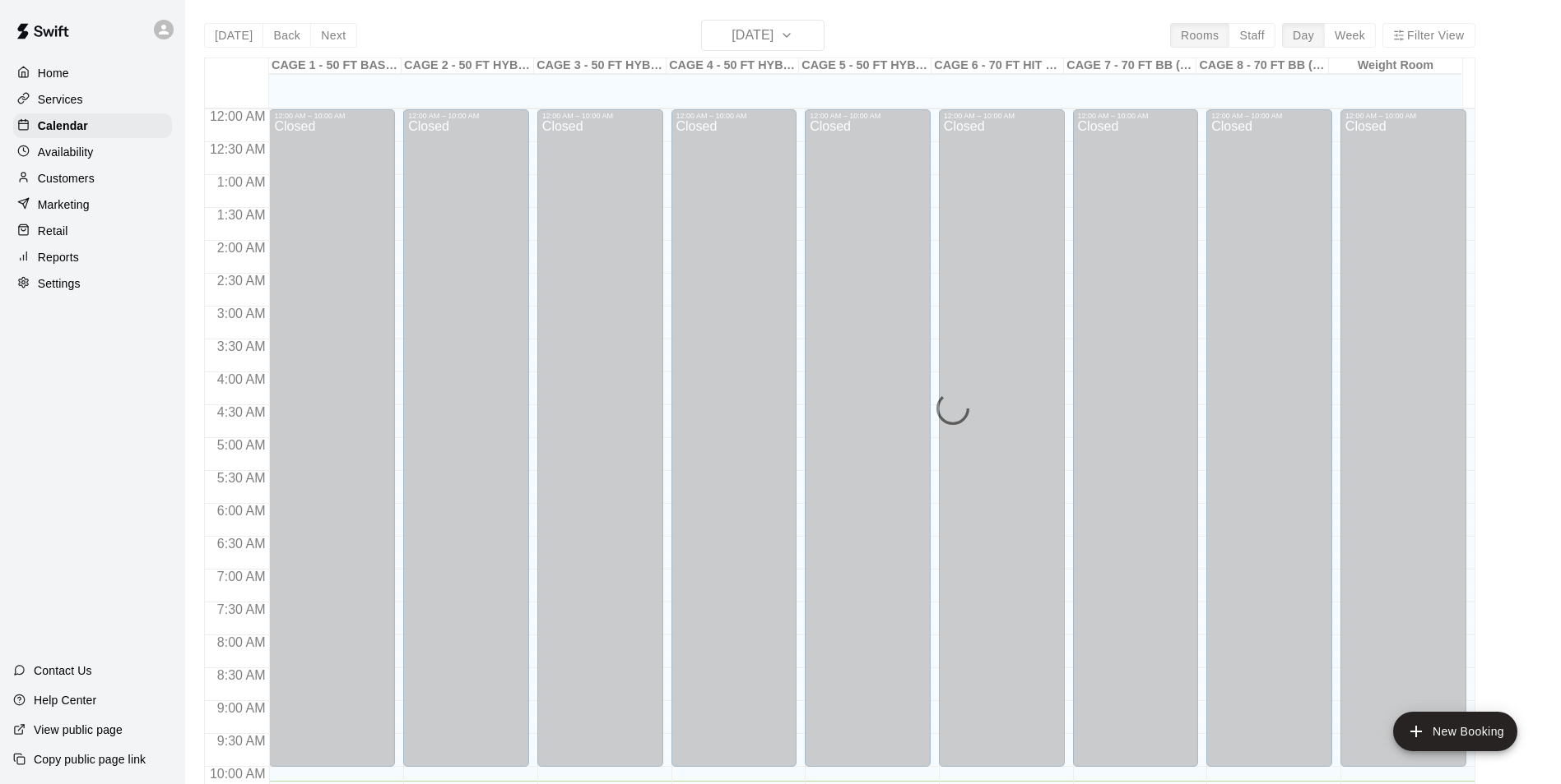
scroll to position [673, 0]
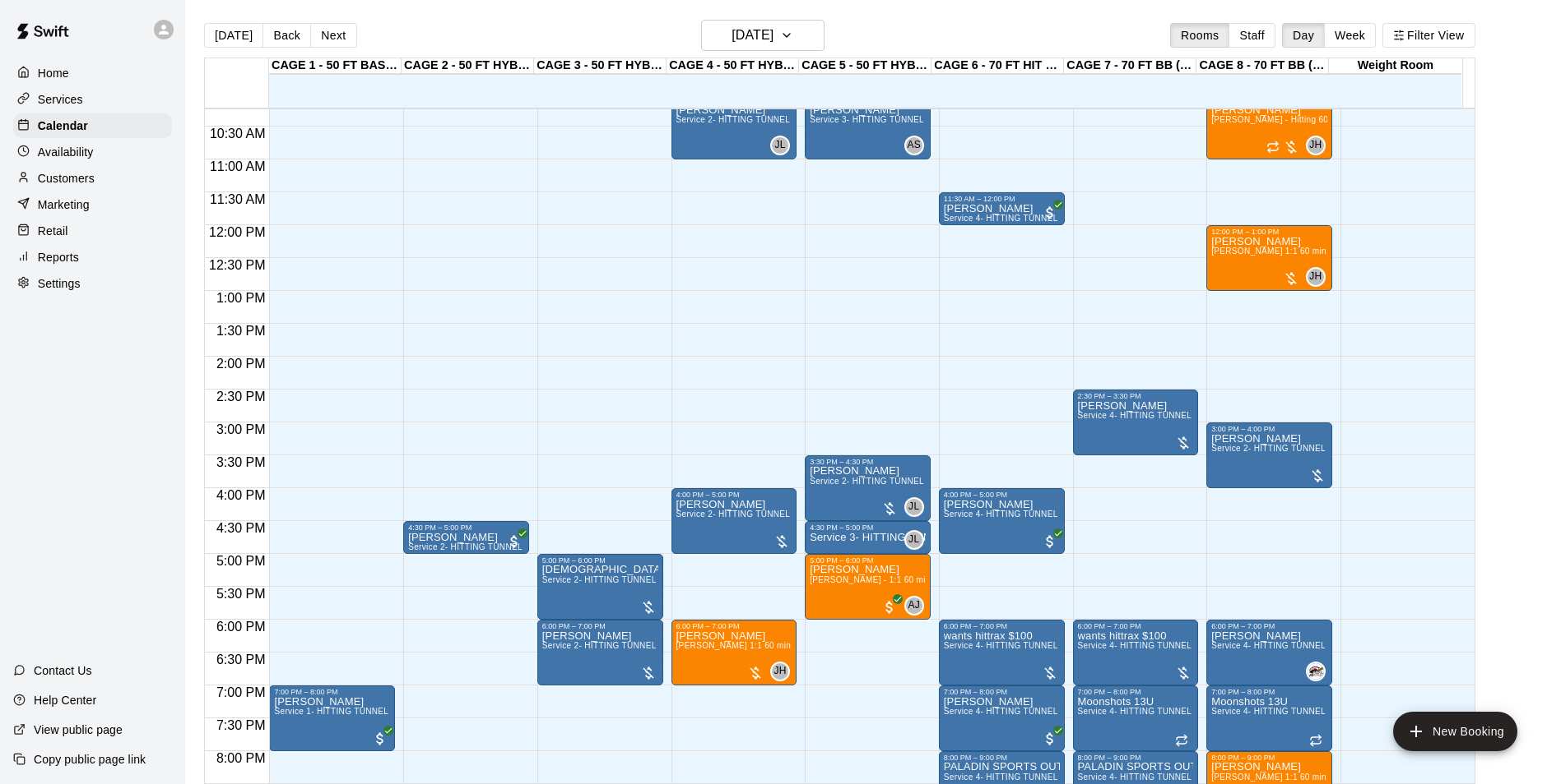
click at [61, 175] on p "Customers" at bounding box center [66, 178] width 57 height 16
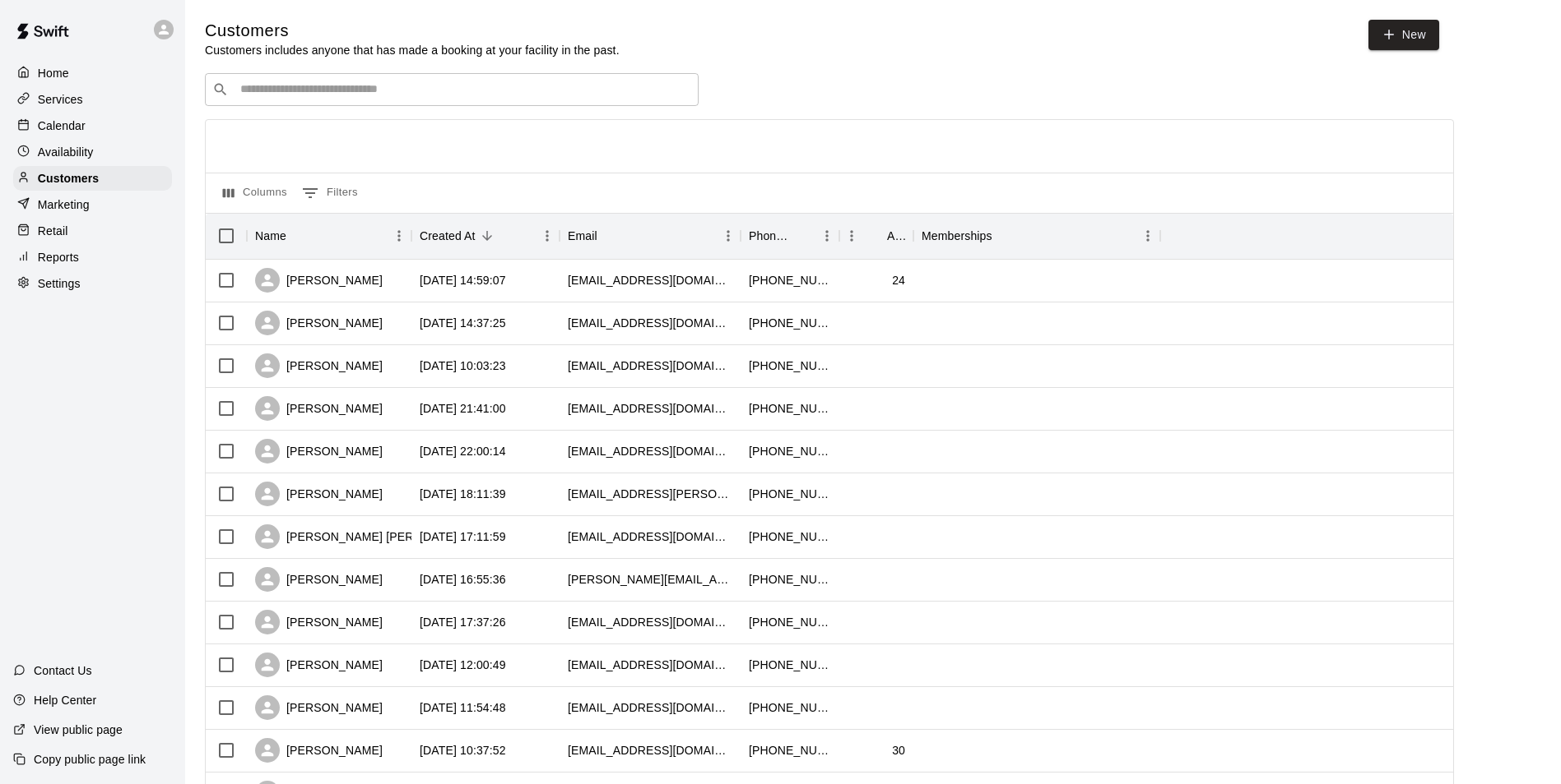
click at [319, 96] on input "Search customers by name or email" at bounding box center [463, 89] width 455 height 16
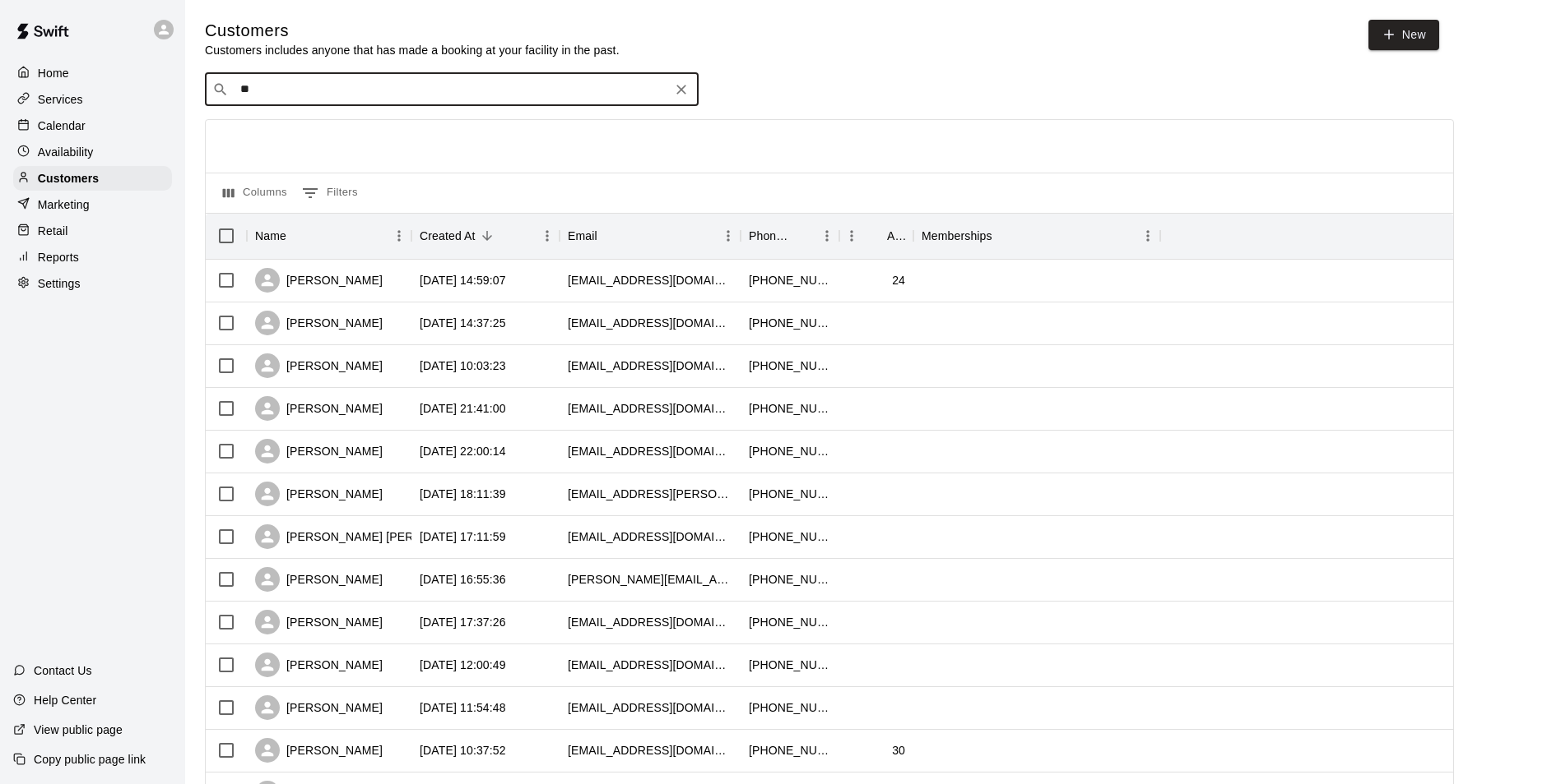
type input "***"
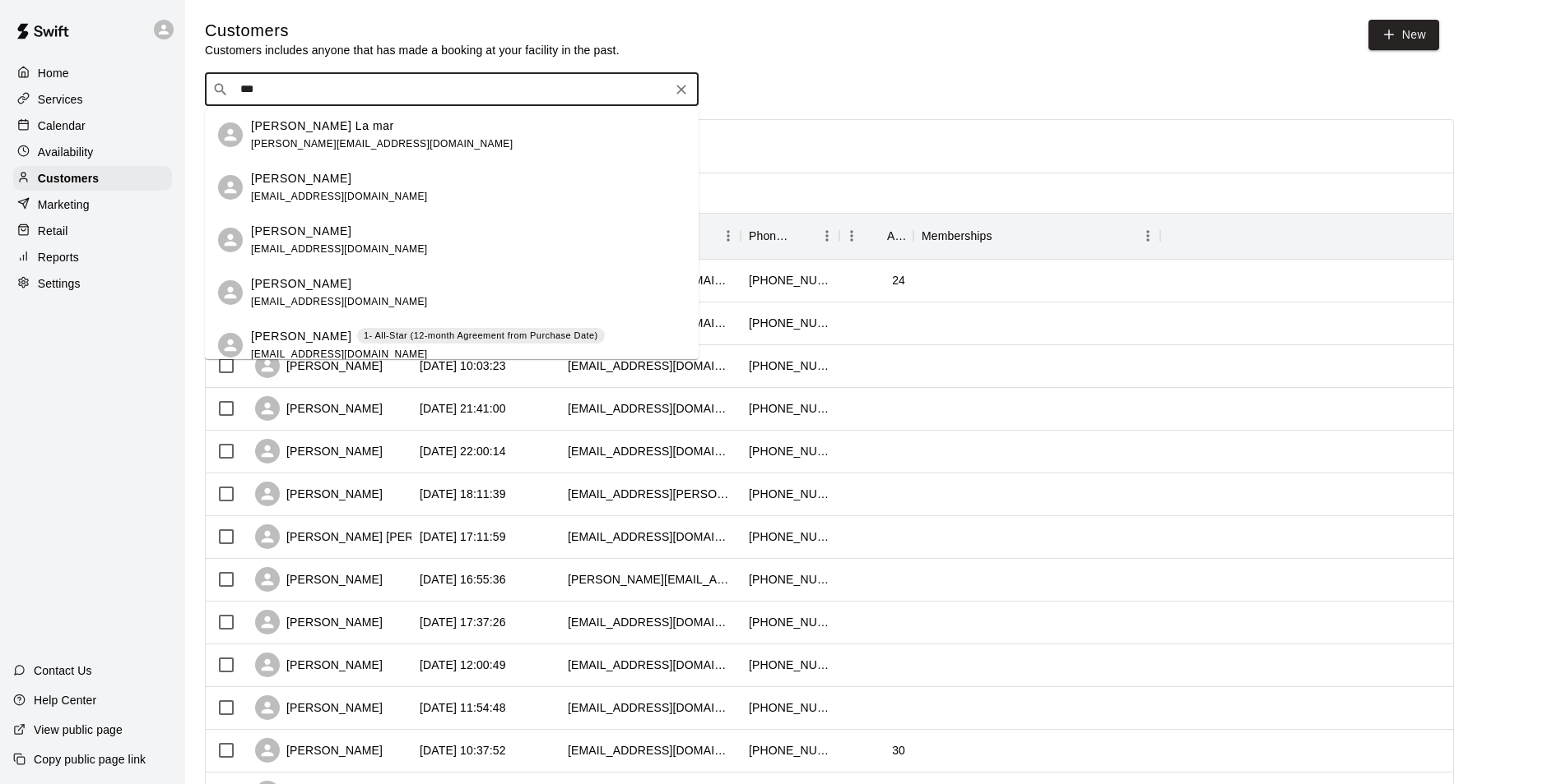
click at [364, 329] on p "1- All-Star (12-month Agreement from Purchase Date)" at bounding box center [480, 336] width 234 height 14
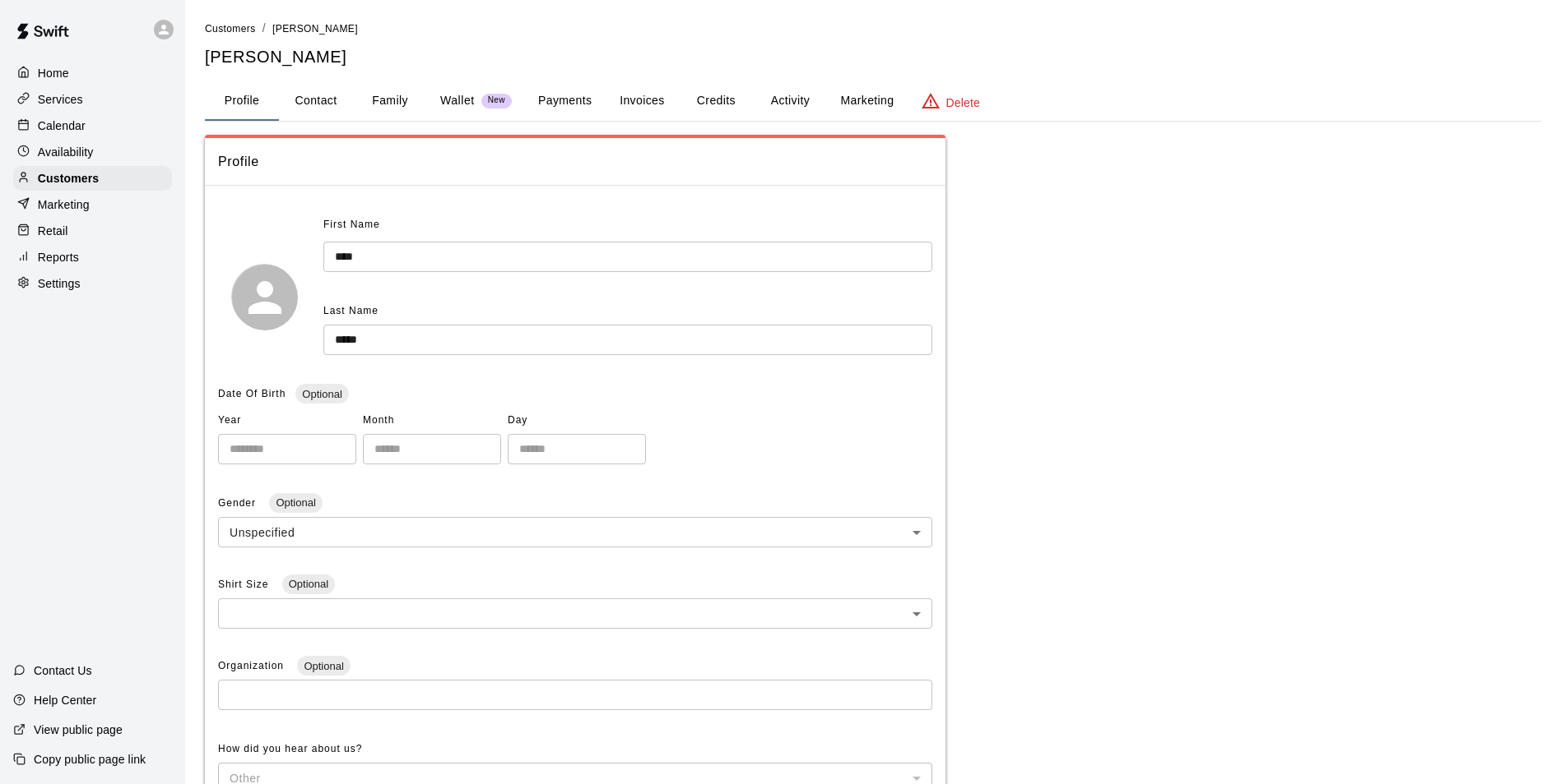
click at [586, 99] on button "Payments" at bounding box center [564, 100] width 80 height 40
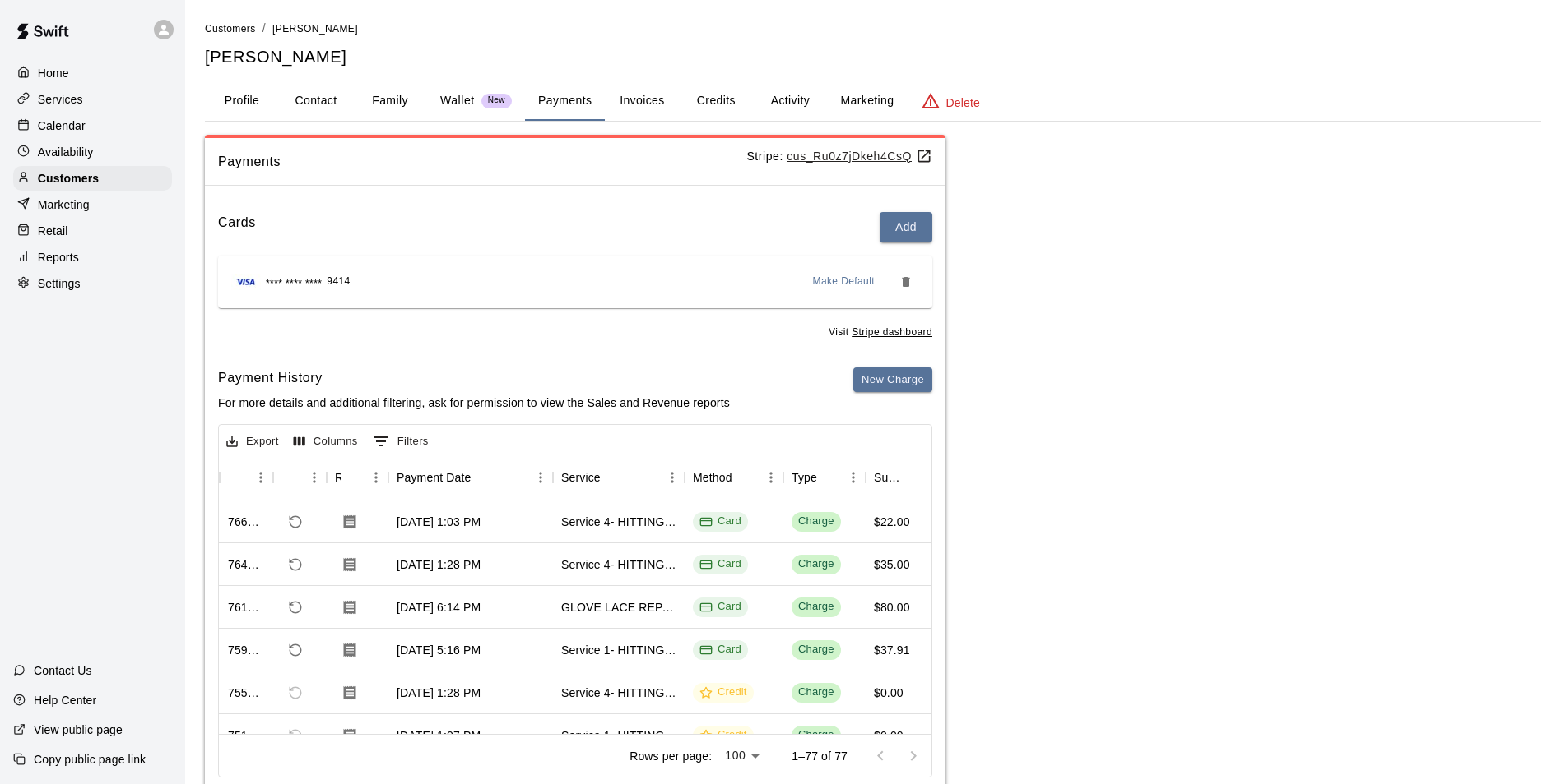
scroll to position [0, 31]
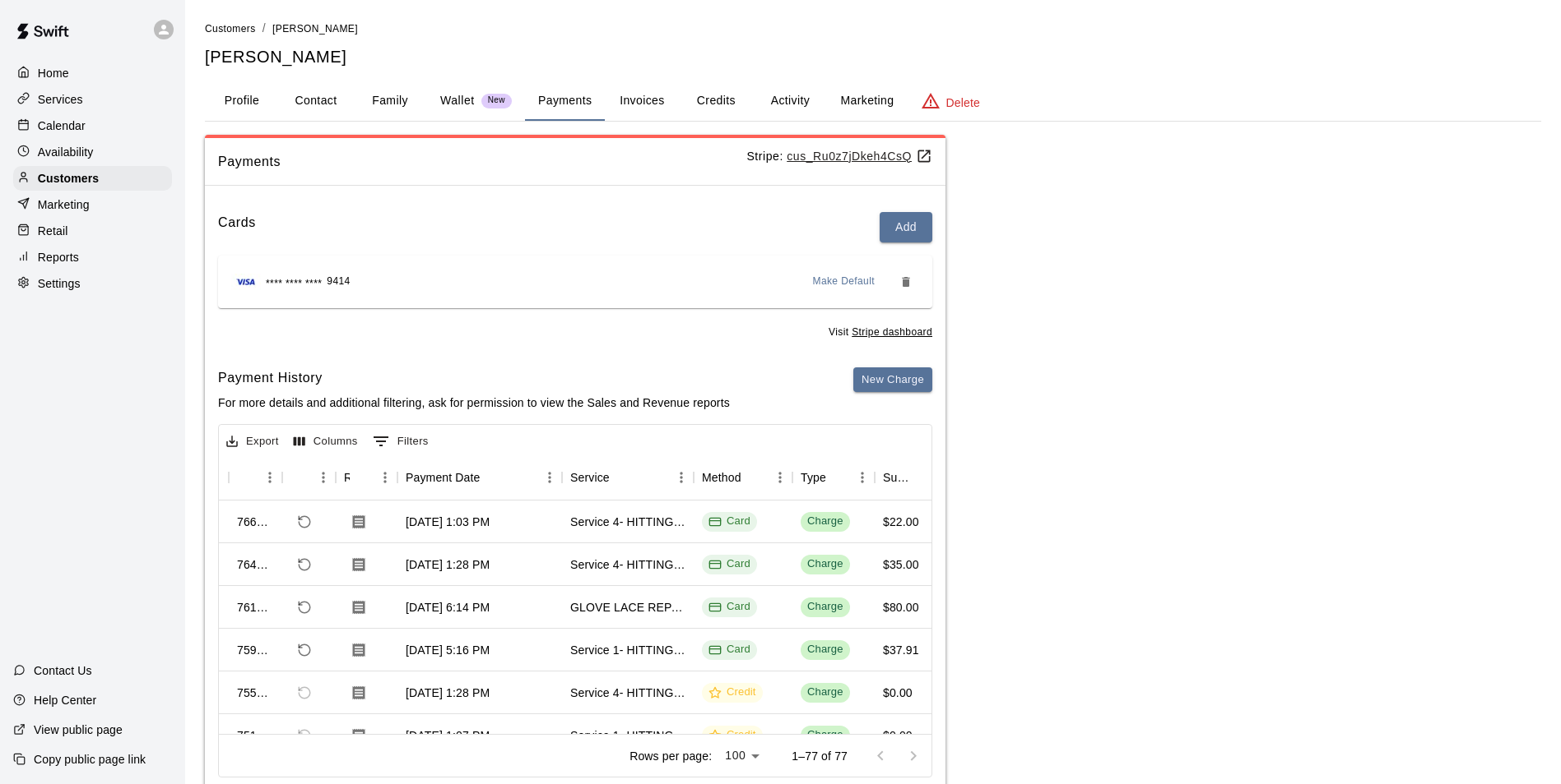
click at [120, 122] on div "Calendar" at bounding box center [93, 126] width 159 height 25
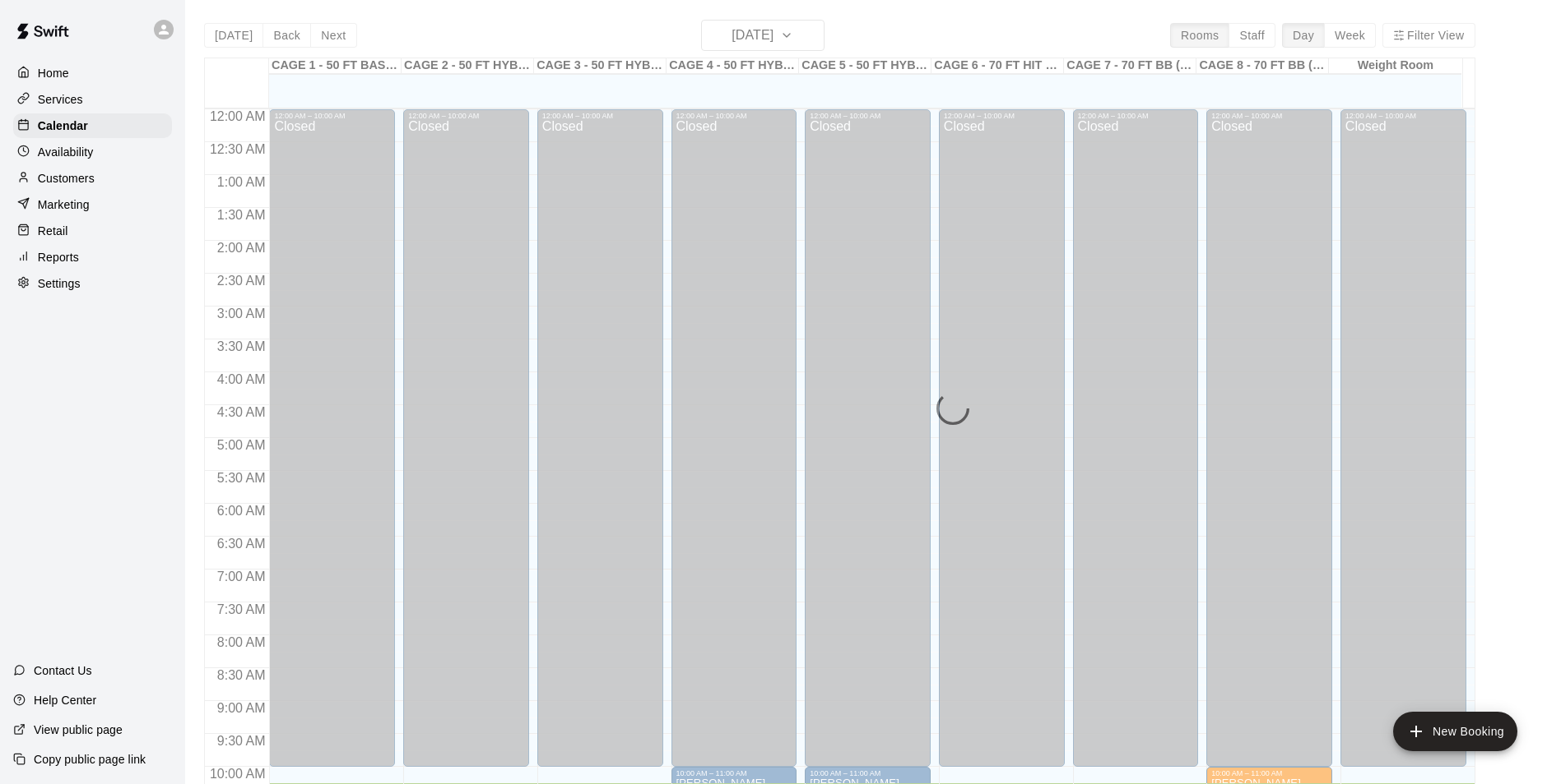
scroll to position [675, 0]
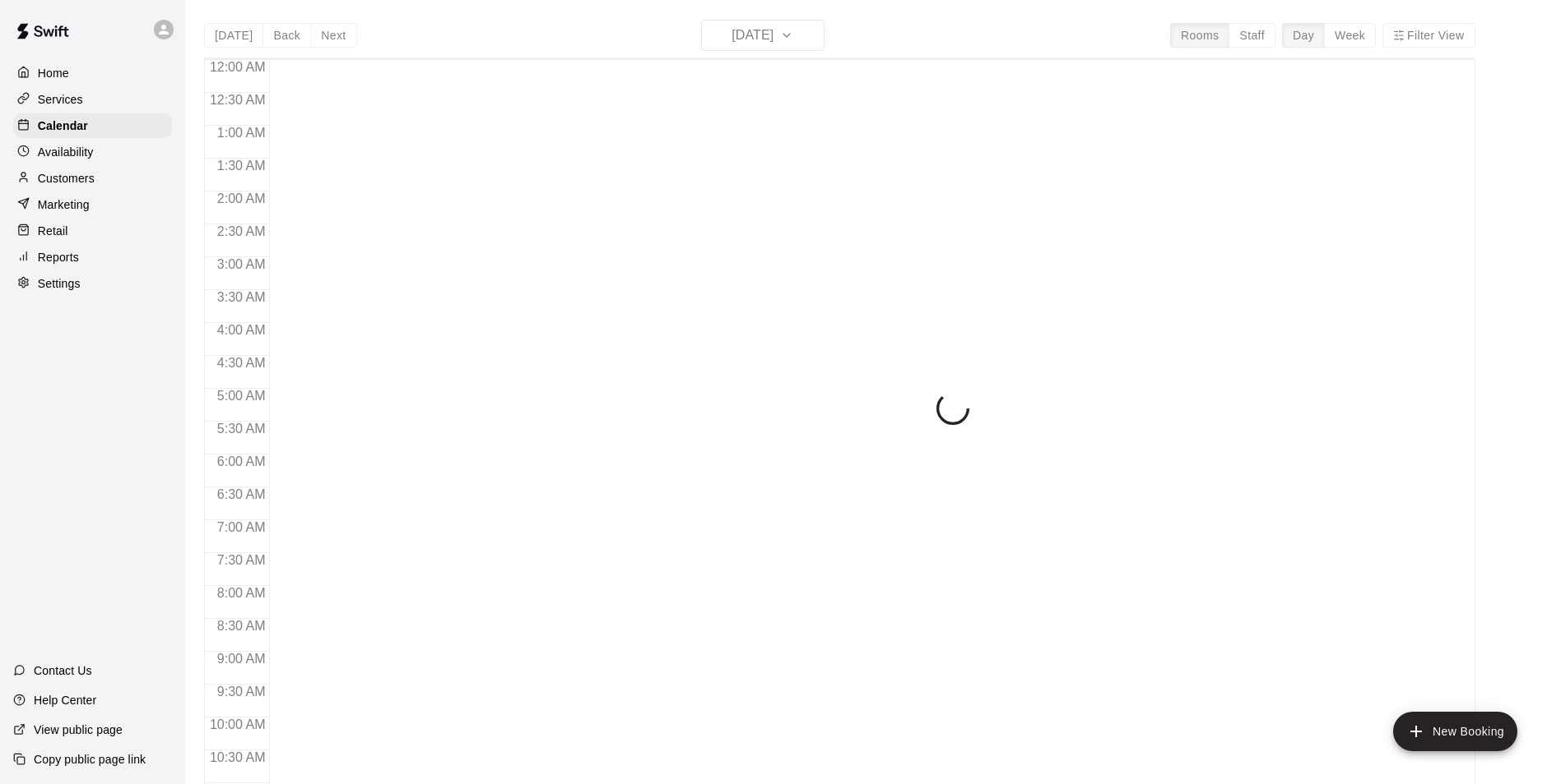
scroll to position [675, 0]
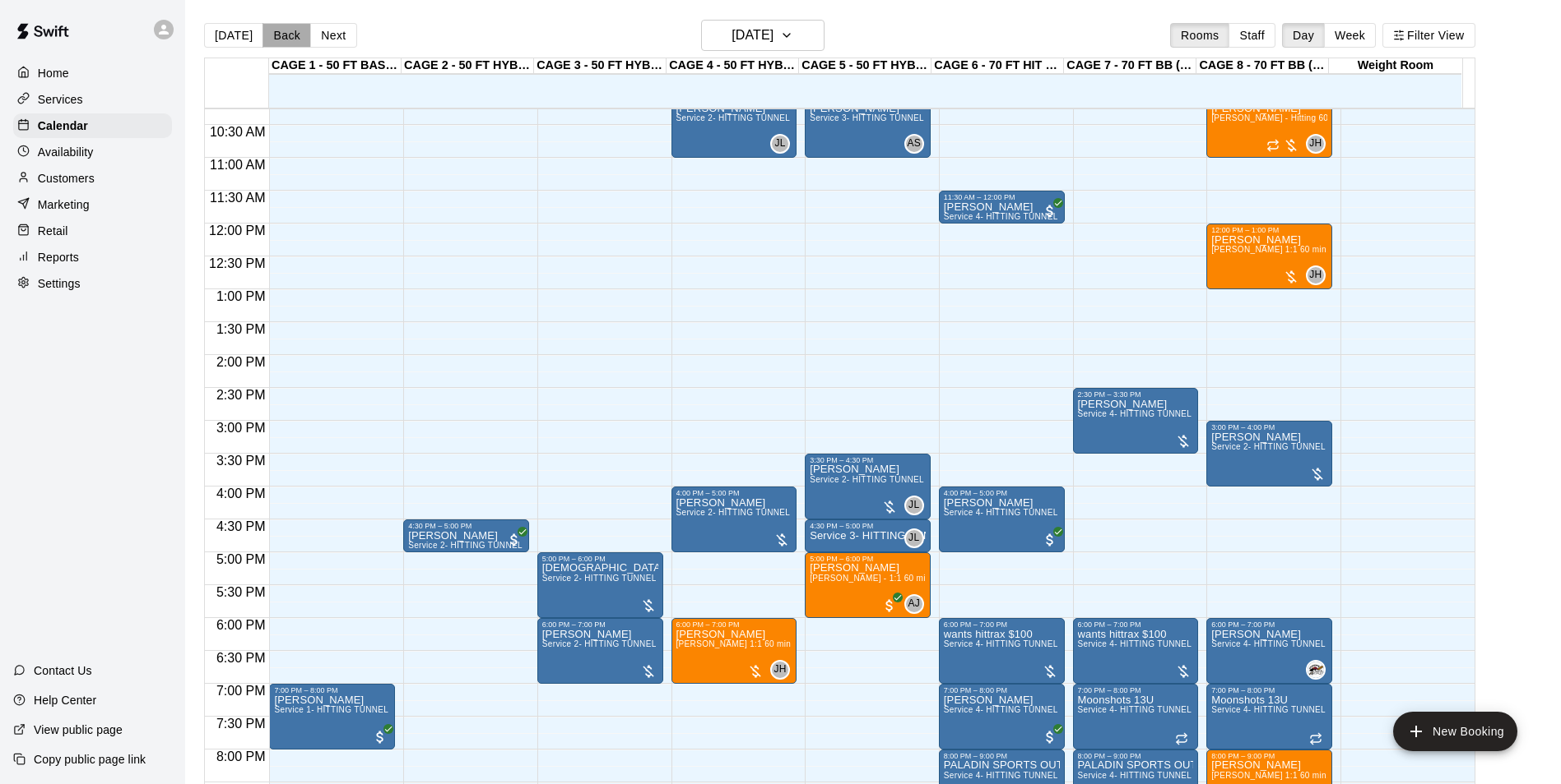
click at [295, 41] on button "Back" at bounding box center [287, 36] width 48 height 25
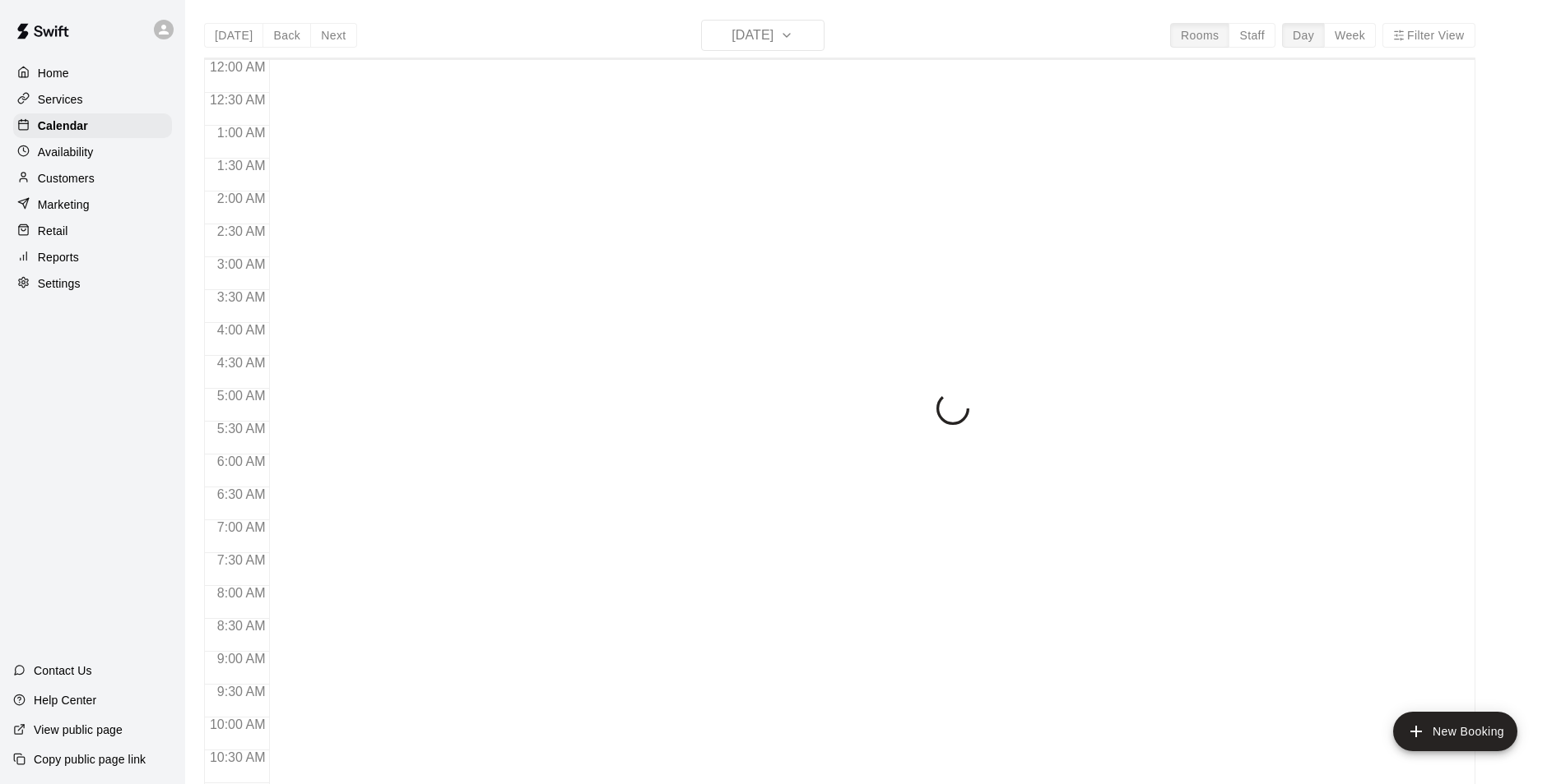
scroll to position [708, 0]
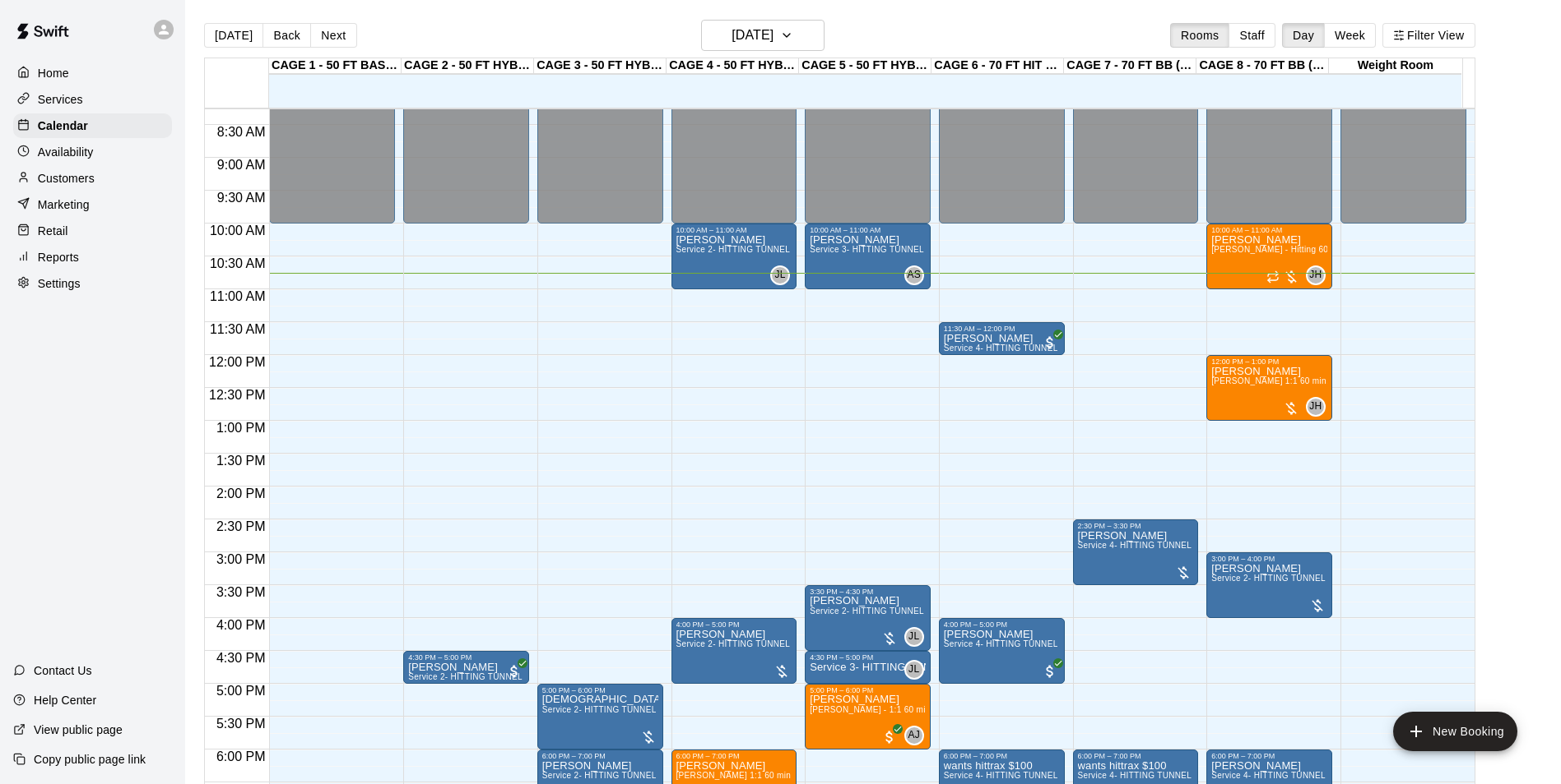
scroll to position [626, 0]
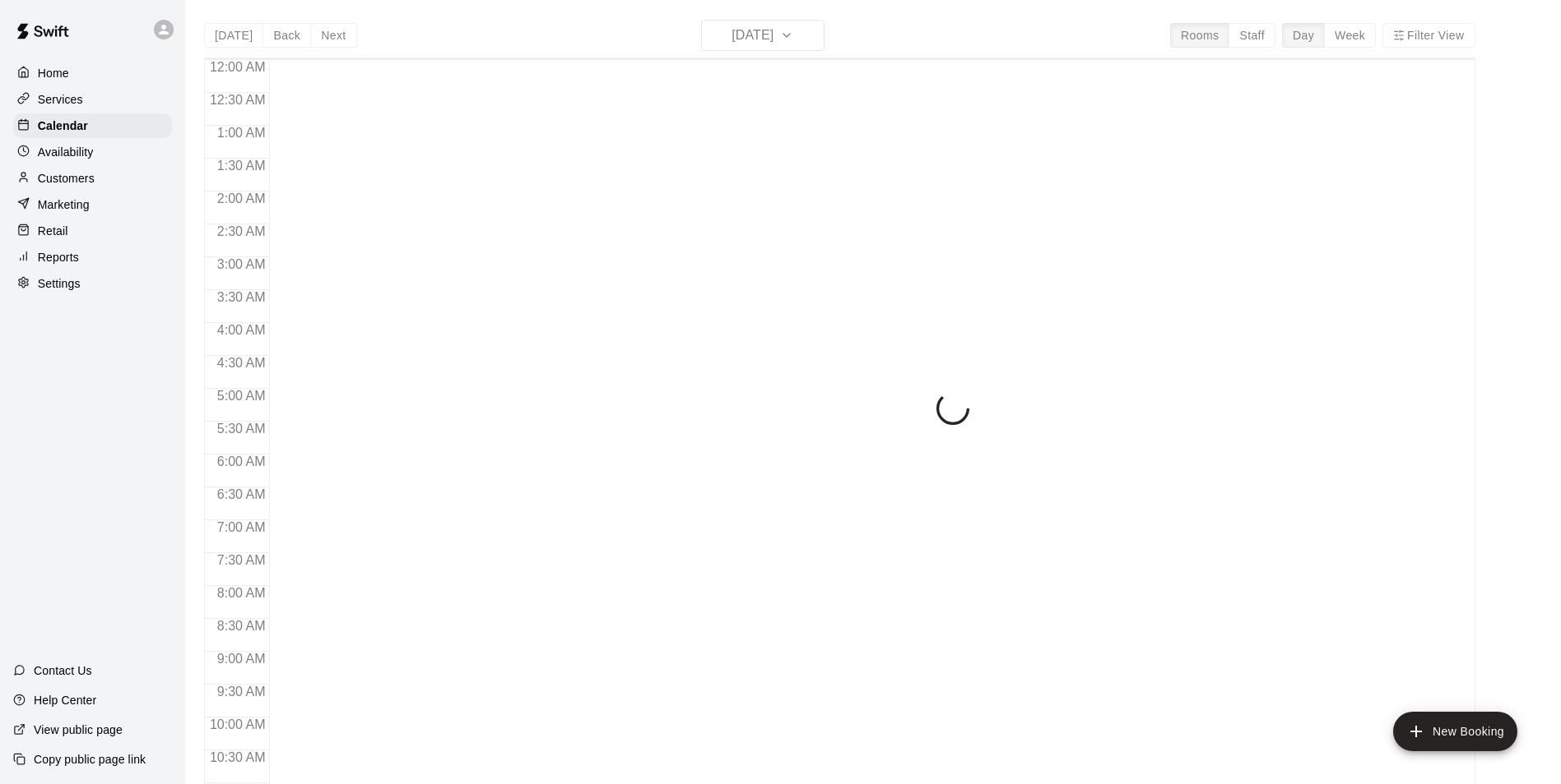
scroll to position [712, 0]
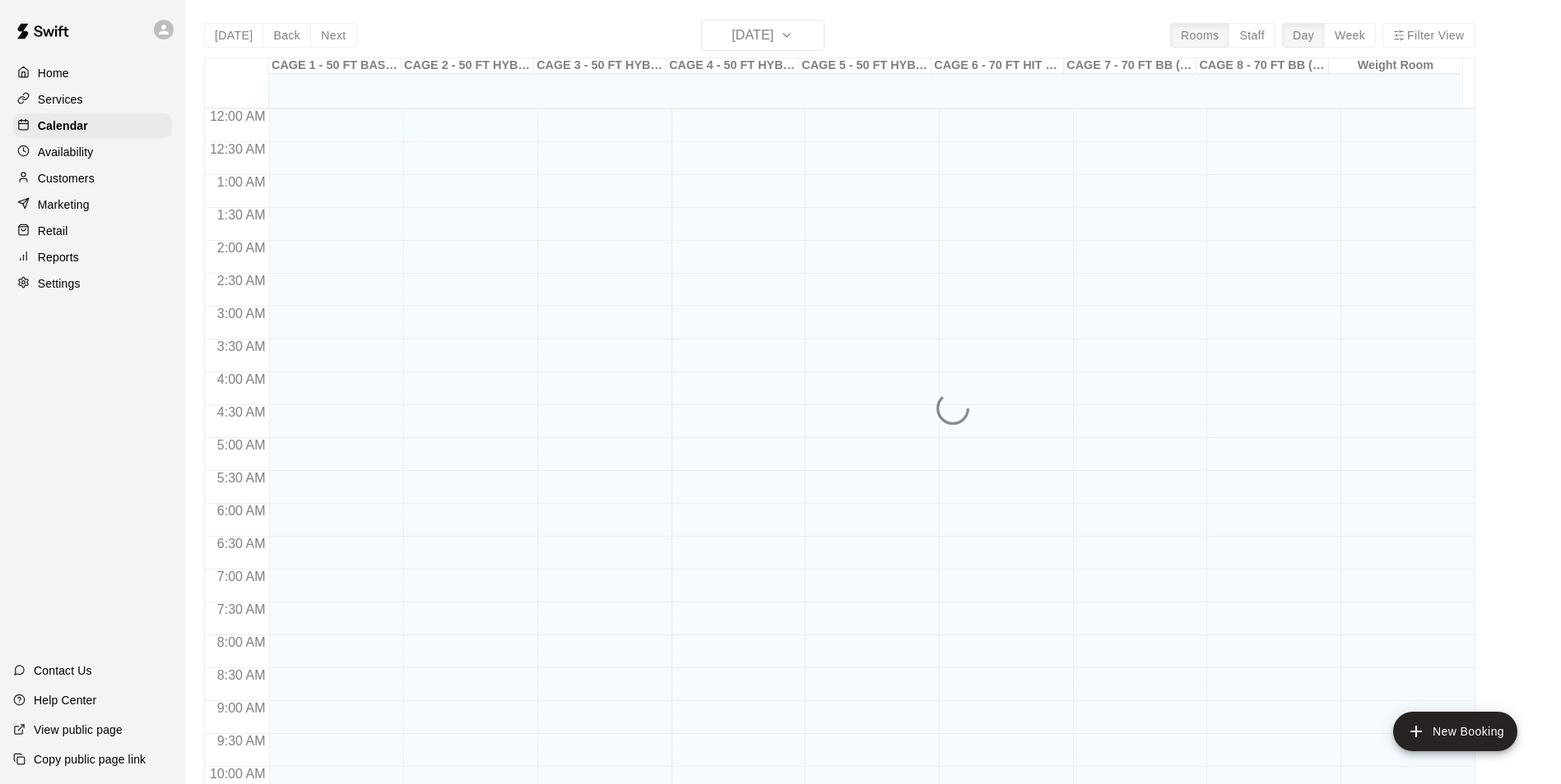
scroll to position [719, 0]
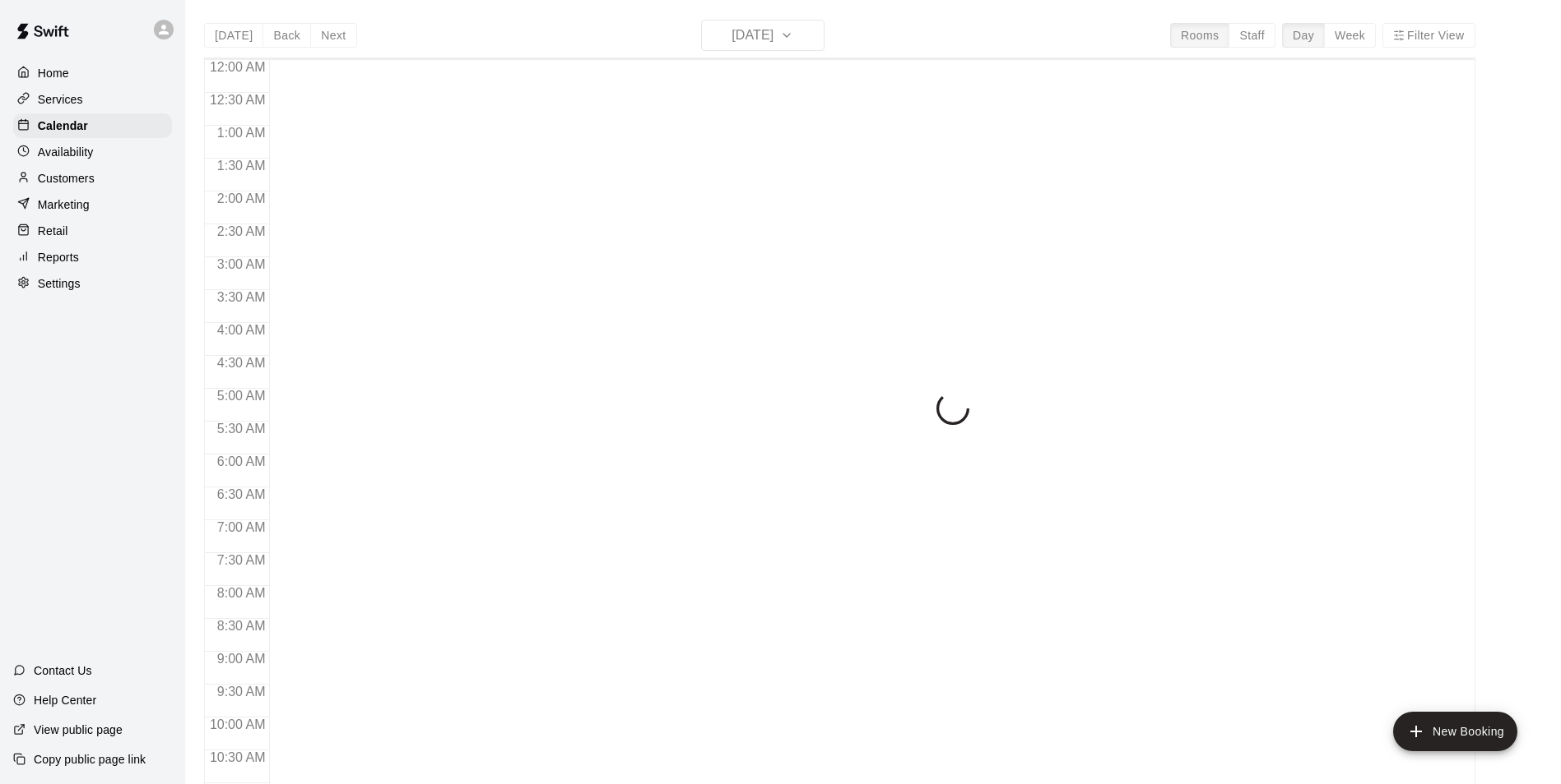
scroll to position [720, 0]
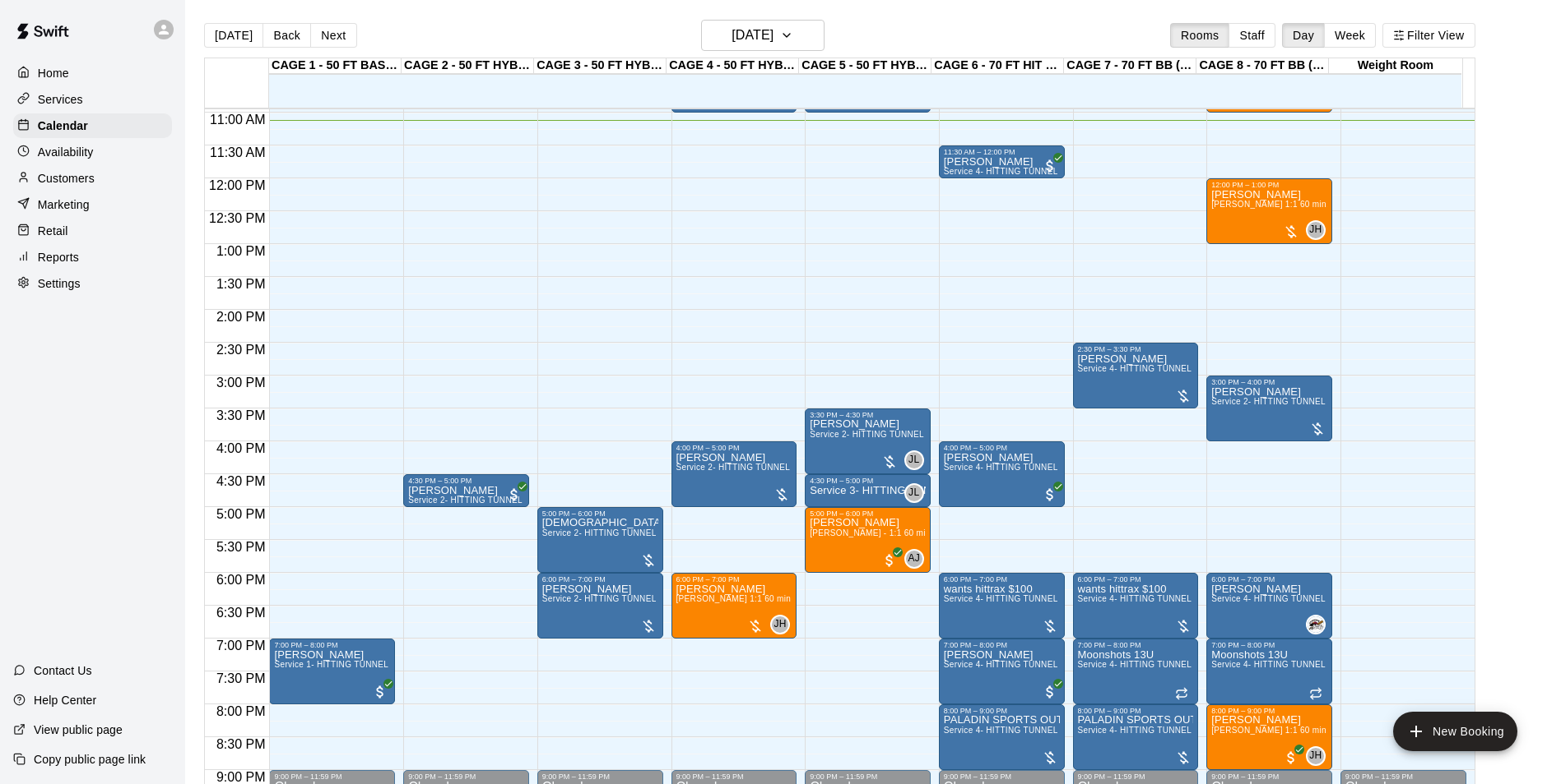
click at [868, 307] on div "12:00 AM – 10:00 AM Closed 10:00 AM – 11:00 AM Allie Lesson Service 3- HITTING …" at bounding box center [867, 177] width 125 height 1579
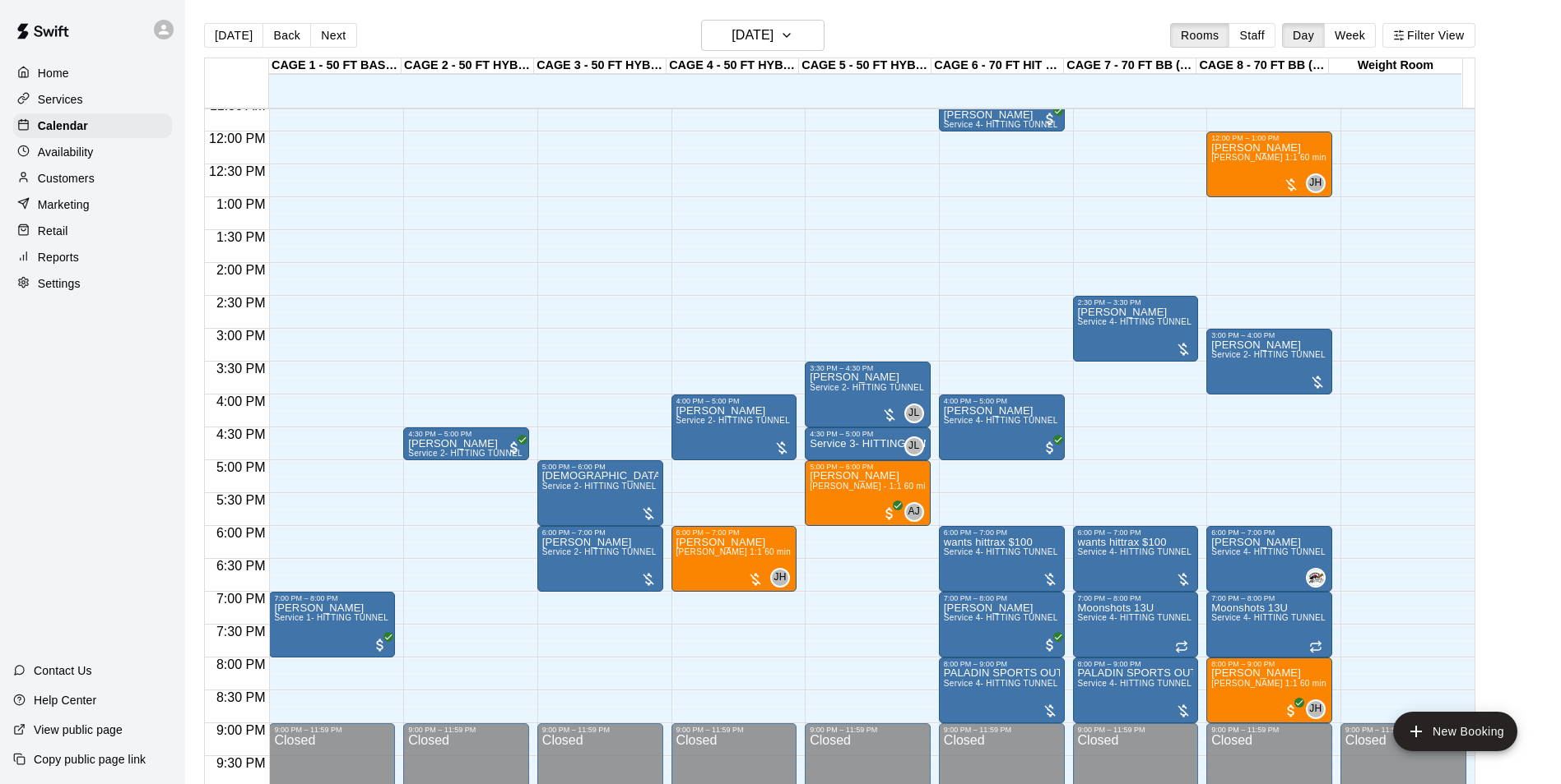
scroll to position [603, 0]
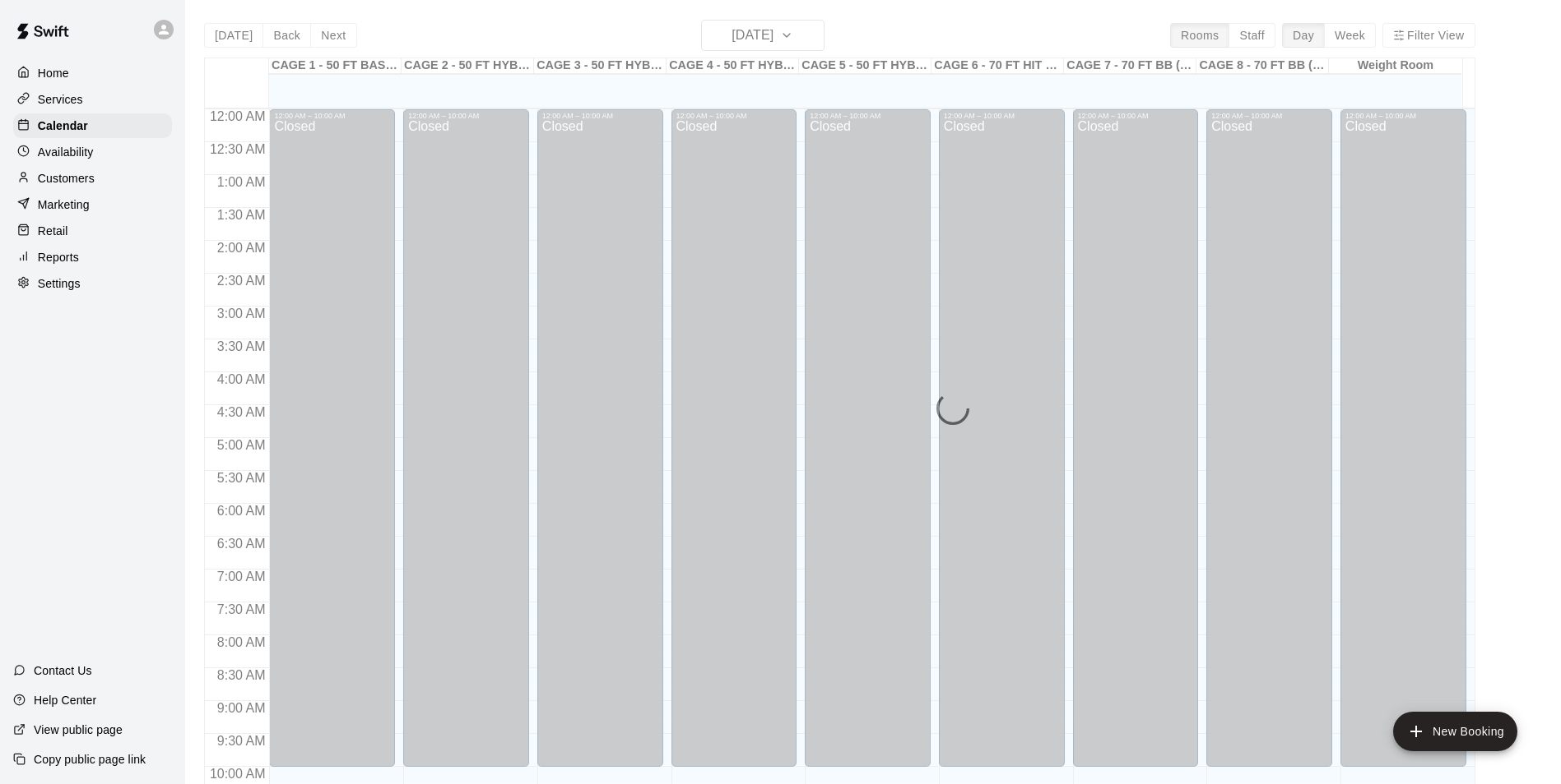
scroll to position [745, 0]
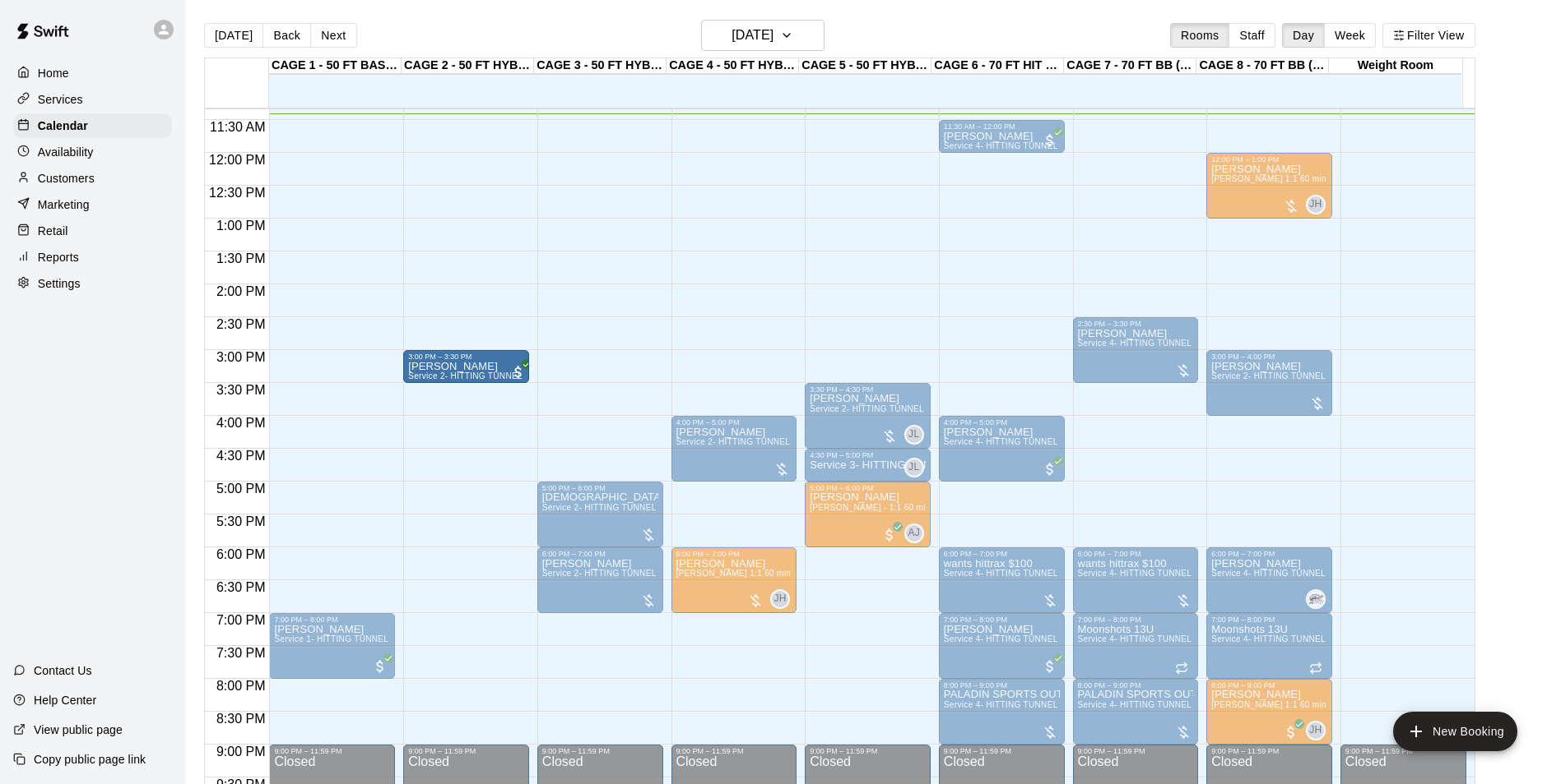
drag, startPoint x: 428, startPoint y: 466, endPoint x: 442, endPoint y: 371, distance: 96.0
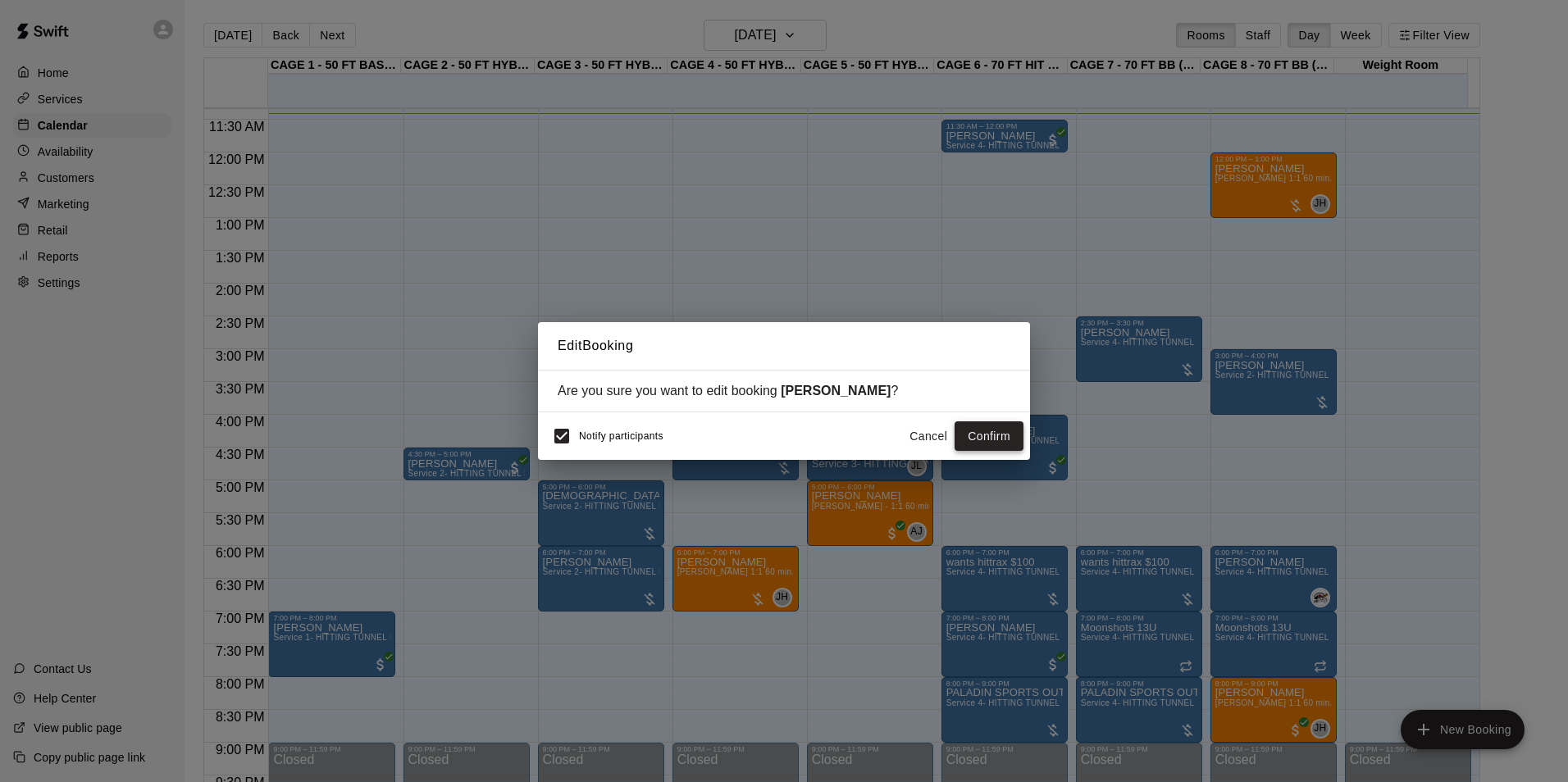
click at [980, 431] on button "Confirm" at bounding box center [990, 437] width 69 height 31
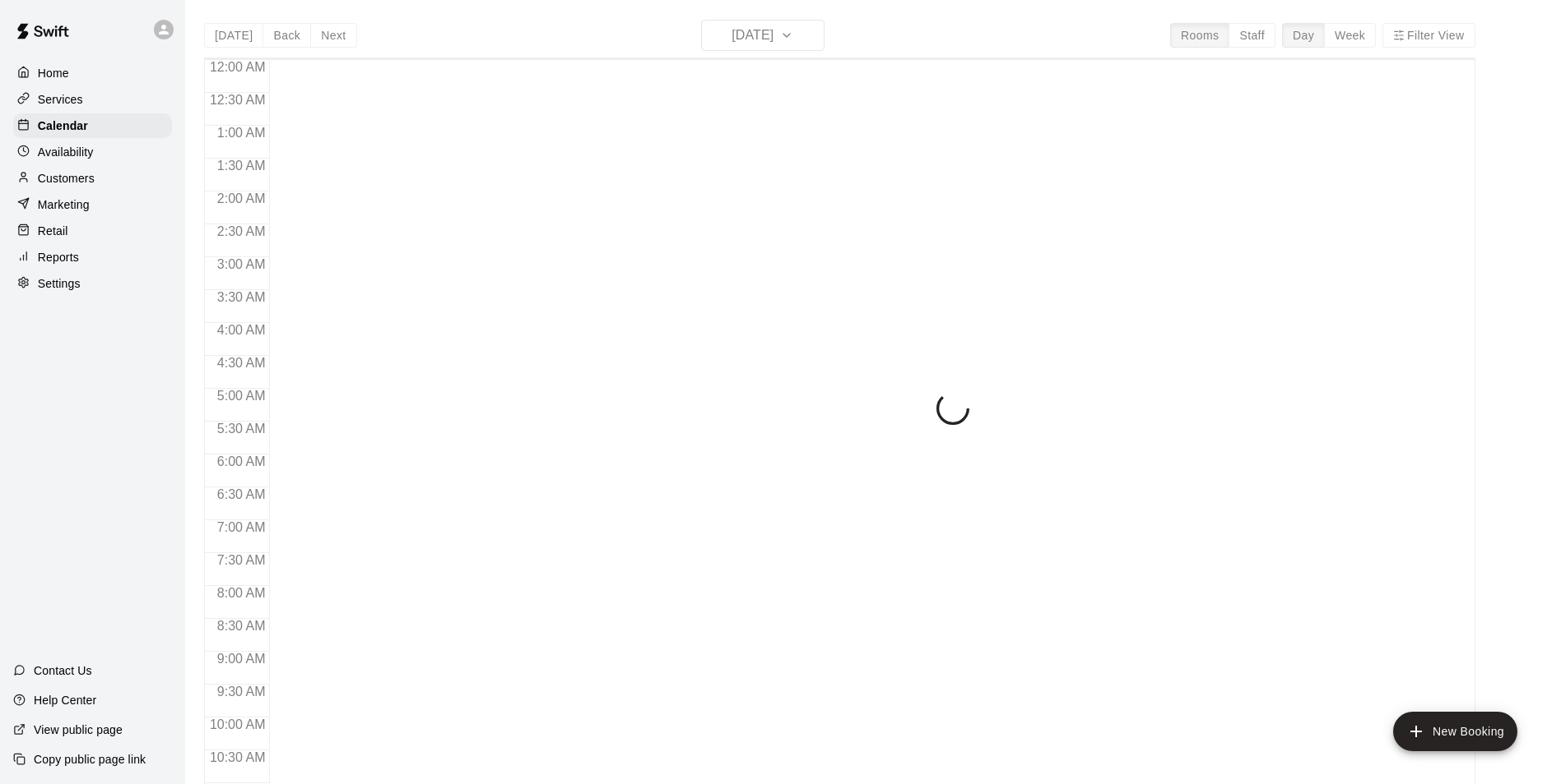
scroll to position [757, 0]
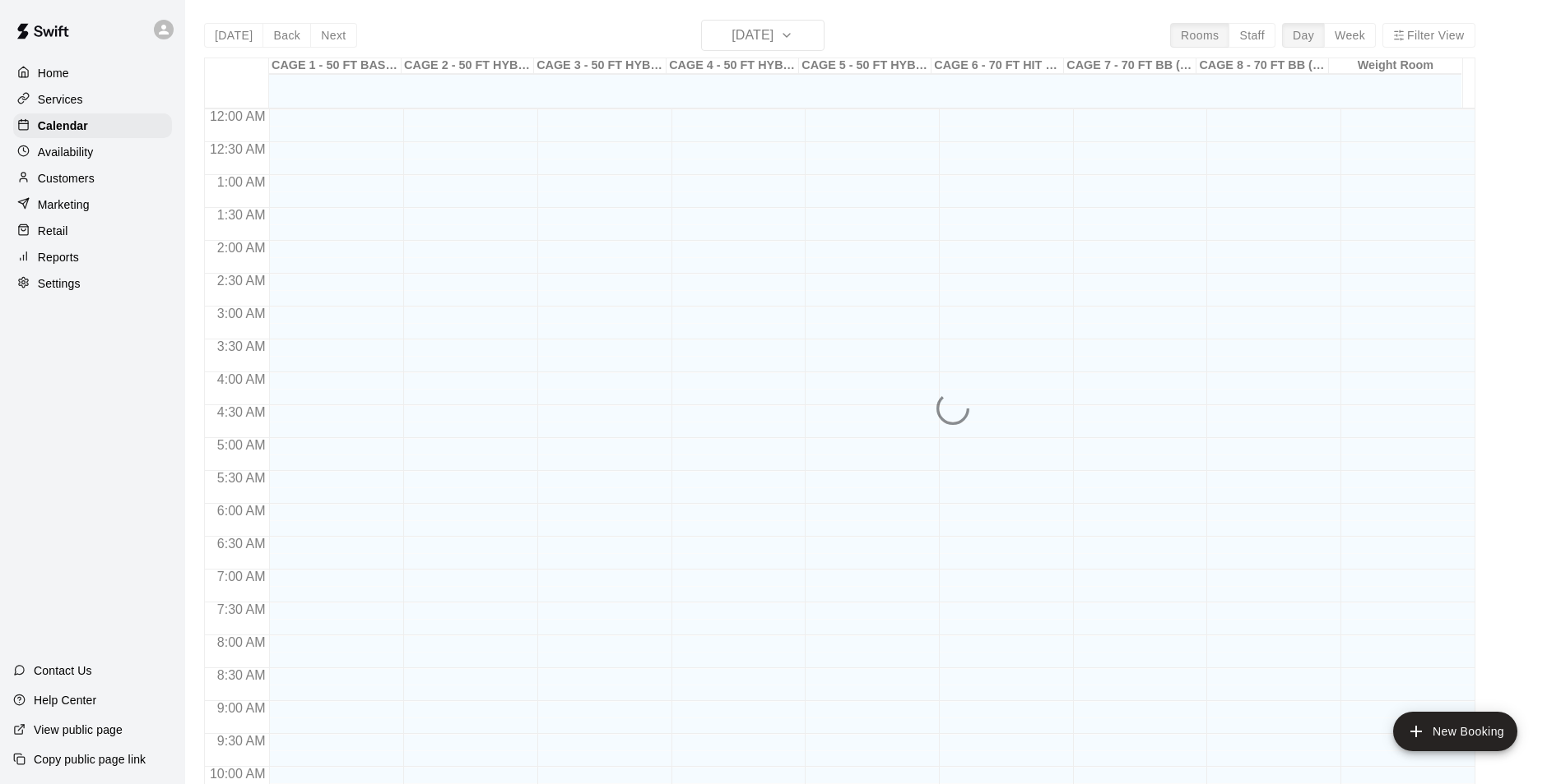
scroll to position [785, 0]
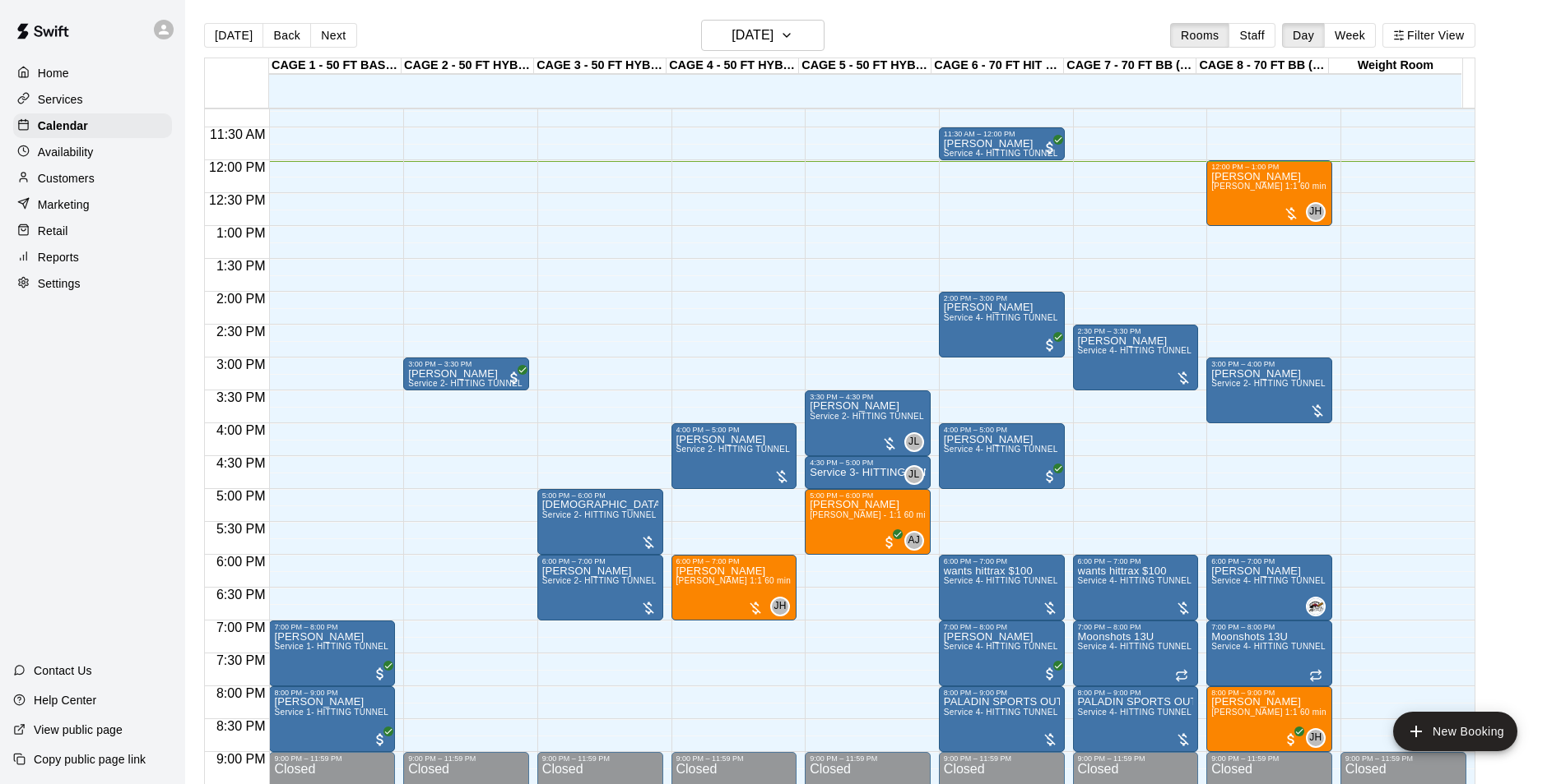
scroll to position [736, 0]
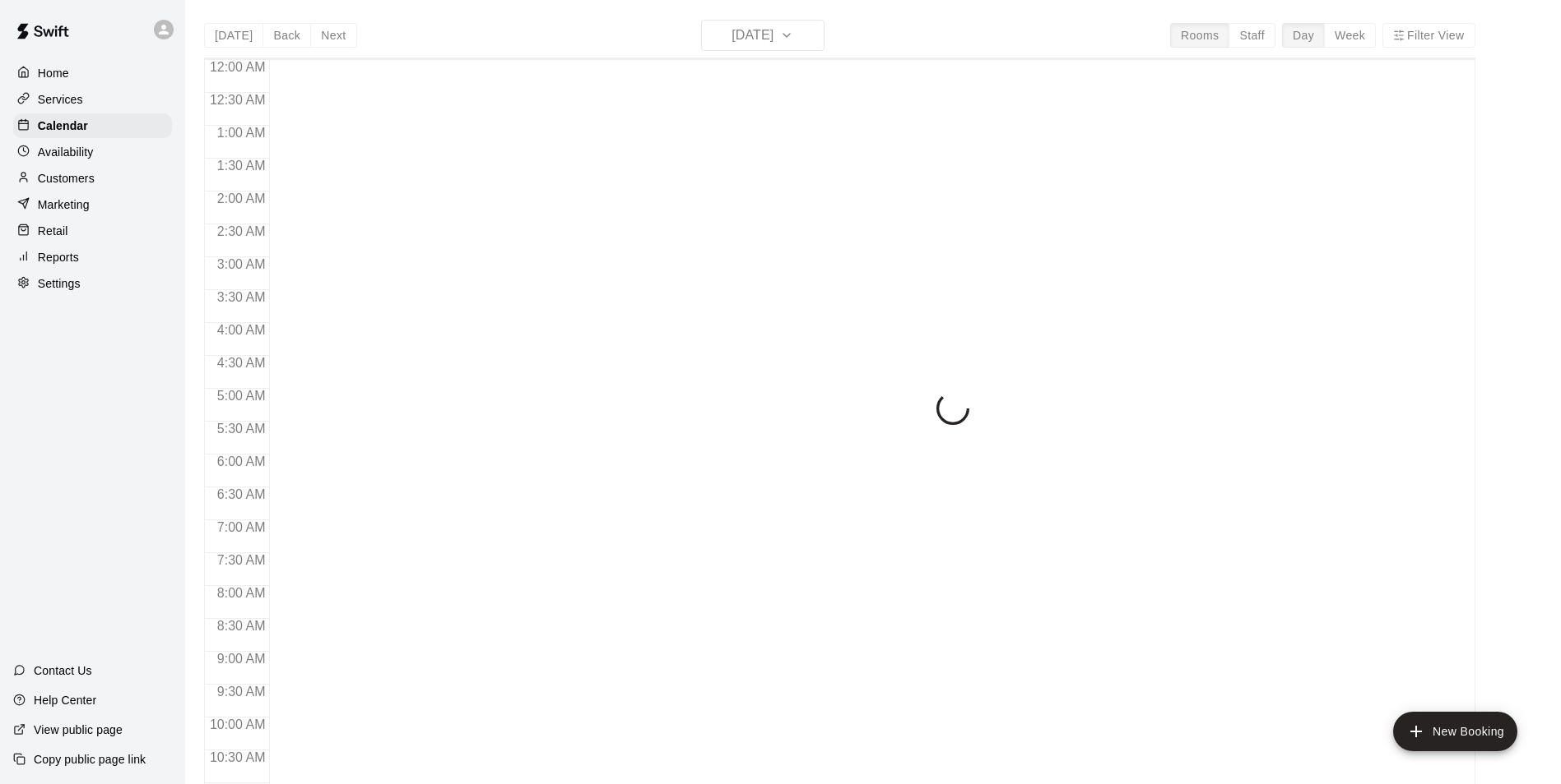
scroll to position [792, 0]
